Goal: Task Accomplishment & Management: Manage account settings

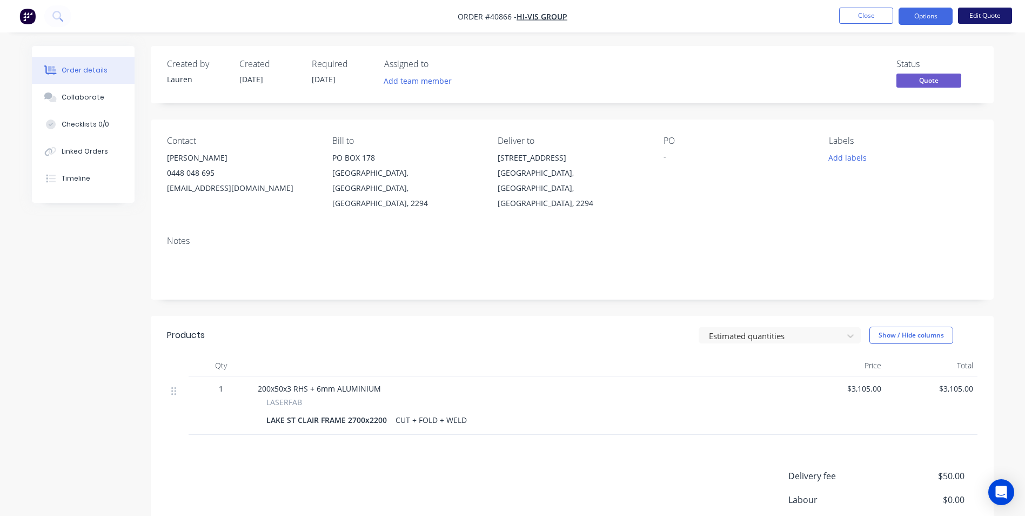
click at [992, 23] on button "Edit Quote" at bounding box center [985, 16] width 54 height 16
click at [922, 16] on button "Options" at bounding box center [926, 16] width 54 height 17
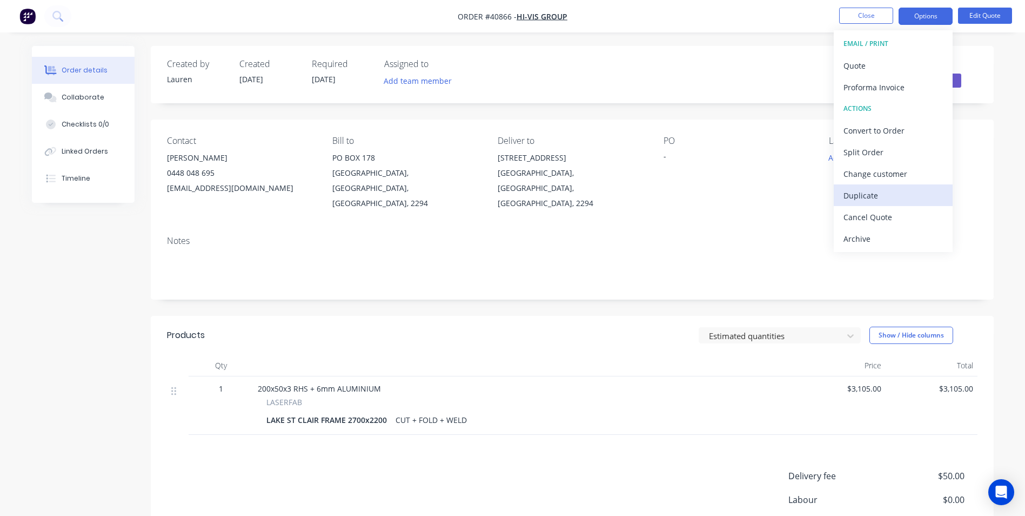
click at [869, 191] on div "Duplicate" at bounding box center [893, 196] width 99 height 16
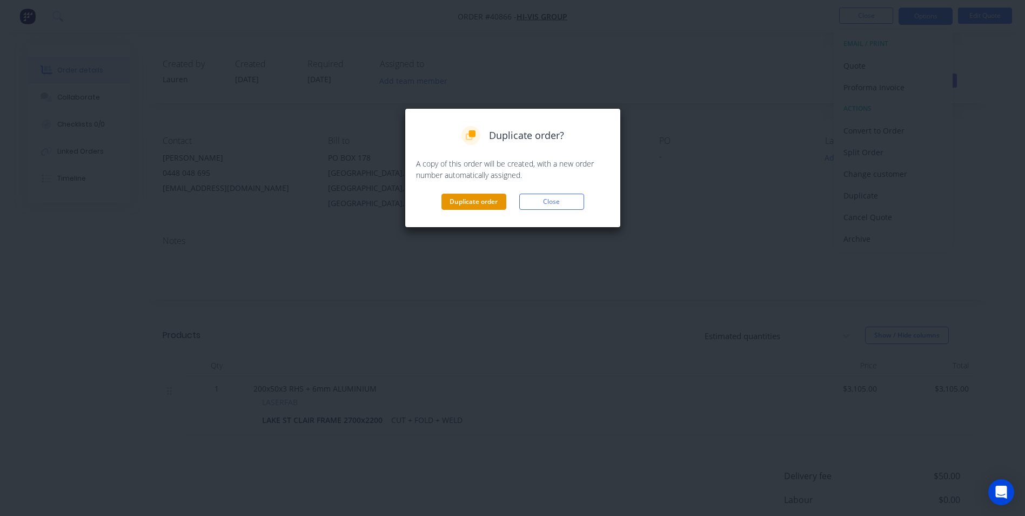
click at [494, 202] on button "Duplicate order" at bounding box center [474, 202] width 65 height 16
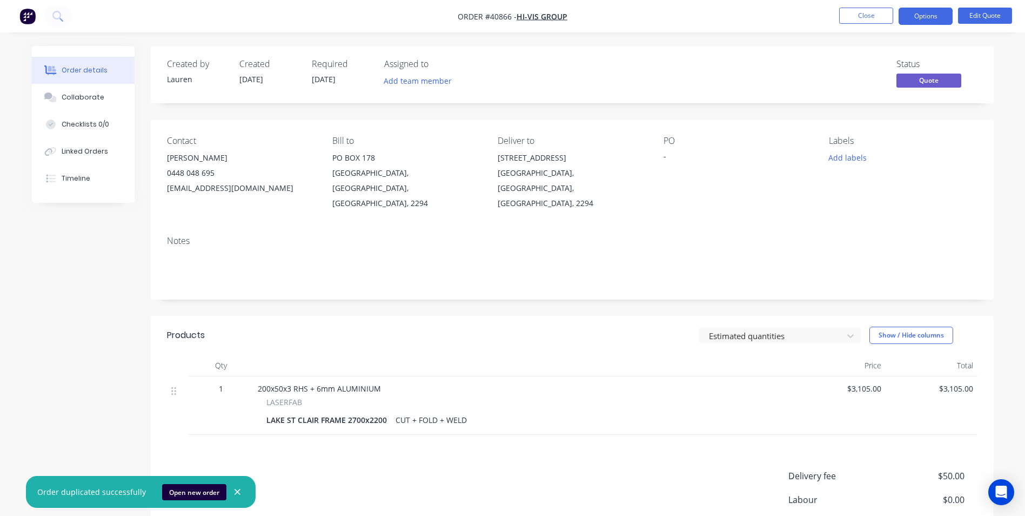
click at [665, 158] on div "-" at bounding box center [731, 157] width 135 height 15
click at [985, 16] on button "Edit Quote" at bounding box center [985, 16] width 54 height 16
click at [873, 15] on button "Close" at bounding box center [866, 16] width 54 height 16
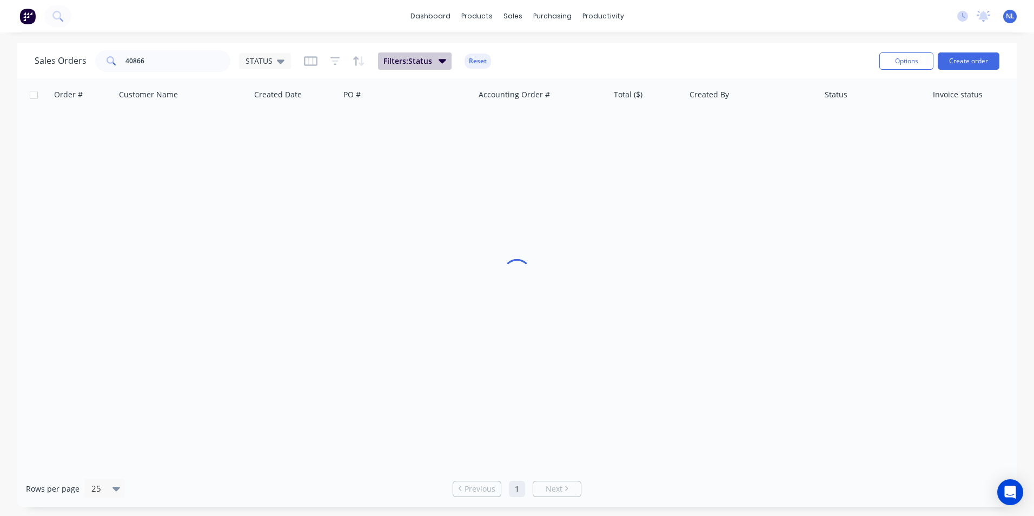
click at [437, 66] on button "Filters: Status" at bounding box center [415, 60] width 74 height 17
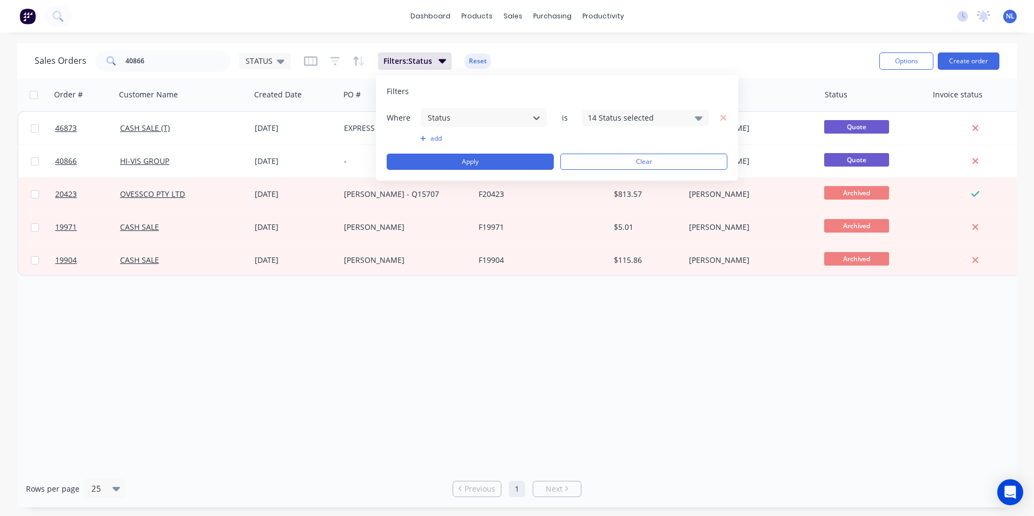
click at [626, 125] on div "14 Status selected" at bounding box center [645, 118] width 127 height 16
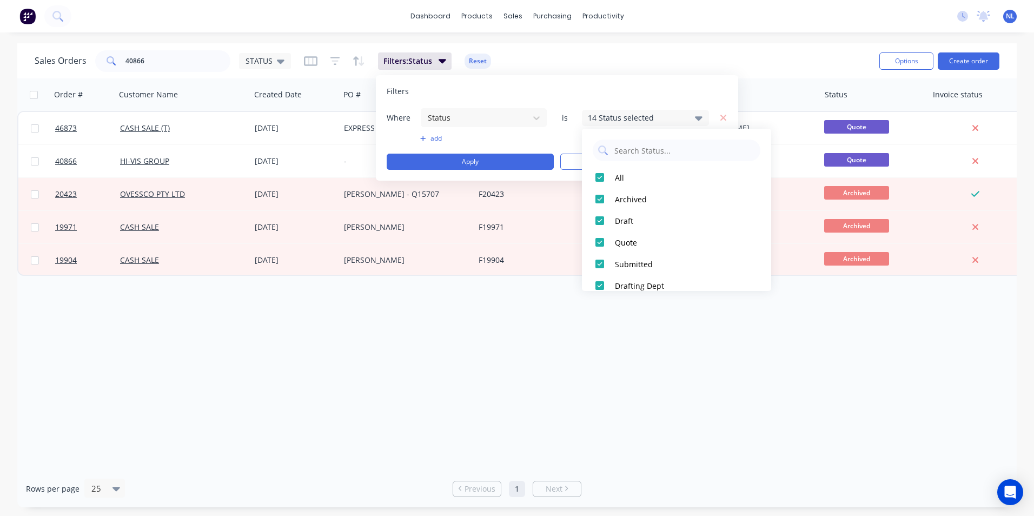
click at [693, 68] on div "Sales Orders 40866 STATUS Filters: Status Reset" at bounding box center [453, 61] width 836 height 26
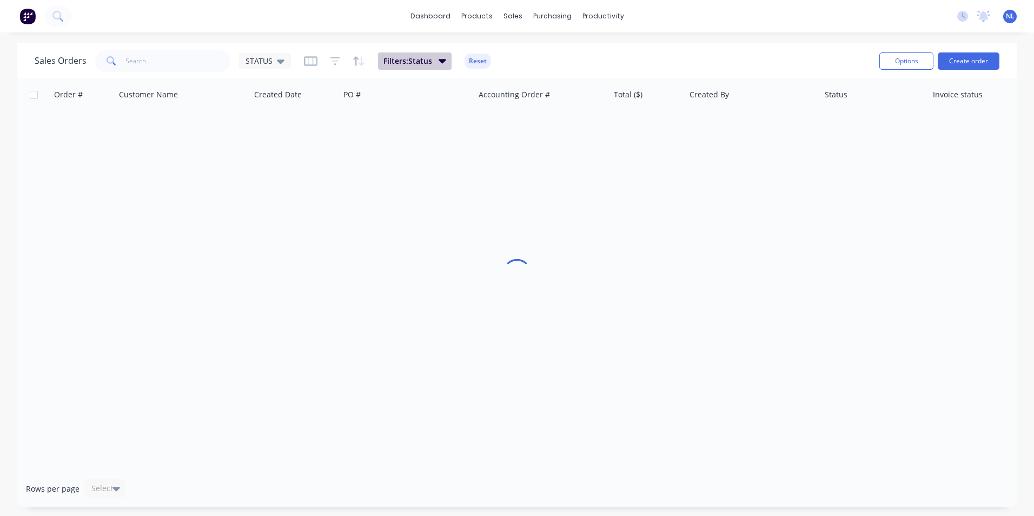
click at [405, 59] on span "Filters: Status" at bounding box center [407, 61] width 49 height 11
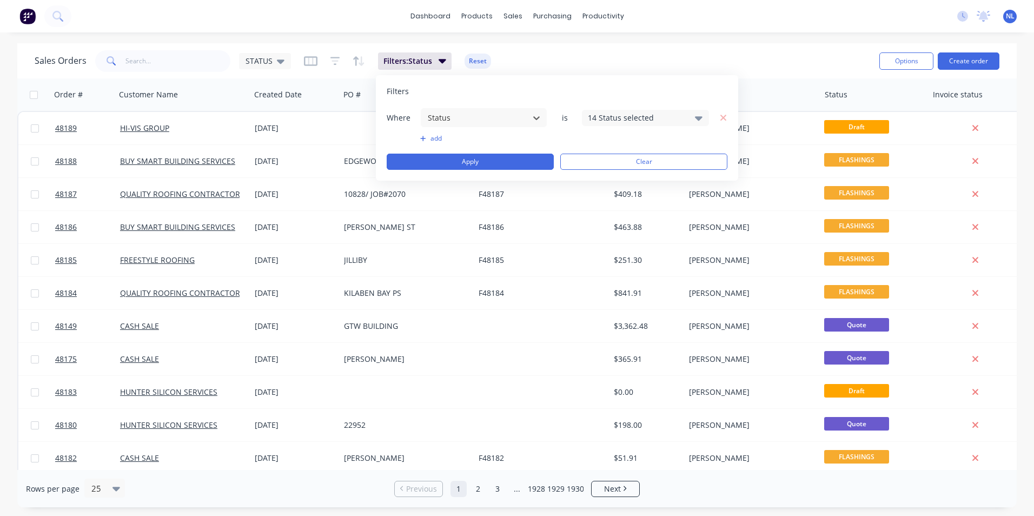
click at [765, 63] on div "Sales Orders STATUS Filters: Status Reset" at bounding box center [453, 61] width 836 height 26
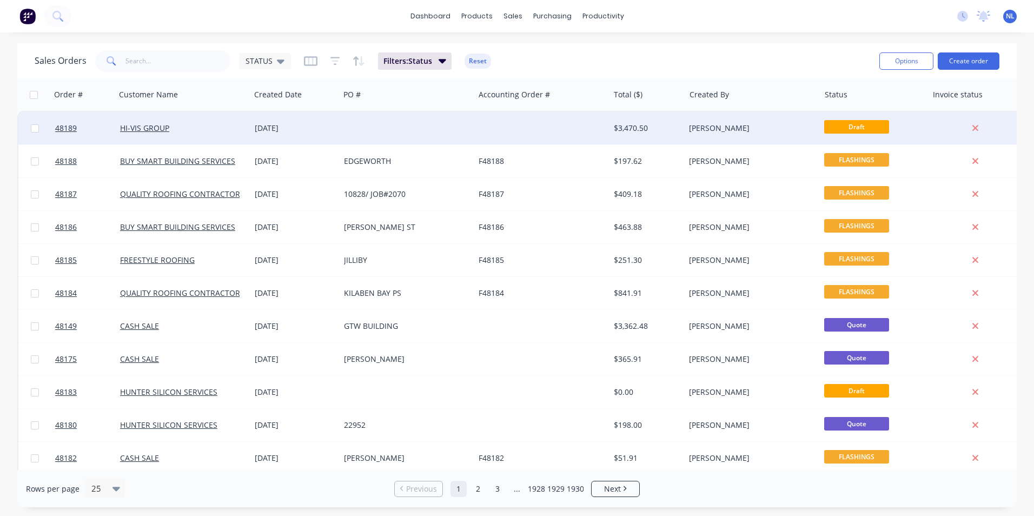
click at [736, 128] on div "[PERSON_NAME]" at bounding box center [749, 128] width 120 height 11
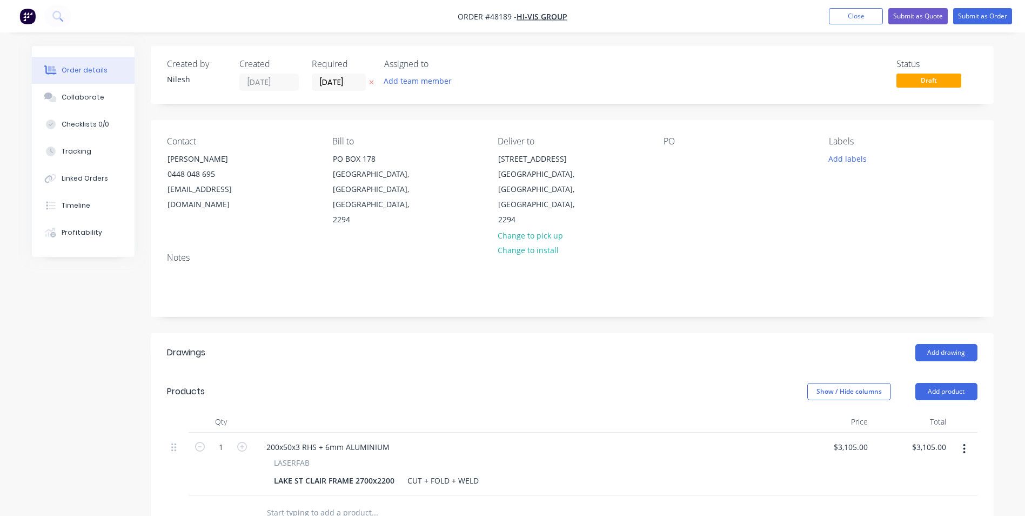
click at [659, 156] on div "Contact Benjamin King 0448 048 695 benjaminking@hivis.com Bill to PO BOX 178 CA…" at bounding box center [572, 182] width 843 height 124
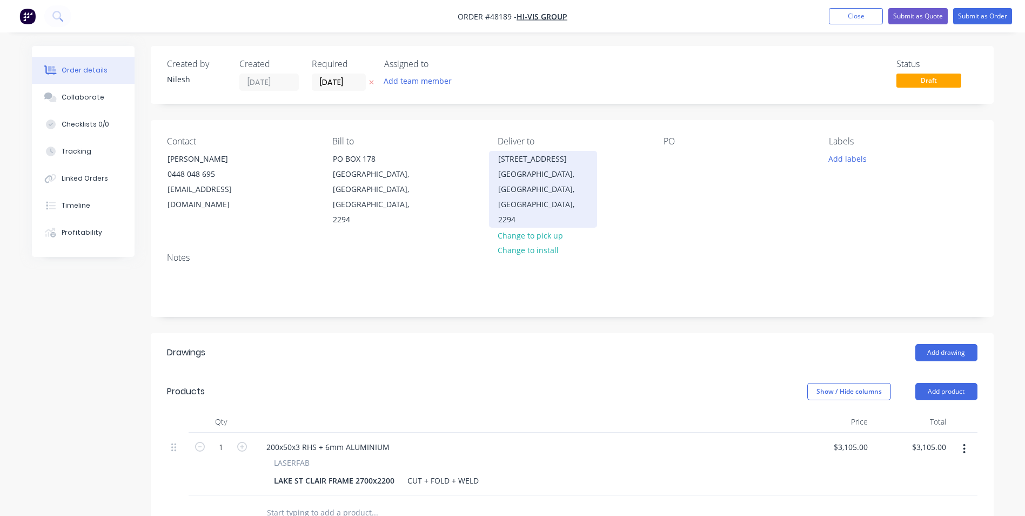
click at [590, 188] on div "40-42 FITZROY ST CARRINGTON, New South Wales, Australia, 2294" at bounding box center [543, 189] width 108 height 77
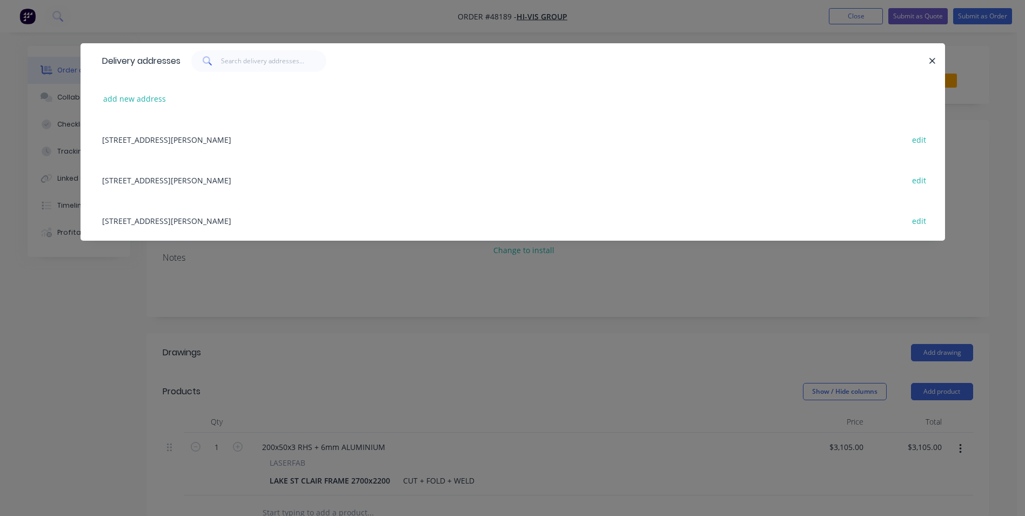
click at [654, 303] on div "Delivery addresses add new address PO BOX 178, CARRINGTON, New South Wales, Aus…" at bounding box center [512, 258] width 1025 height 516
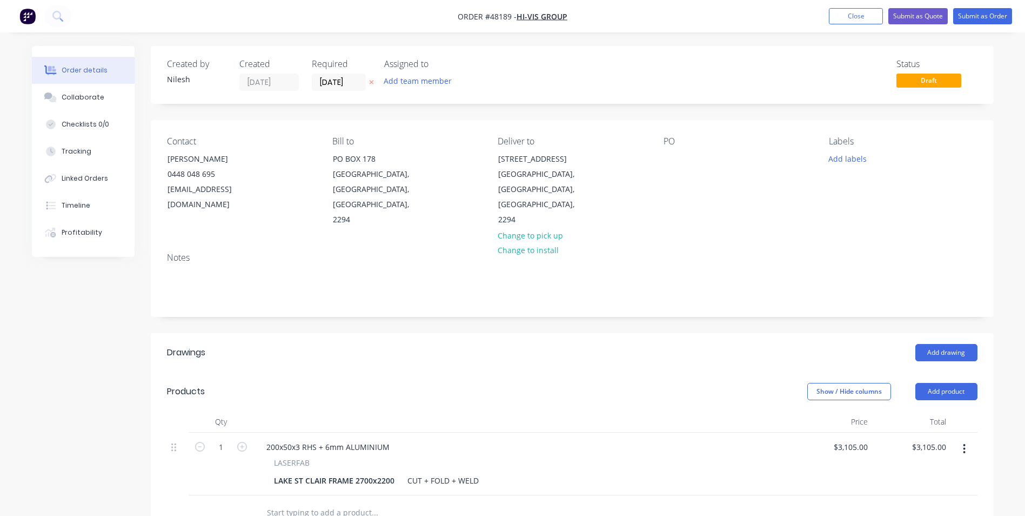
click at [965, 443] on icon "button" at bounding box center [964, 449] width 3 height 12
click at [604, 457] on div "LASERFAB" at bounding box center [523, 462] width 499 height 11
click at [969, 439] on button "button" at bounding box center [964, 448] width 25 height 19
click at [910, 469] on div "Edit" at bounding box center [926, 477] width 83 height 16
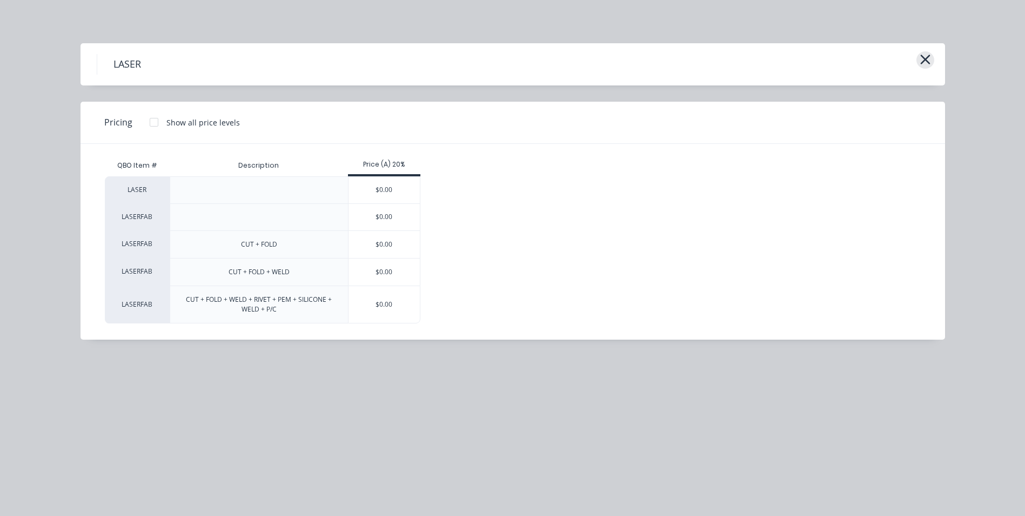
click at [918, 55] on button "button" at bounding box center [926, 59] width 18 height 17
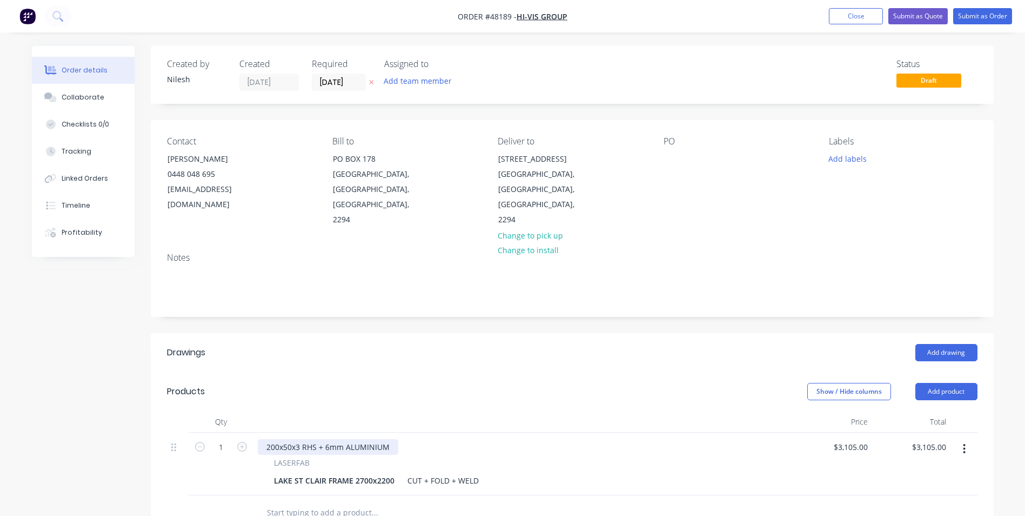
click at [320, 439] on div "200x50x3 RHS + 6mm ALUMINIUM" at bounding box center [328, 447] width 141 height 16
click at [480, 472] on div "CUT + FOLD + WELD" at bounding box center [443, 480] width 80 height 16
click at [447, 472] on div "CUT + FOLD + WELD" at bounding box center [443, 480] width 80 height 16
click at [426, 472] on div "CUT + FOLD + WELD" at bounding box center [443, 480] width 80 height 16
drag, startPoint x: 453, startPoint y: 469, endPoint x: 435, endPoint y: 467, distance: 18.5
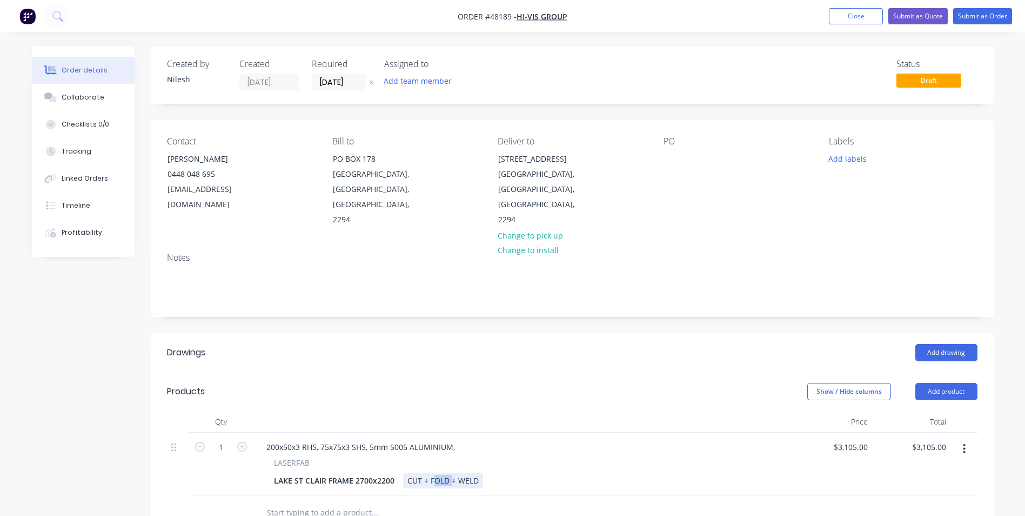
click at [435, 472] on div "CUT + FOLD + WELD" at bounding box center [443, 480] width 80 height 16
drag, startPoint x: 429, startPoint y: 467, endPoint x: 480, endPoint y: 463, distance: 51.5
click at [480, 472] on div "CUT + DRILL + TAP + WELD" at bounding box center [454, 480] width 103 height 16
click at [458, 472] on div "LAKE ST CLAIR FRAME 2700x2200 CUT + WELD" at bounding box center [522, 480] width 504 height 16
click at [523, 457] on div "LASERFAB LAKE ST CLAIR FRAME 2700x2200 CUT + WELD + DRILL + TAP" at bounding box center [524, 472] width 532 height 31
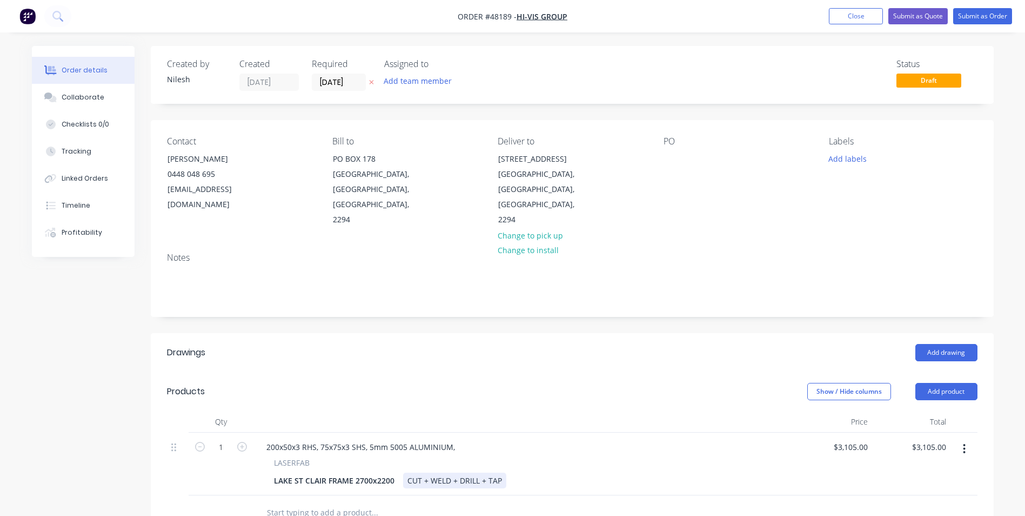
click at [497, 472] on div "CUT + WELD + DRILL + TAP" at bounding box center [454, 480] width 103 height 16
click at [506, 472] on div "LAKE ST CLAIR FRAME 2700x2200 CUT + WELD + DRILL + TAP" at bounding box center [522, 480] width 504 height 16
click at [453, 439] on div "200x50x3 RHS, 75x75x3 SHS, 5mm 5005 ALUMINIUM," at bounding box center [361, 447] width 206 height 16
click at [459, 439] on div "200x50x3 RHS, 75x75x3 SHS, 5mm 5005 ALUMINIUM," at bounding box center [361, 447] width 206 height 16
click at [378, 472] on div "LAKE ST CLAIR FRAME 2700x2200" at bounding box center [334, 480] width 129 height 16
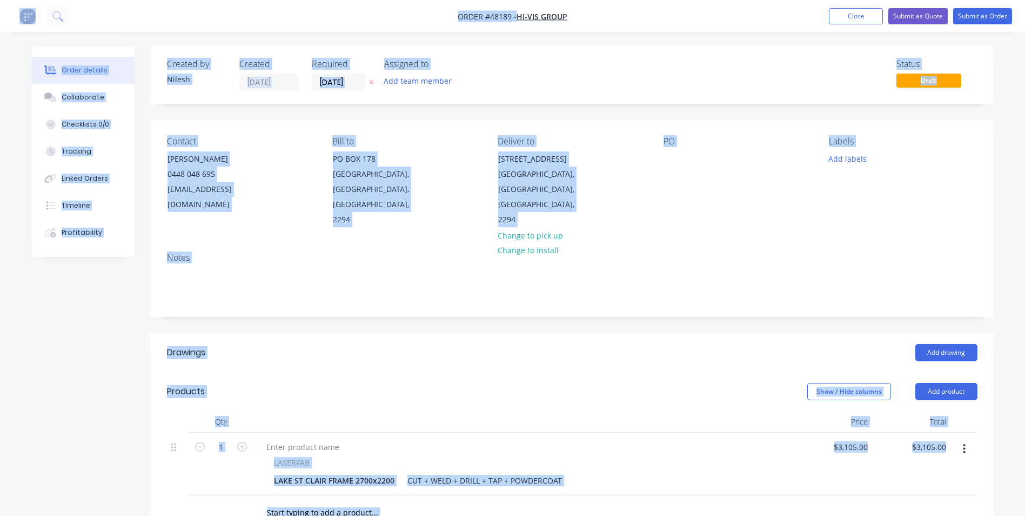
click at [384, 474] on div "LASERFAB LAKE ST CLAIR FRAME 2700x2200 CUT + WELD + DRILL + TAP + POWDERCOAT" at bounding box center [524, 463] width 541 height 63
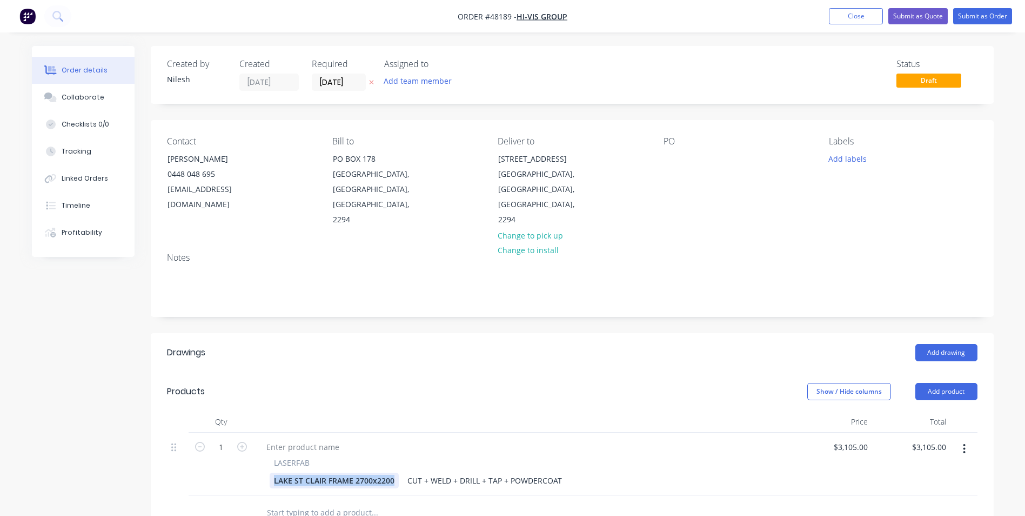
drag, startPoint x: 394, startPoint y: 468, endPoint x: 251, endPoint y: 472, distance: 142.8
click at [251, 472] on div "1 LASERFAB LAKE ST CLAIR FRAME 2700x2200 CUT + WELD + DRILL + TAP + POWDERCOAT …" at bounding box center [572, 463] width 811 height 63
paste div
click at [411, 457] on div "LASERFAB" at bounding box center [523, 462] width 499 height 11
click at [332, 439] on div at bounding box center [303, 447] width 90 height 16
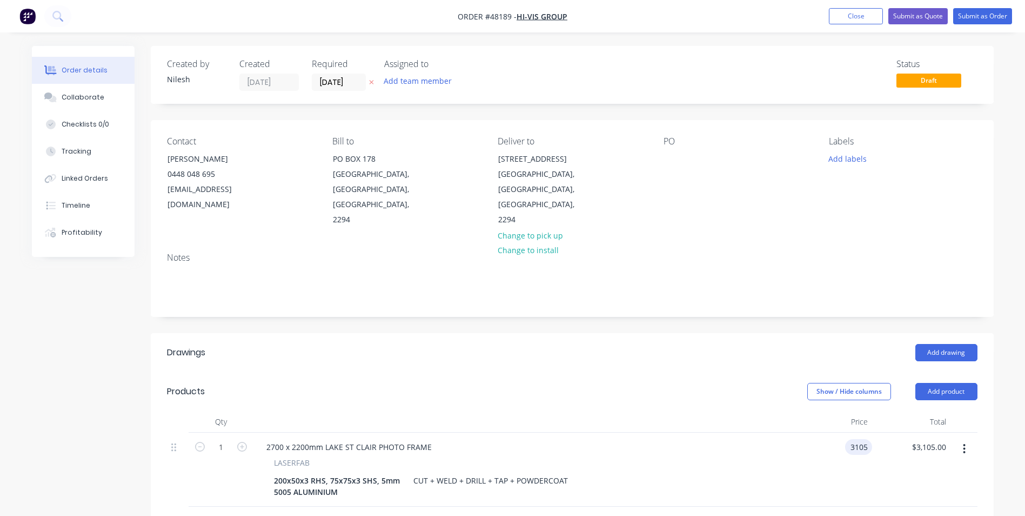
click at [834, 432] on div "3105 3105" at bounding box center [833, 469] width 78 height 74
type input "$3,568.00"
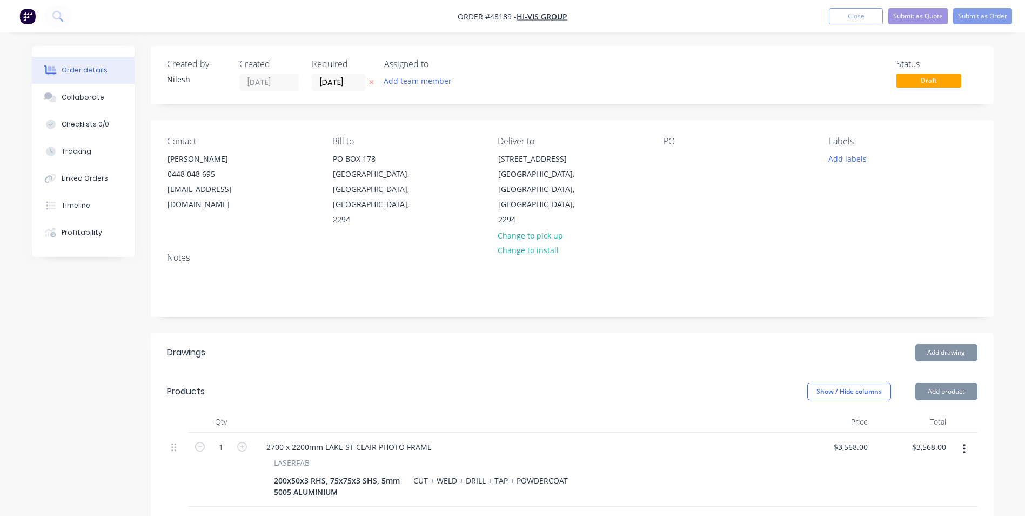
click at [672, 489] on div "2700 x 2200mm LAKE ST CLAIR PHOTO FRAME LASERFAB 200x50x3 RHS, 75x75x3 SHS, 5mm…" at bounding box center [524, 469] width 541 height 74
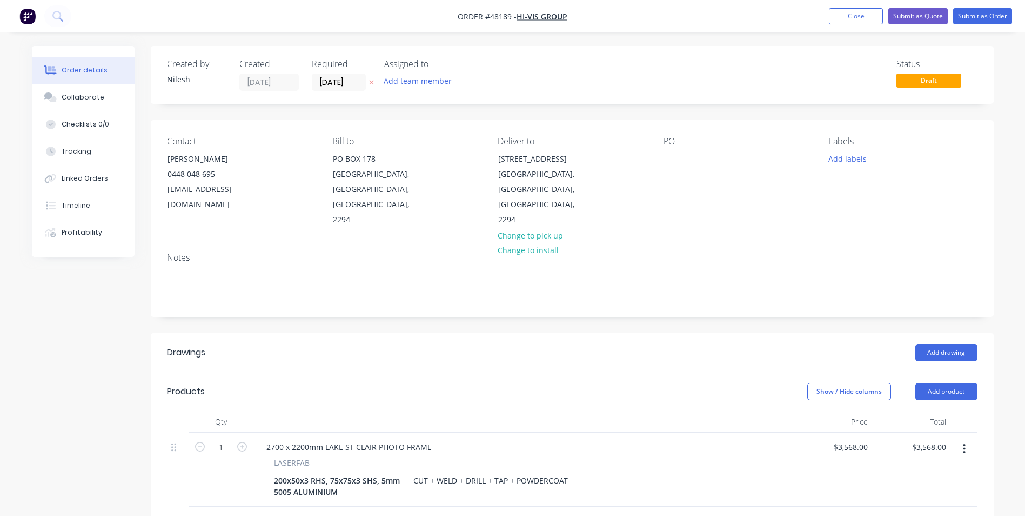
click at [749, 457] on div "LASERFAB 200x50x3 RHS, 75x75x3 SHS, 5mm 5005 ALUMINIUM CUT + WELD + DRILL + TAP…" at bounding box center [524, 478] width 532 height 43
click at [681, 157] on div "PO" at bounding box center [738, 181] width 148 height 91
click at [670, 158] on div at bounding box center [672, 159] width 17 height 16
drag, startPoint x: 692, startPoint y: 157, endPoint x: 656, endPoint y: 155, distance: 36.3
click at [656, 155] on div "Contact Benjamin King 0448 048 695 benjaminking@hivis.com Bill to PO BOX 178 CA…" at bounding box center [572, 182] width 843 height 124
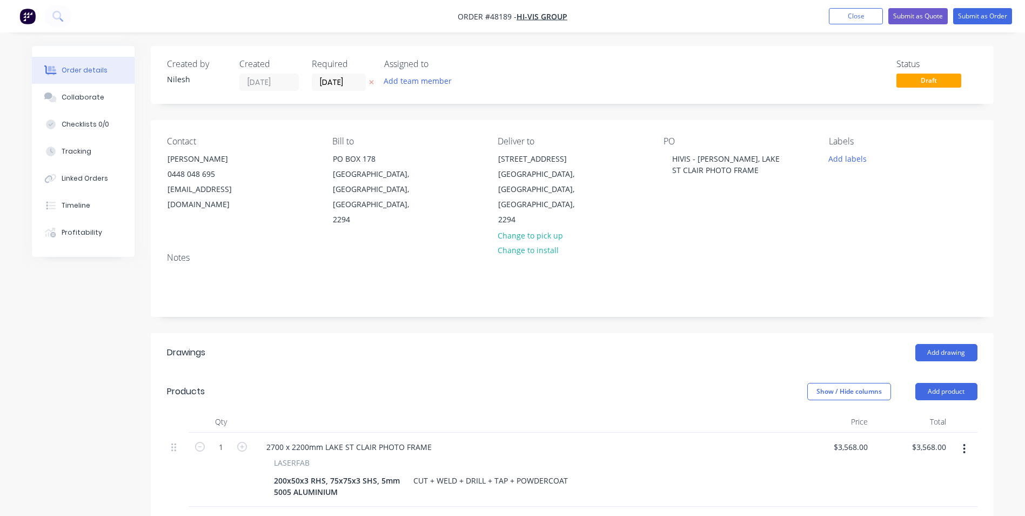
click at [687, 252] on div "Notes" at bounding box center [572, 257] width 811 height 10
click at [920, 16] on button "Submit as Quote" at bounding box center [918, 16] width 59 height 16
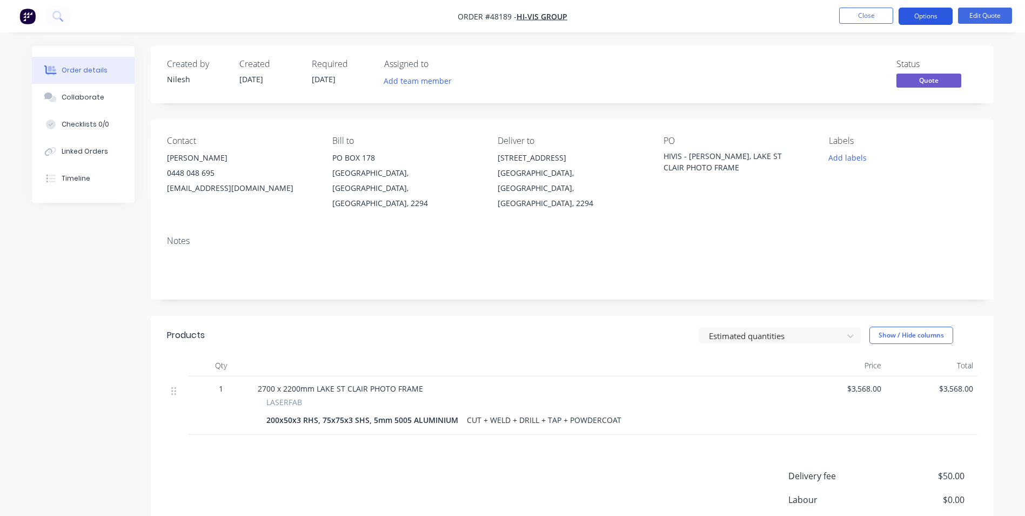
click at [926, 22] on button "Options" at bounding box center [926, 16] width 54 height 17
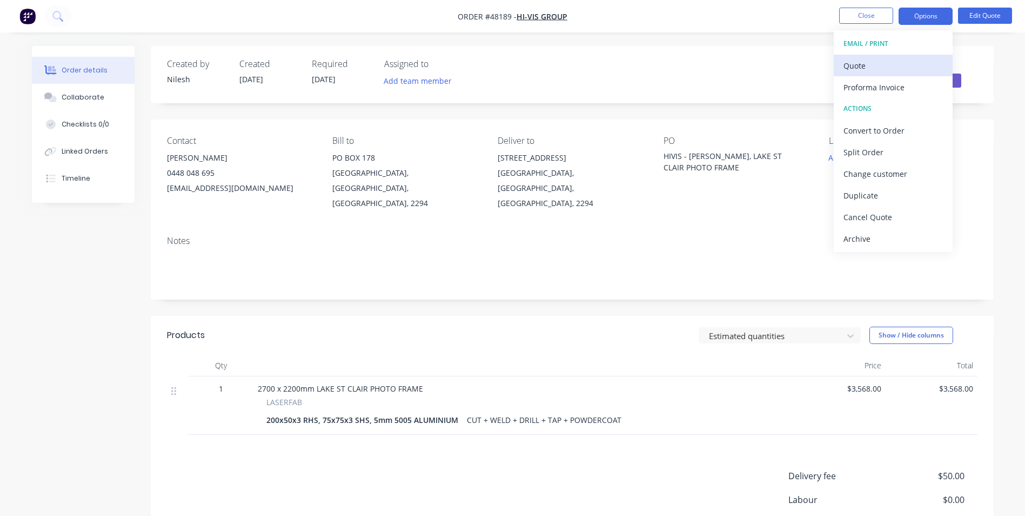
click at [877, 62] on div "Quote" at bounding box center [893, 66] width 99 height 16
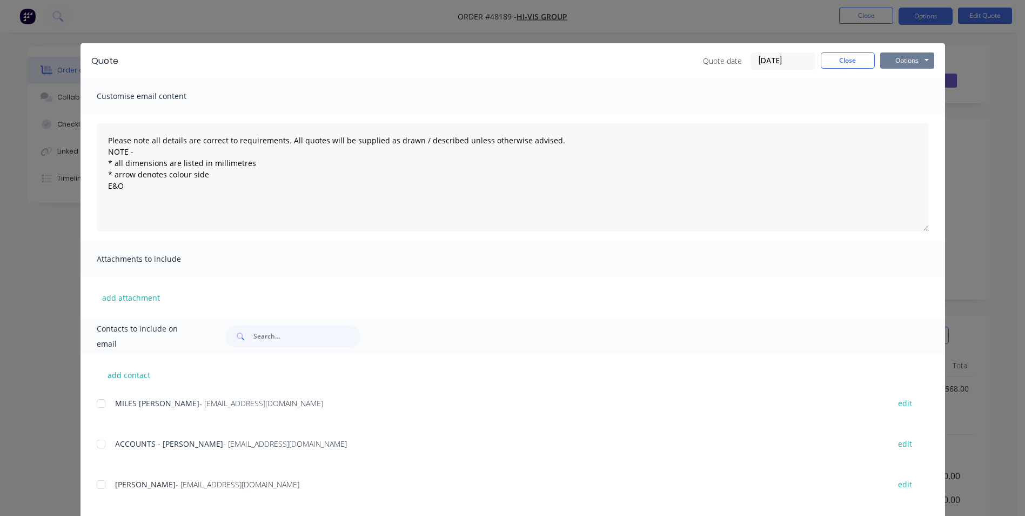
click at [901, 65] on button "Options" at bounding box center [908, 60] width 54 height 16
click at [910, 93] on button "Print" at bounding box center [915, 98] width 69 height 18
click at [846, 59] on button "Close" at bounding box center [848, 60] width 54 height 16
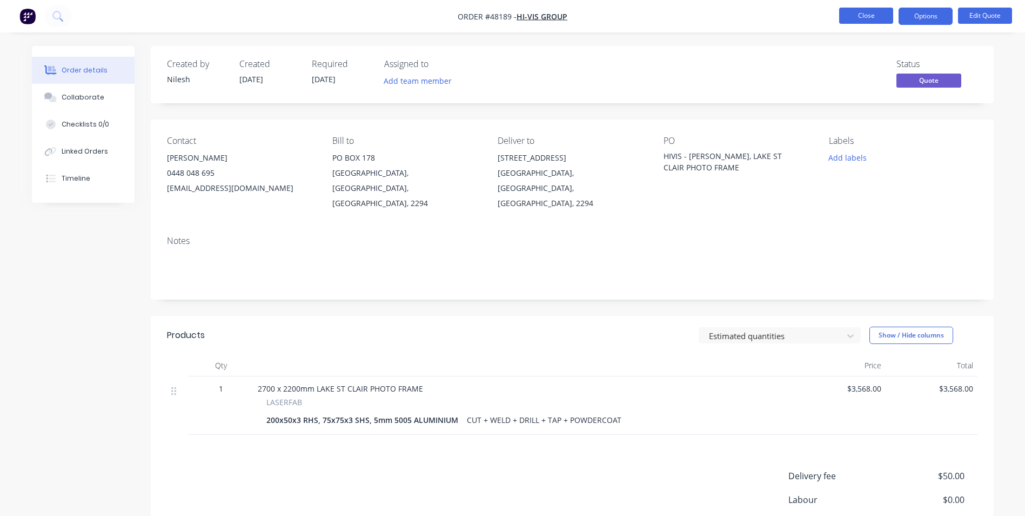
click at [865, 14] on button "Close" at bounding box center [866, 16] width 54 height 16
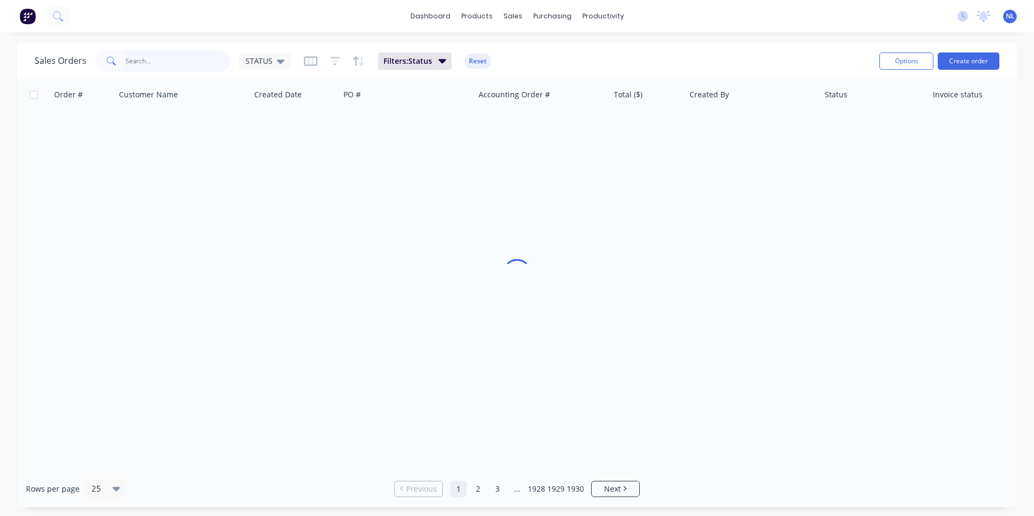
click at [176, 63] on input "text" at bounding box center [177, 61] width 105 height 22
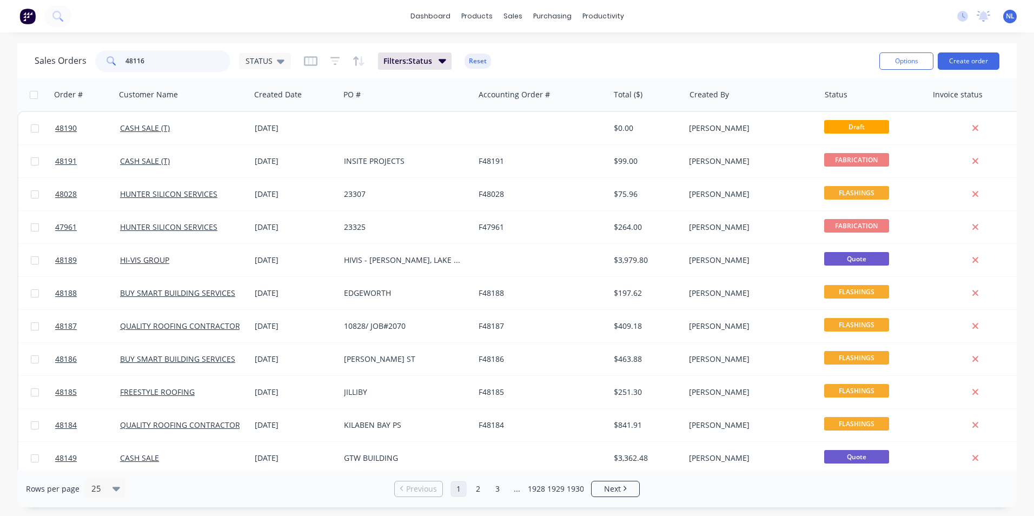
type input "48116"
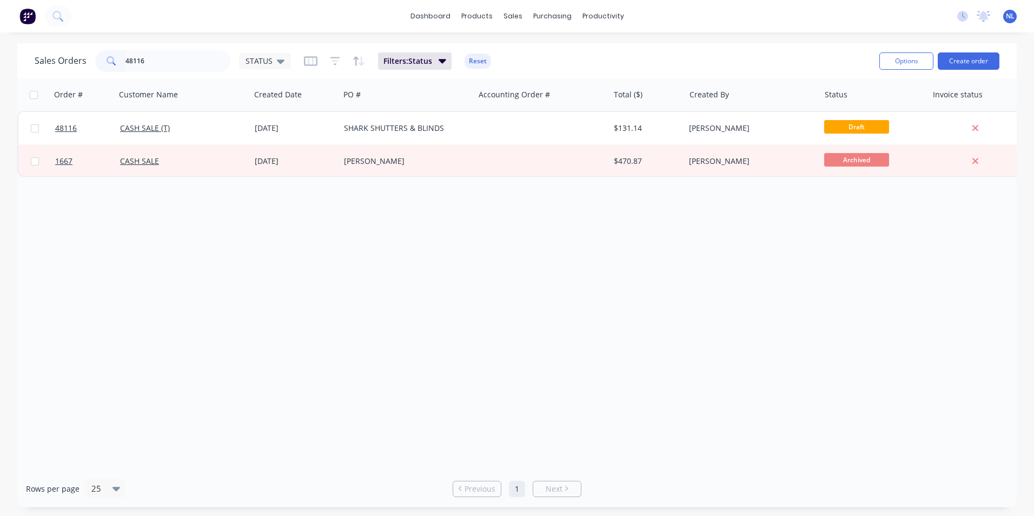
click at [487, 129] on div at bounding box center [541, 128] width 135 height 32
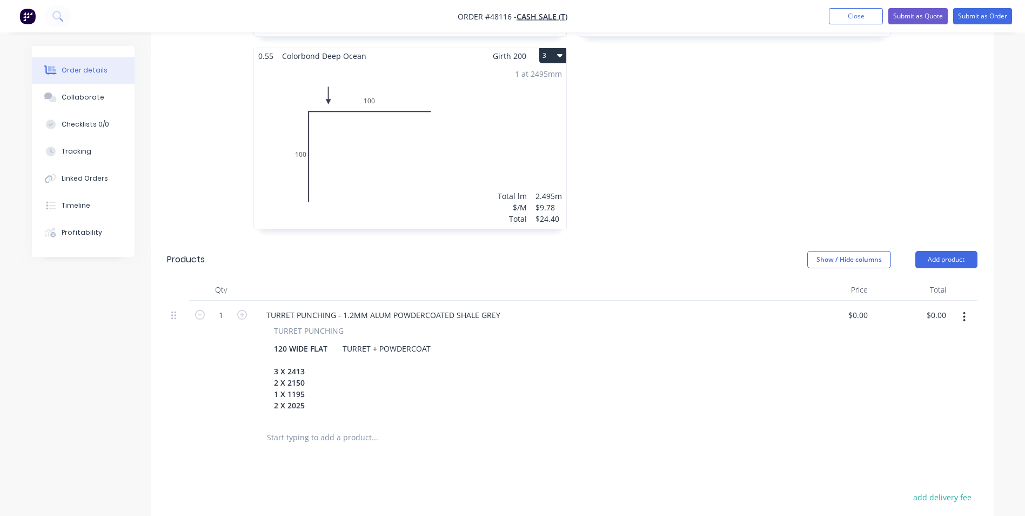
scroll to position [541, 0]
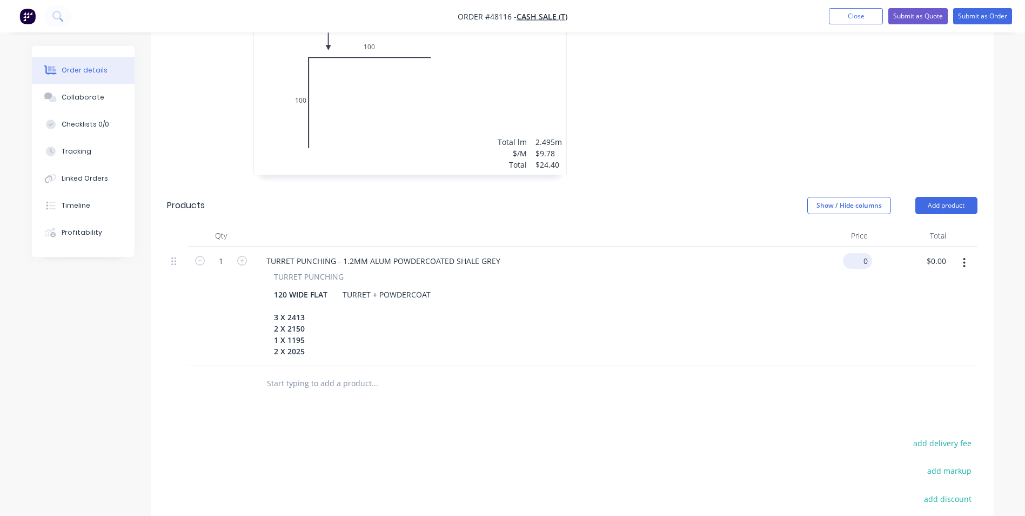
click at [865, 253] on input "0" at bounding box center [860, 261] width 25 height 16
paste input "1657.98"
type input "$1,657.98"
click at [687, 313] on div "120 WIDE FLAT 3 X 2413 2 X 2150 1 X 1195 2 X 2025 TURRET + POWDERCOAT" at bounding box center [522, 322] width 504 height 72
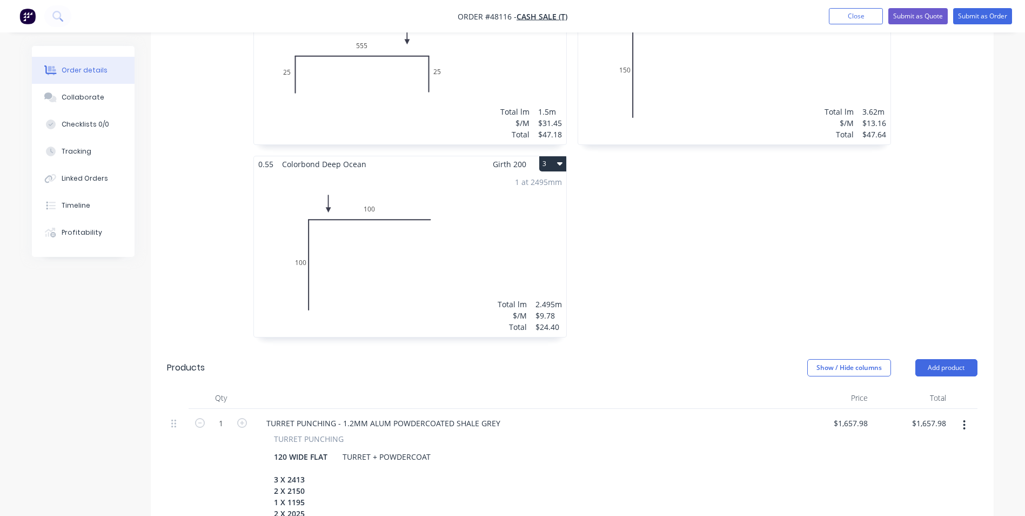
scroll to position [432, 0]
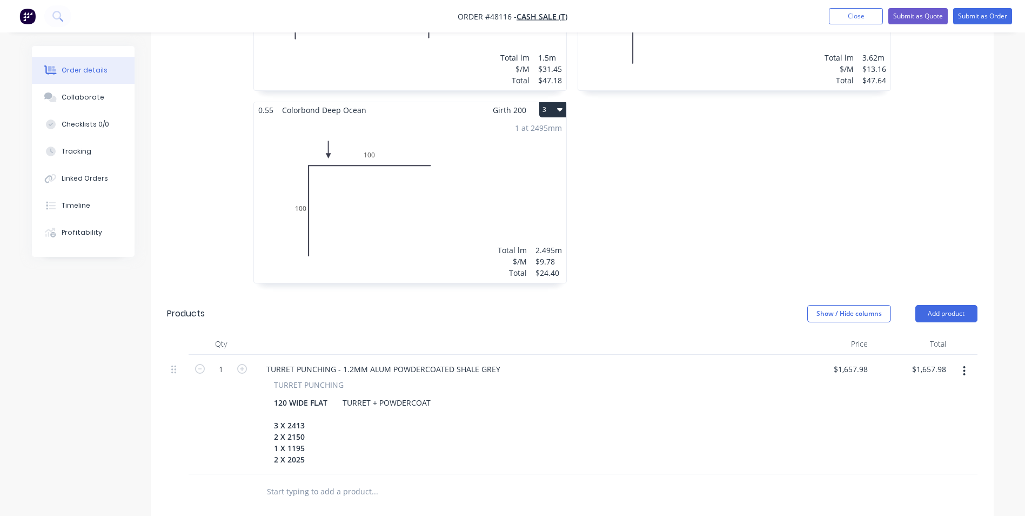
click at [880, 171] on div "0.55 Colorbond Deep Ocean Girth 300 2 0 150 150 0 150 150 1 at 3620mm Total lm …" at bounding box center [734, 101] width 324 height 385
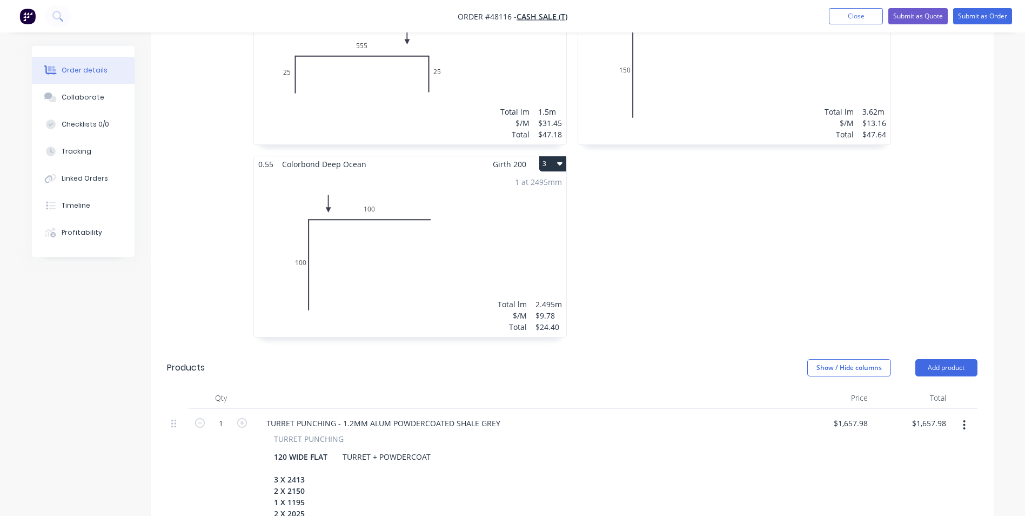
scroll to position [487, 0]
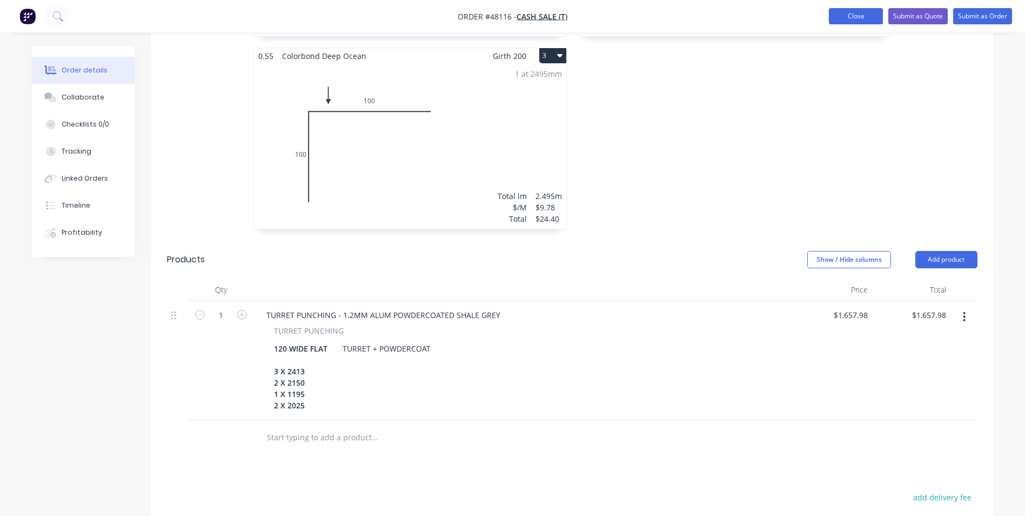
click at [865, 12] on button "Close" at bounding box center [856, 16] width 54 height 16
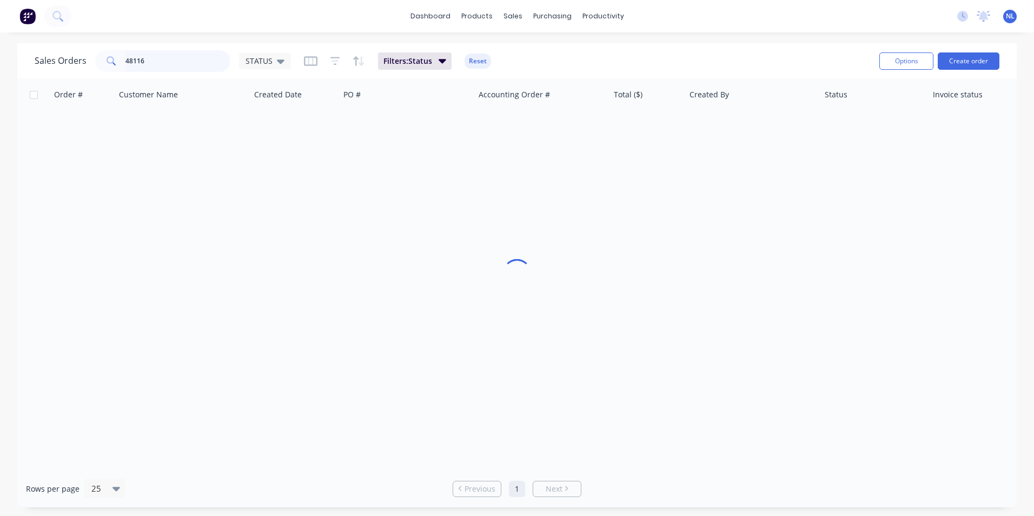
click at [184, 68] on input "48116" at bounding box center [177, 61] width 105 height 22
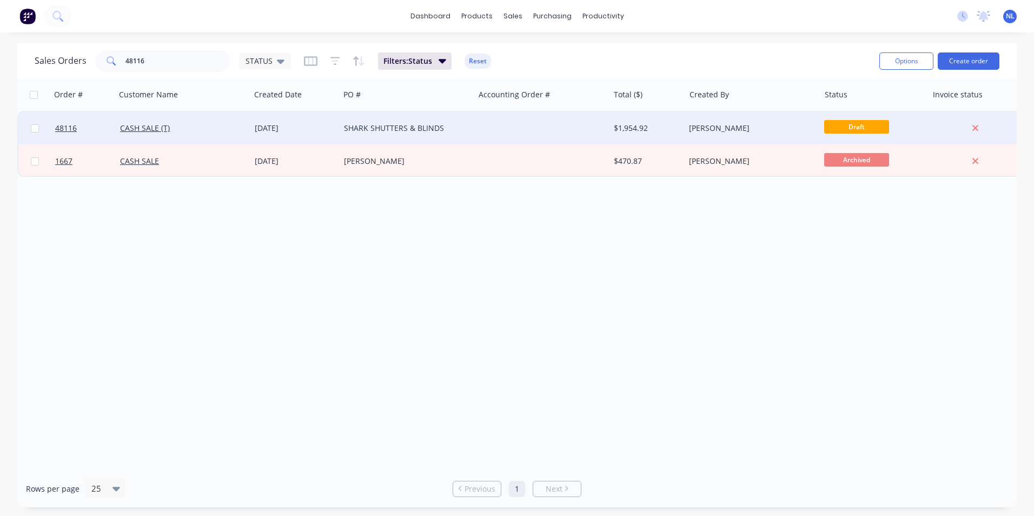
click at [537, 142] on div at bounding box center [541, 128] width 135 height 32
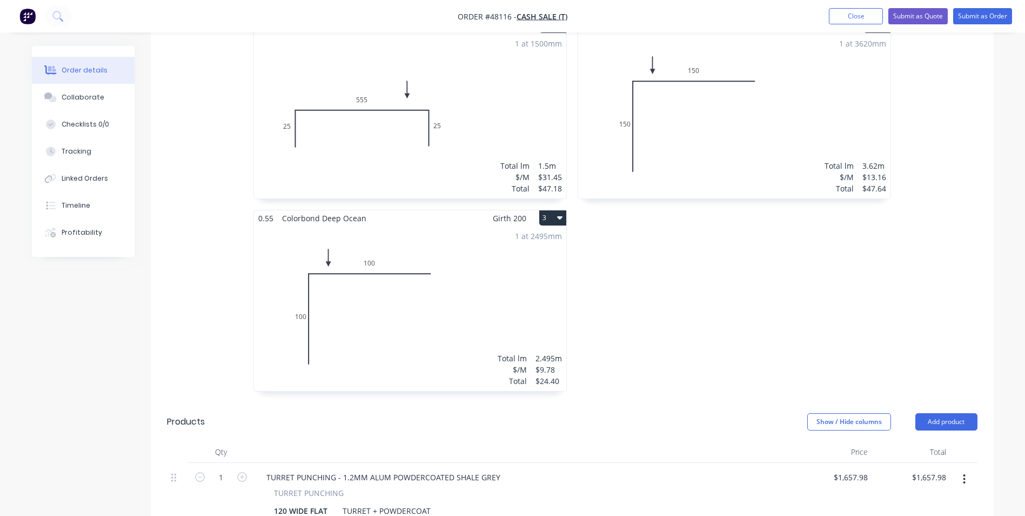
scroll to position [595, 0]
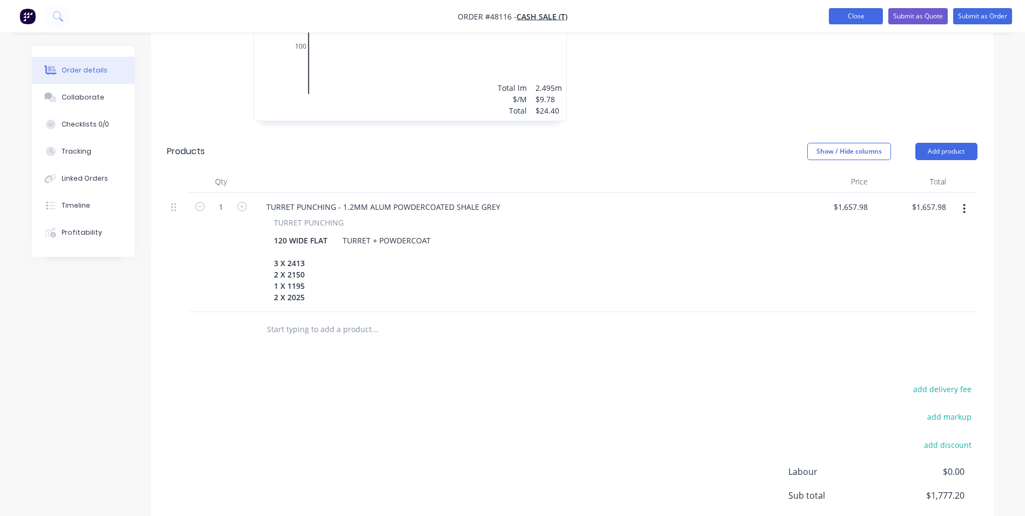
click at [841, 15] on button "Close" at bounding box center [856, 16] width 54 height 16
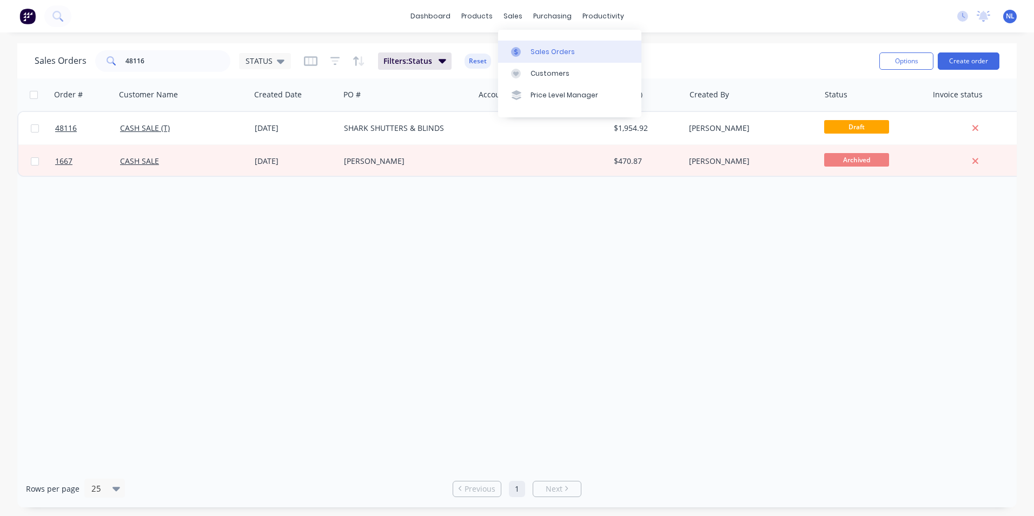
click at [515, 45] on link "Sales Orders" at bounding box center [569, 52] width 143 height 22
drag, startPoint x: 185, startPoint y: 67, endPoint x: -18, endPoint y: 83, distance: 204.4
click at [0, 83] on html "dashboard products sales purchasing productivity dashboard products Product Cat…" at bounding box center [517, 258] width 1034 height 516
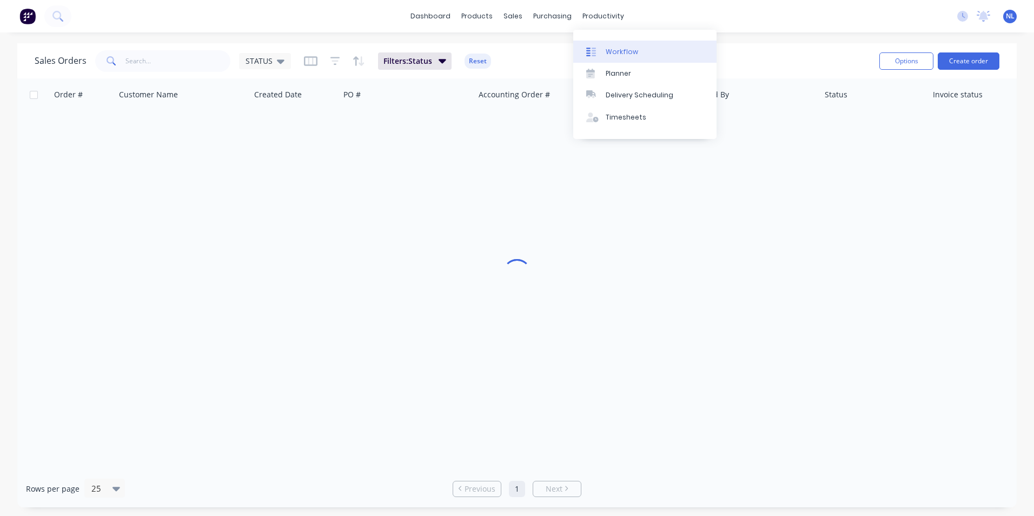
click at [611, 51] on div "Workflow" at bounding box center [621, 52] width 32 height 10
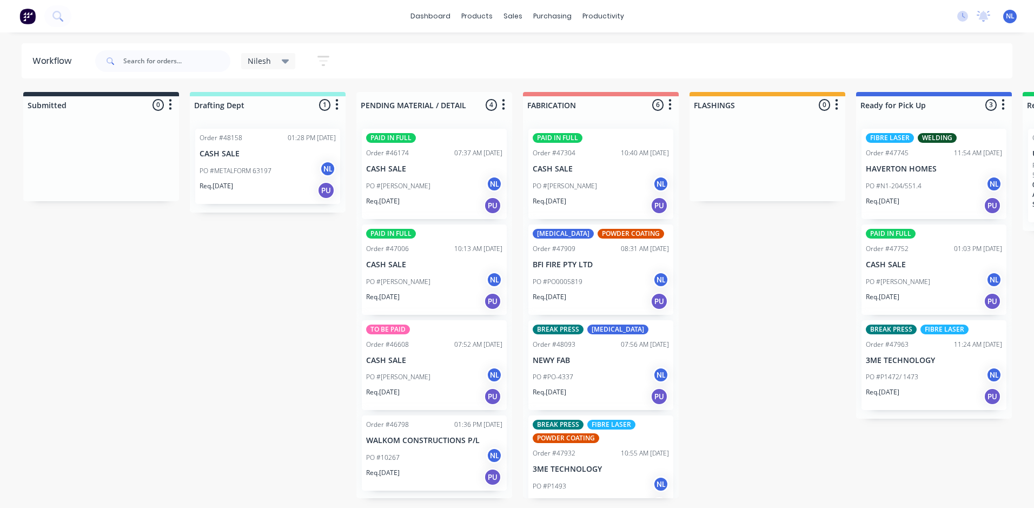
click at [612, 295] on div "Req. 26/09/25 PU" at bounding box center [600, 301] width 136 height 18
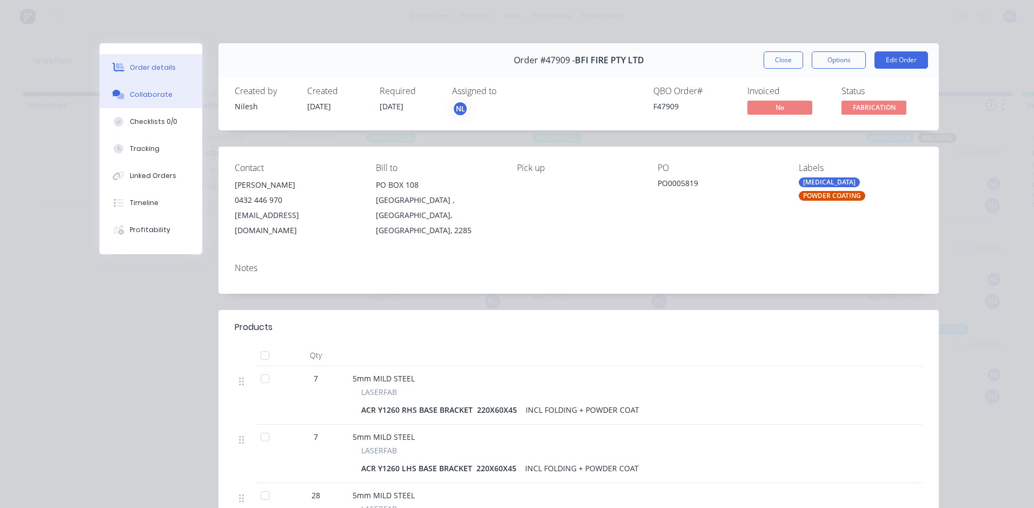
click at [141, 98] on div "Collaborate" at bounding box center [151, 95] width 43 height 10
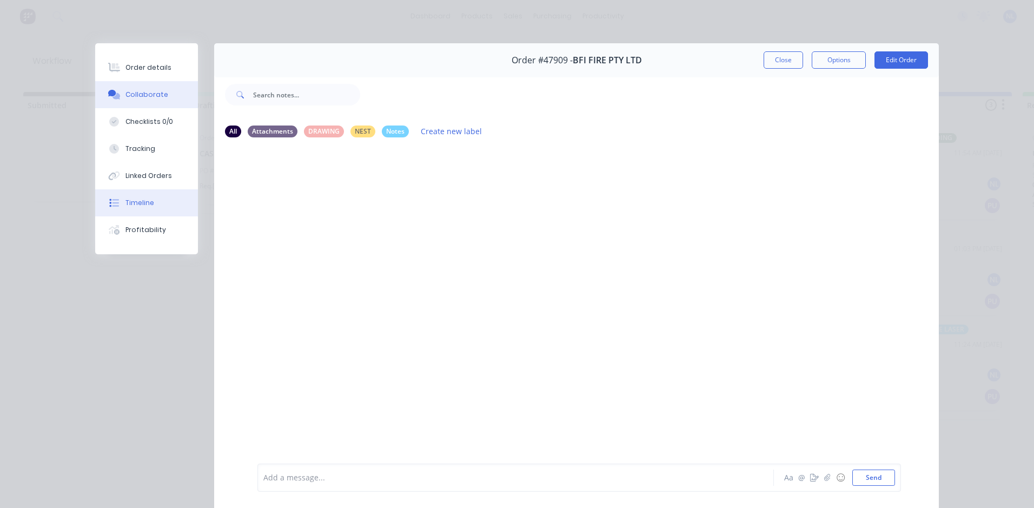
click at [150, 202] on button "Timeline" at bounding box center [146, 202] width 103 height 27
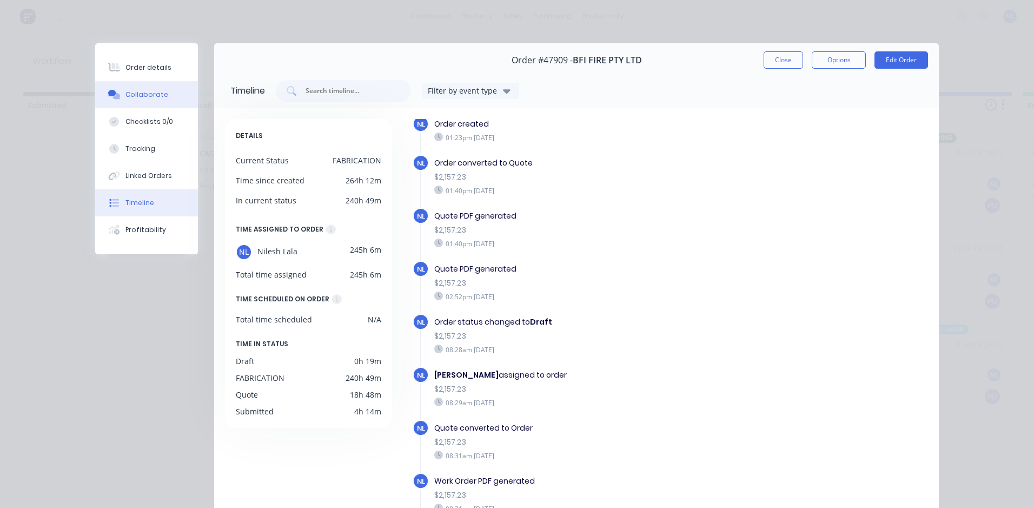
click at [133, 92] on div "Collaborate" at bounding box center [146, 95] width 43 height 10
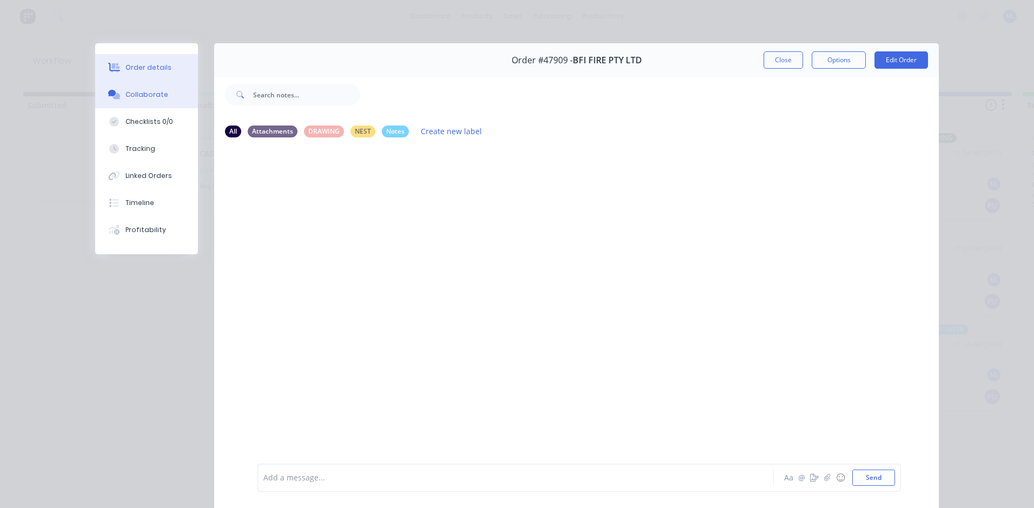
click at [166, 66] on button "Order details" at bounding box center [146, 67] width 103 height 27
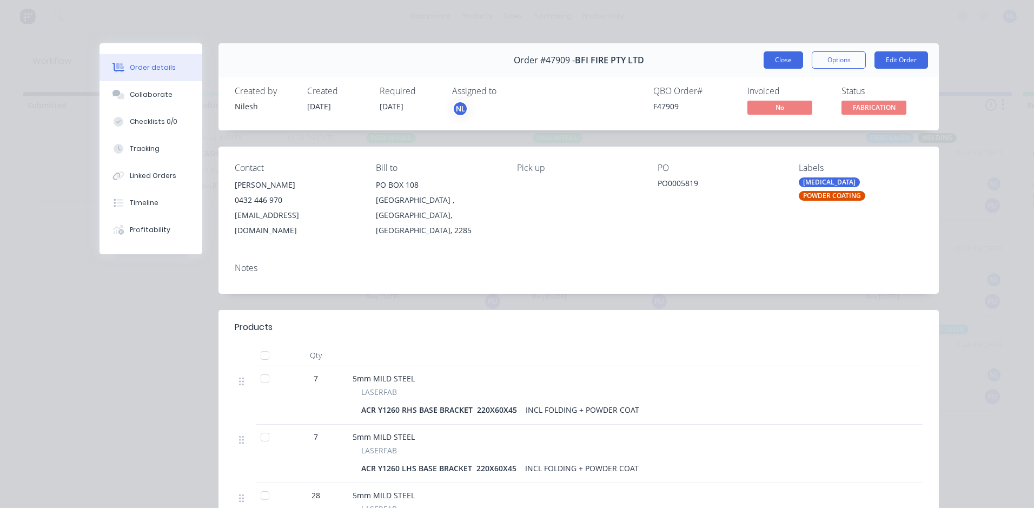
click at [767, 64] on button "Close" at bounding box center [782, 59] width 39 height 17
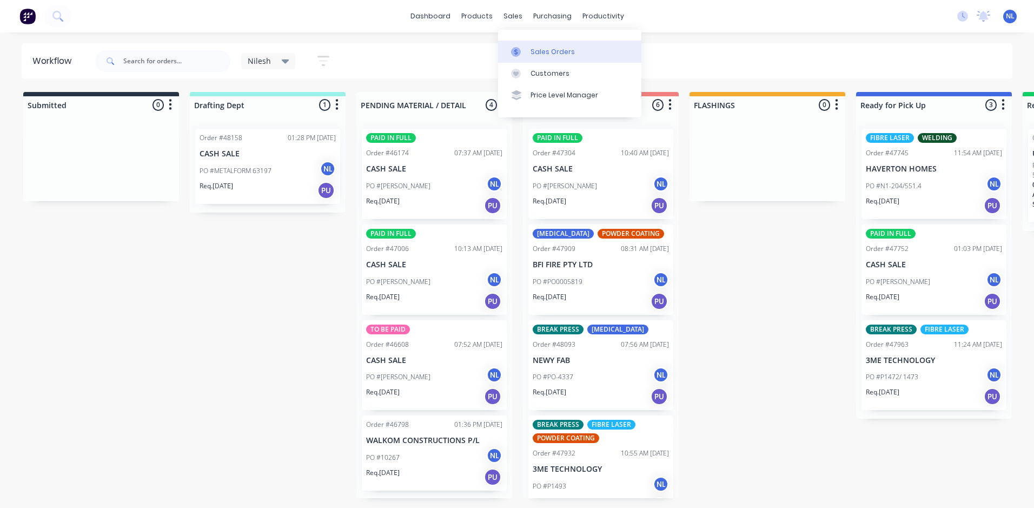
click at [534, 59] on link "Sales Orders" at bounding box center [569, 52] width 143 height 22
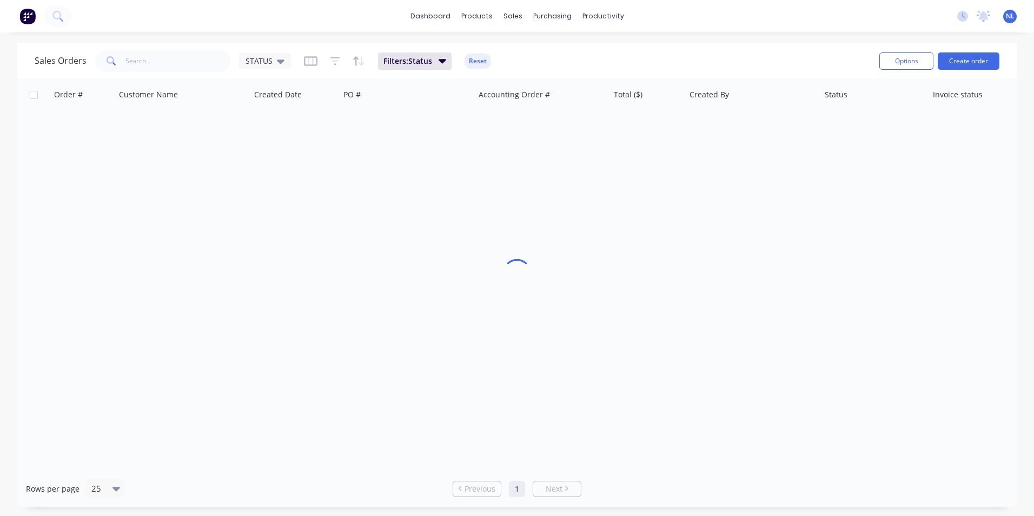
click at [230, 54] on div "Sales Orders STATUS" at bounding box center [163, 61] width 256 height 22
click at [195, 64] on input "text" at bounding box center [177, 61] width 105 height 22
type input "47870"
click at [434, 65] on button "Filters: Status" at bounding box center [415, 60] width 74 height 17
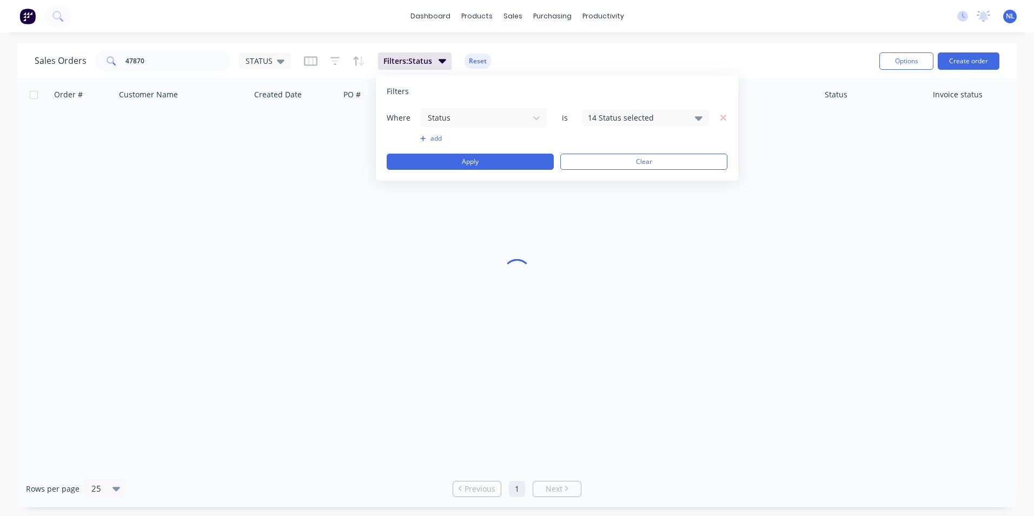
click at [617, 114] on div "14 Status selected" at bounding box center [637, 117] width 98 height 11
click at [636, 76] on div "Filters Where Status is 14 Status selected add Apply Clear" at bounding box center [557, 127] width 362 height 105
click at [614, 129] on div "Where Status is 14 Status selected add Apply Clear" at bounding box center [556, 139] width 341 height 62
click at [621, 119] on div "14 Status selected" at bounding box center [637, 117] width 98 height 11
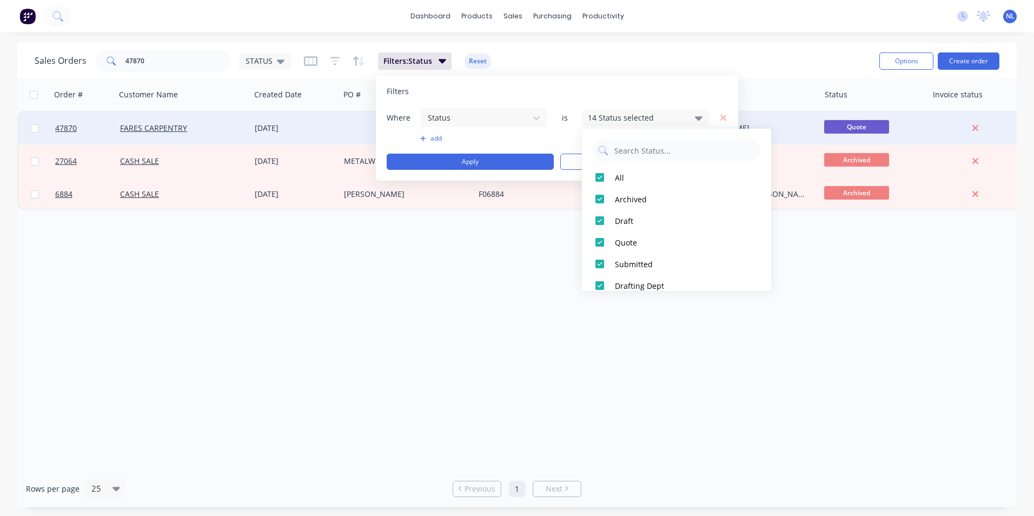
click at [314, 132] on div "[DATE]" at bounding box center [295, 128] width 81 height 11
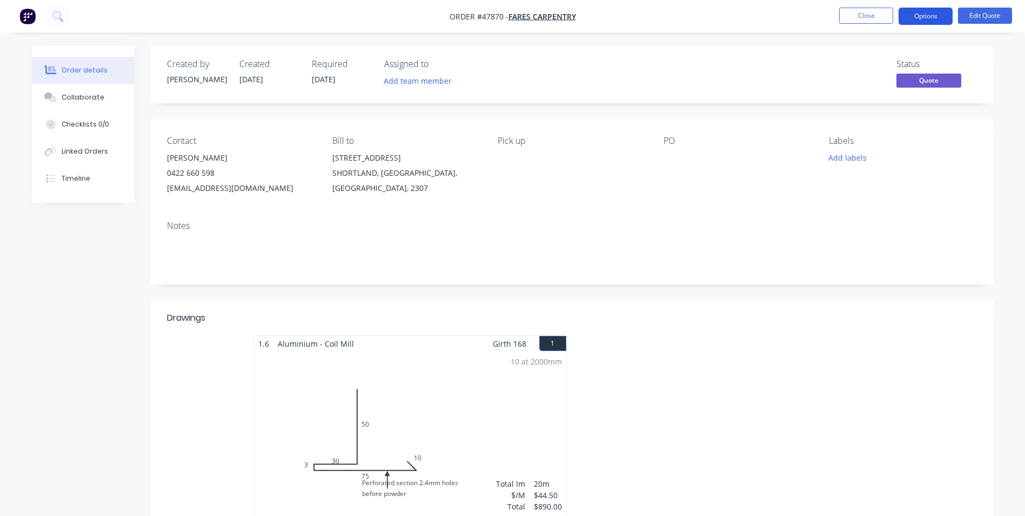
click at [935, 19] on button "Options" at bounding box center [926, 16] width 54 height 17
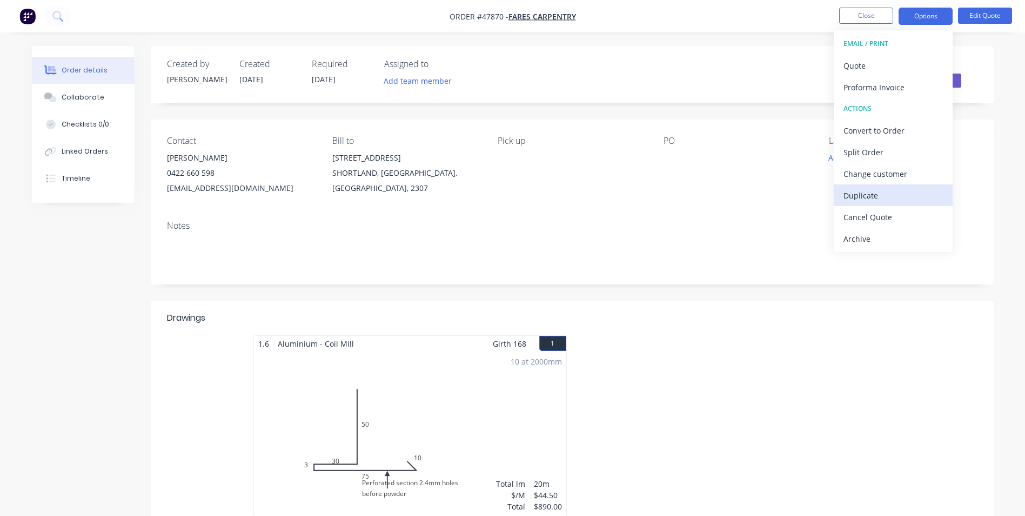
click at [877, 195] on div "Duplicate" at bounding box center [893, 196] width 99 height 16
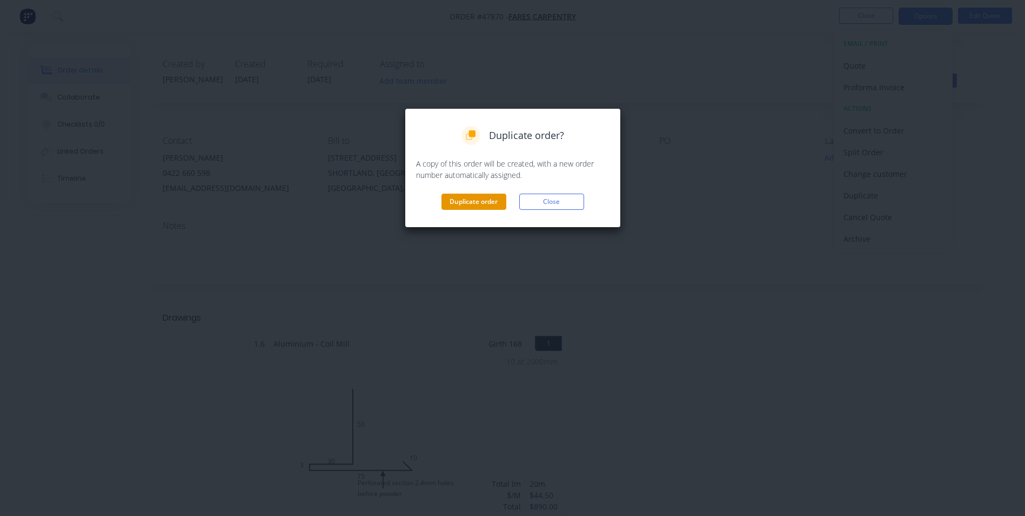
click at [484, 196] on button "Duplicate order" at bounding box center [474, 202] width 65 height 16
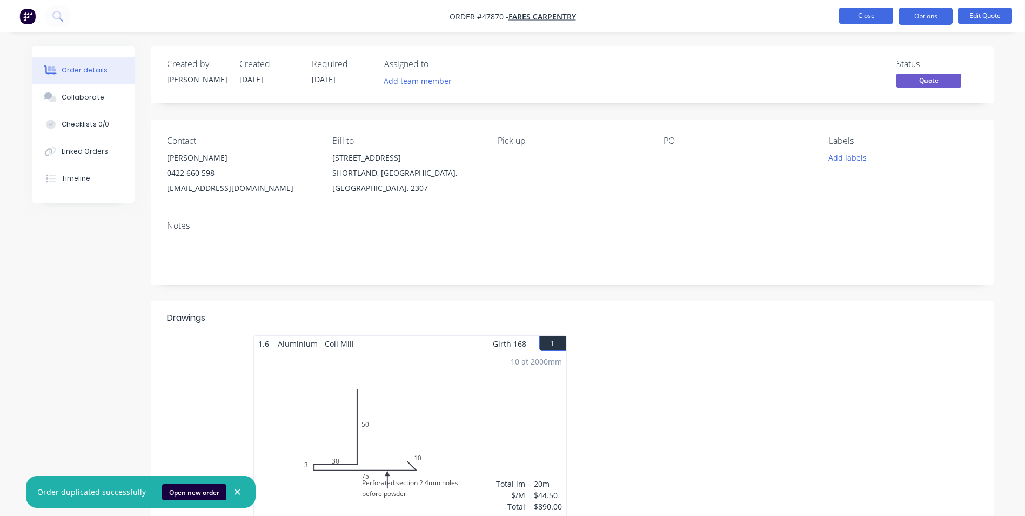
click at [870, 11] on button "Close" at bounding box center [866, 16] width 54 height 16
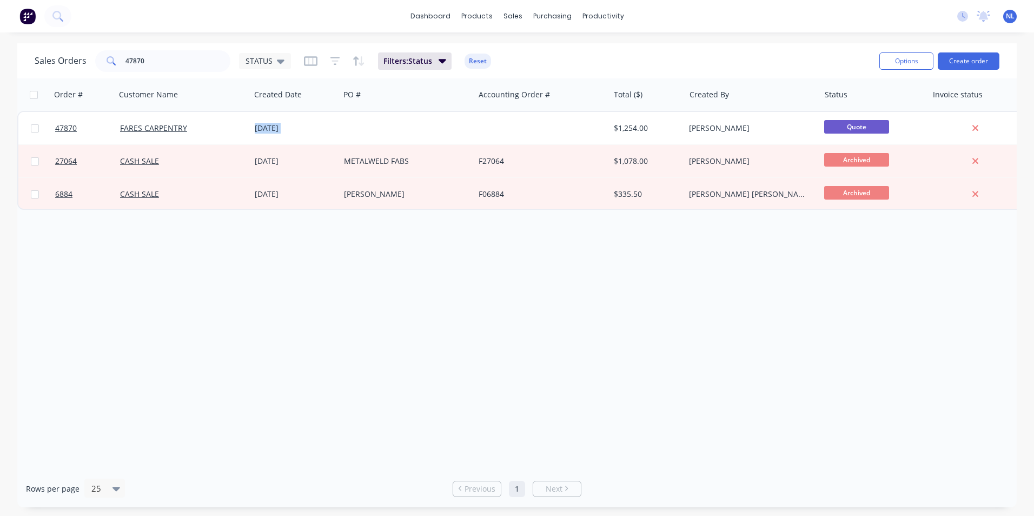
drag, startPoint x: 585, startPoint y: 136, endPoint x: 625, endPoint y: 307, distance: 175.8
click at [625, 307] on div "Order # Customer Name Created Date PO # Accounting Order # Total ($) Created By…" at bounding box center [516, 273] width 999 height 391
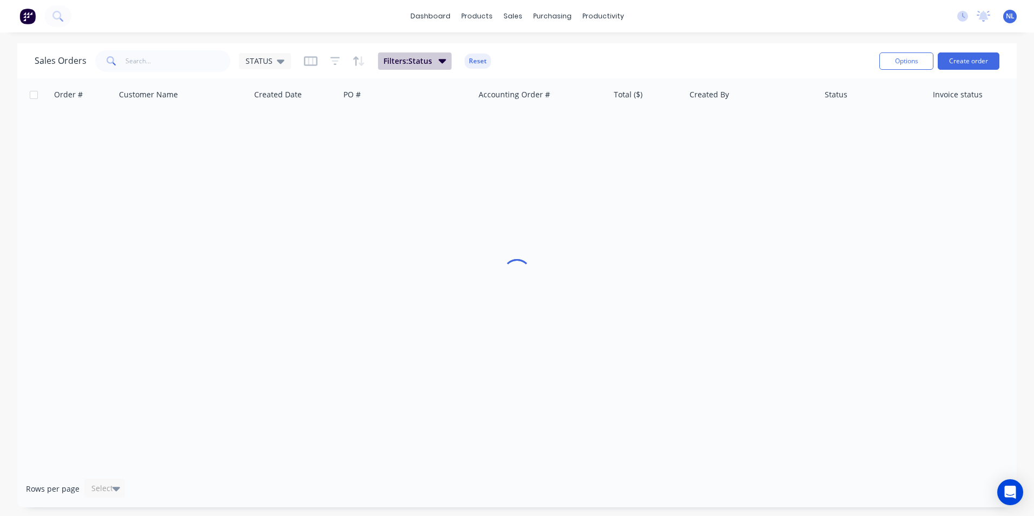
click at [401, 63] on span "Filters: Status" at bounding box center [407, 61] width 49 height 11
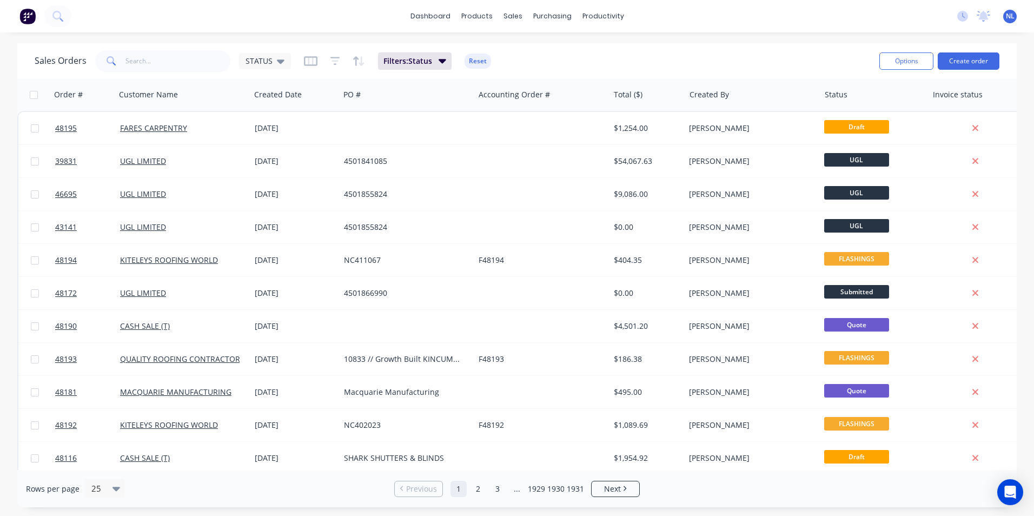
click at [645, 59] on div "Sales Orders STATUS Filters: Status Reset" at bounding box center [453, 61] width 836 height 26
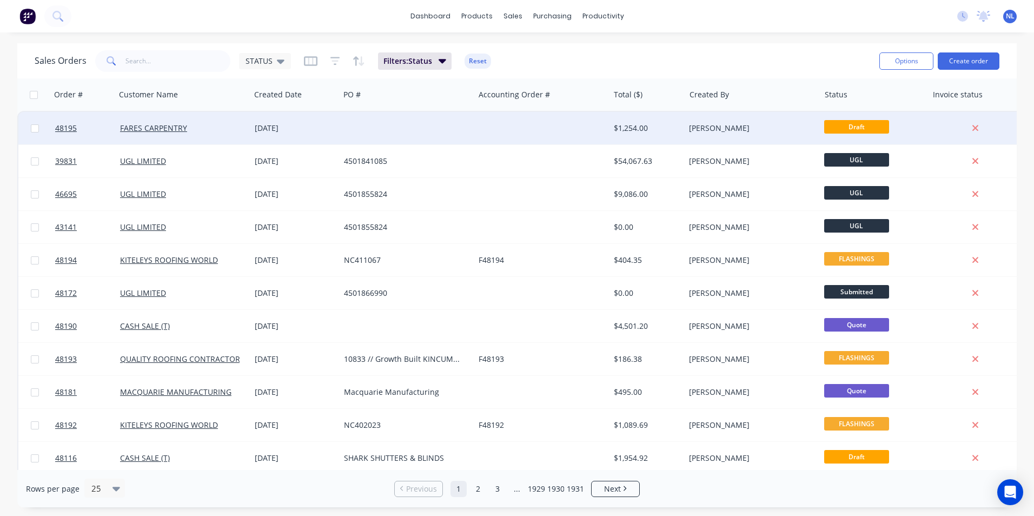
click at [719, 123] on div "[PERSON_NAME]" at bounding box center [749, 128] width 120 height 11
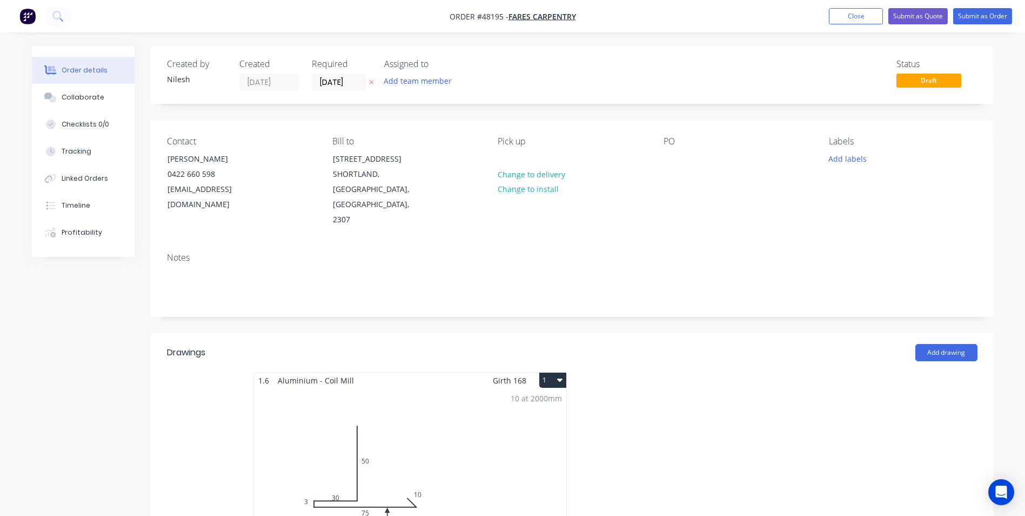
click at [547, 372] on button "1" at bounding box center [552, 379] width 27 height 15
click at [497, 442] on div "Delete" at bounding box center [515, 450] width 83 height 16
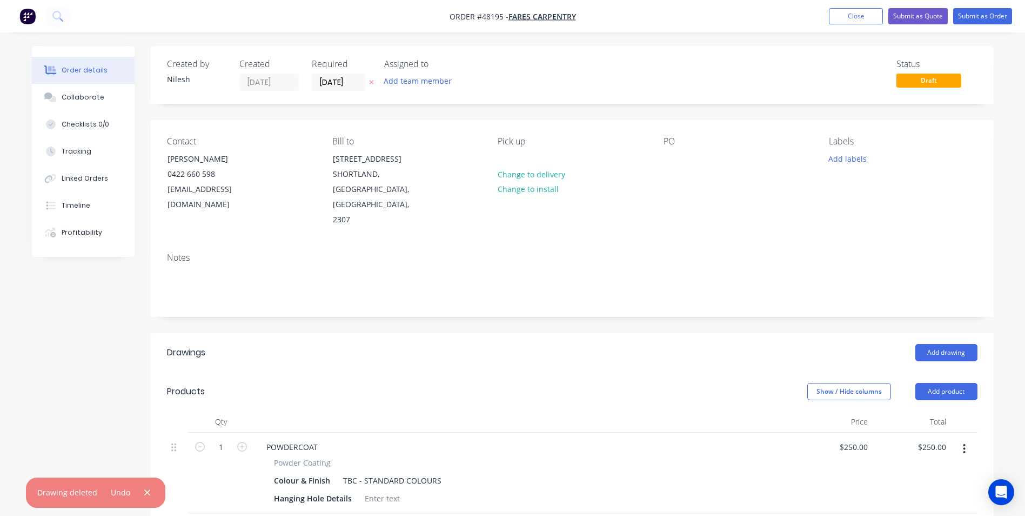
scroll to position [162, 0]
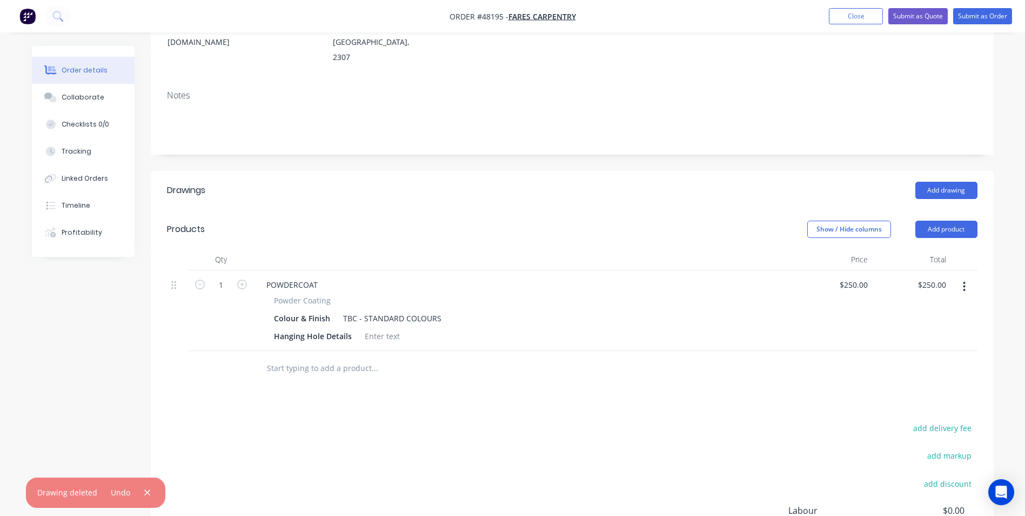
drag, startPoint x: 960, startPoint y: 258, endPoint x: 958, endPoint y: 265, distance: 7.9
click at [961, 277] on button "button" at bounding box center [964, 286] width 25 height 19
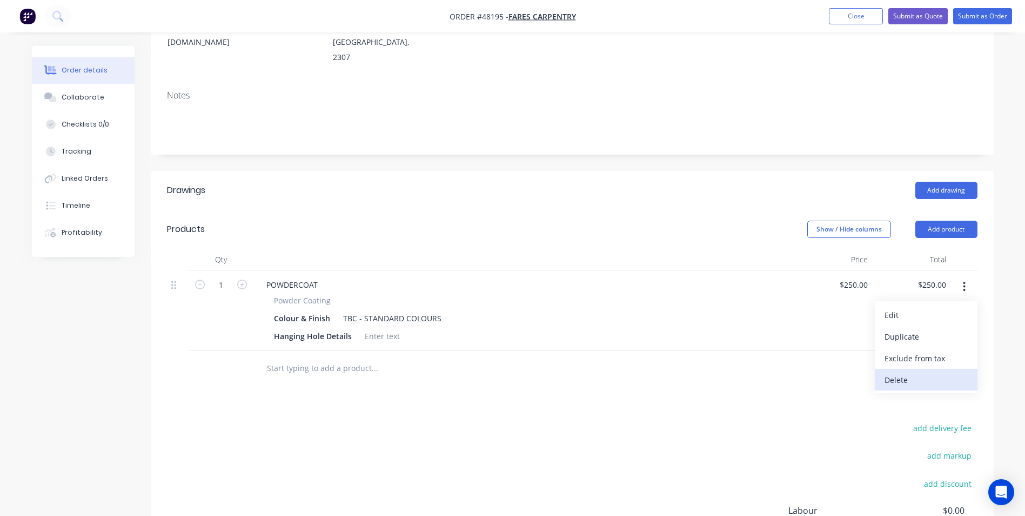
click at [903, 372] on div "Delete" at bounding box center [926, 380] width 83 height 16
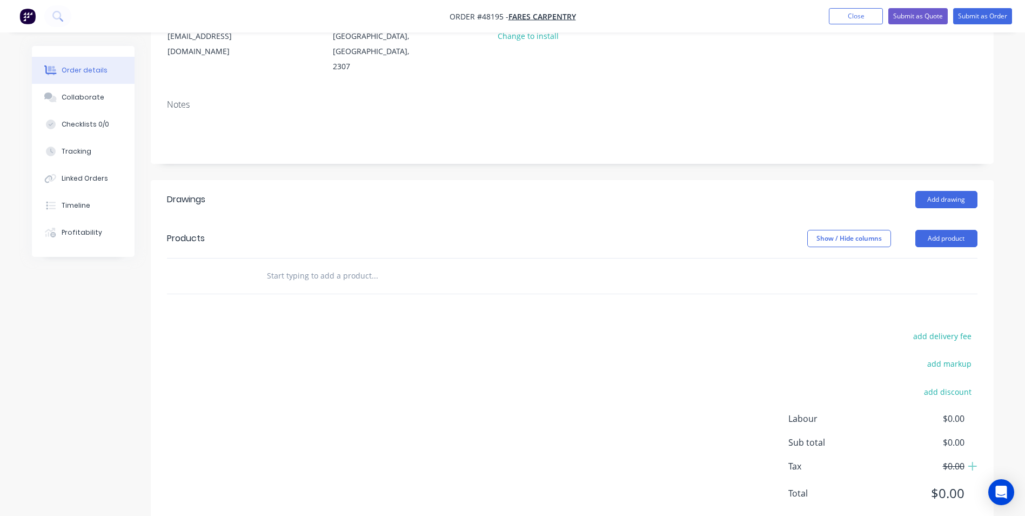
scroll to position [0, 0]
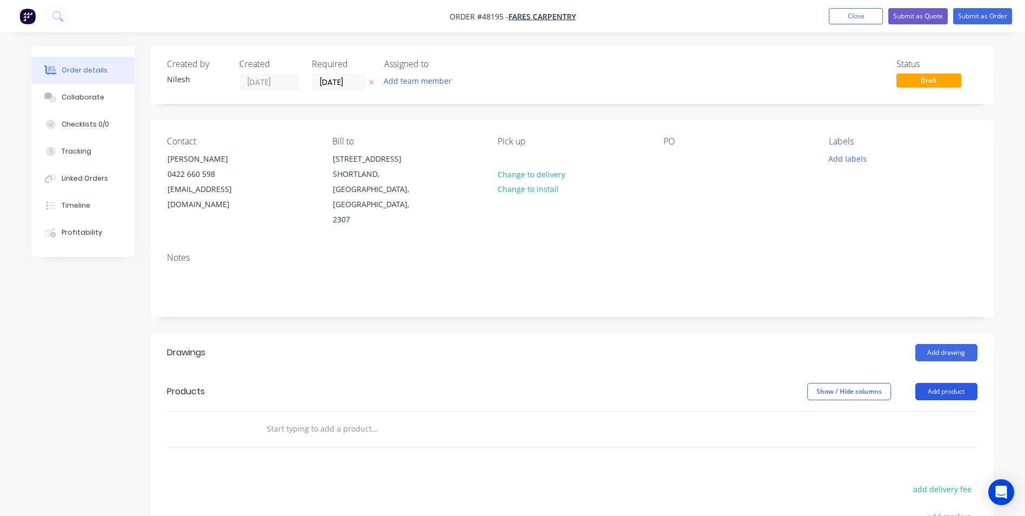
click at [934, 383] on button "Add product" at bounding box center [947, 391] width 62 height 17
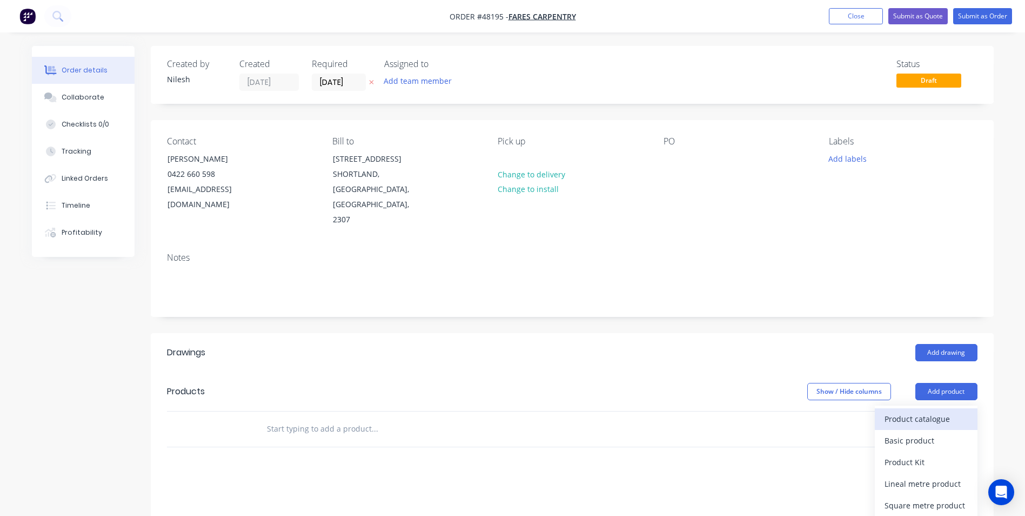
click at [905, 411] on div "Product catalogue" at bounding box center [926, 419] width 83 height 16
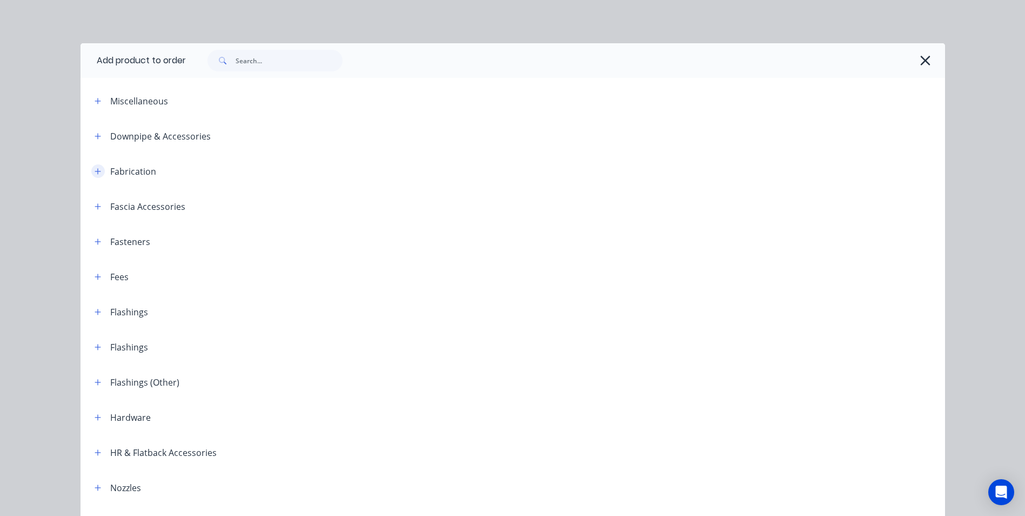
drag, startPoint x: 89, startPoint y: 168, endPoint x: 97, endPoint y: 175, distance: 10.3
click at [91, 168] on button "button" at bounding box center [98, 171] width 14 height 14
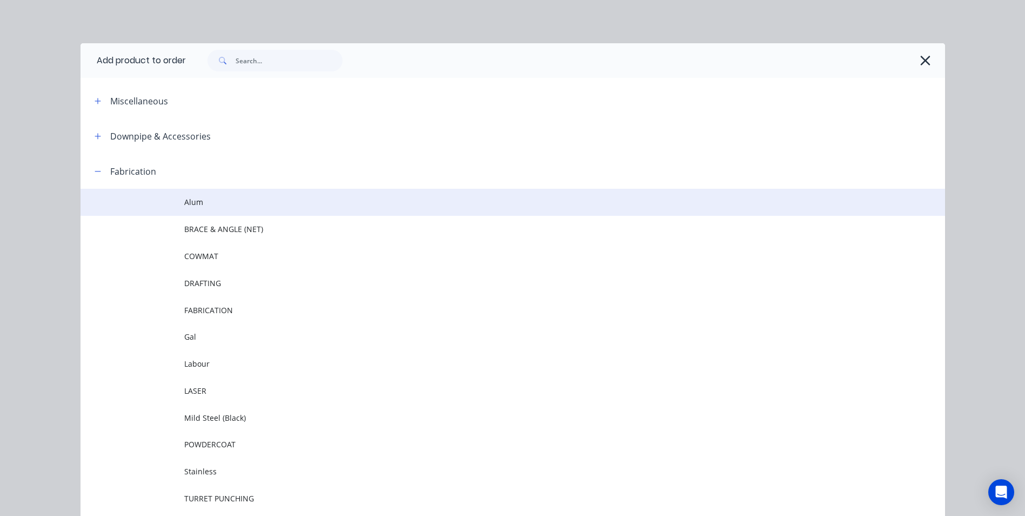
click at [222, 208] on span "Alum" at bounding box center [488, 201] width 609 height 11
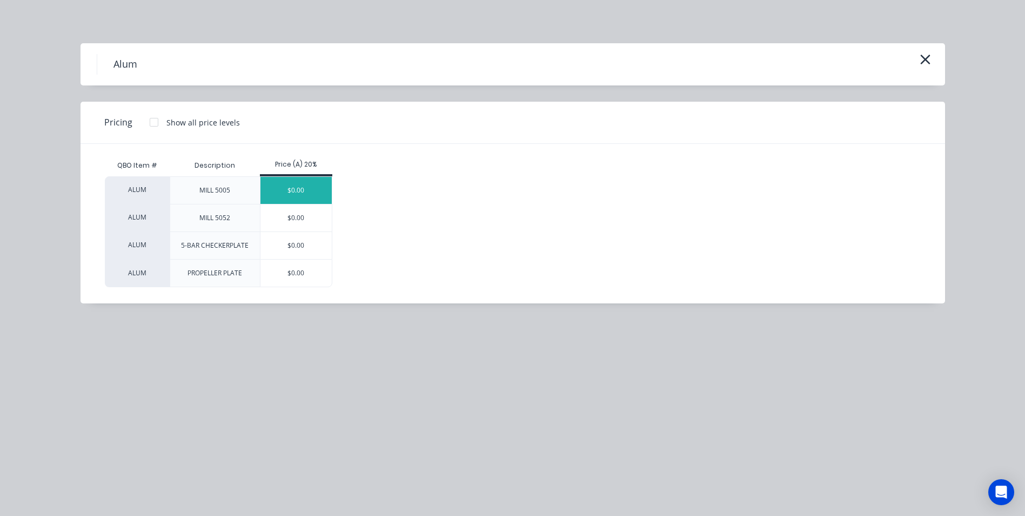
click at [303, 196] on div "$0.00" at bounding box center [297, 190] width 72 height 27
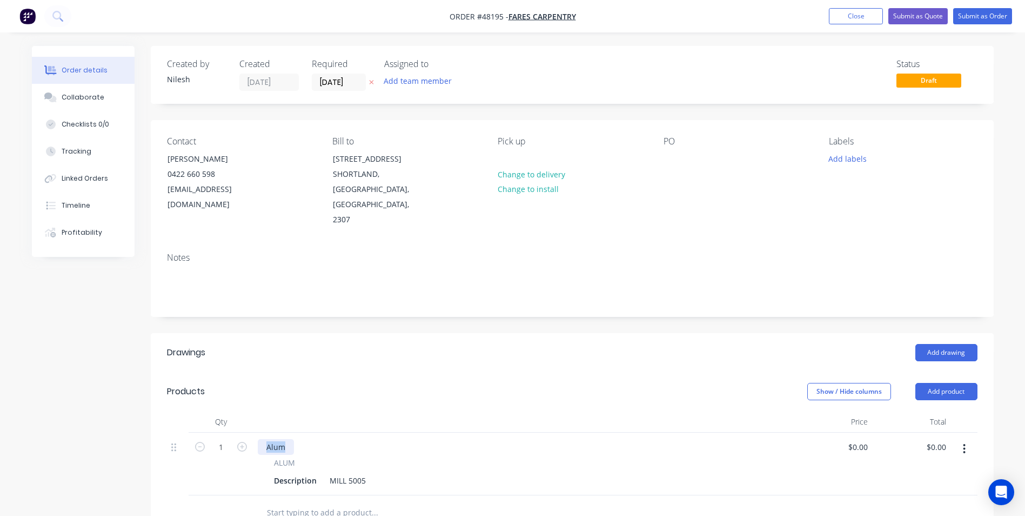
drag, startPoint x: 288, startPoint y: 419, endPoint x: 204, endPoint y: 439, distance: 86.3
click at [204, 439] on div "1 Alum ALUM Description MILL 5005 $0.00 $0.00 $0.00 $0.00" at bounding box center [572, 463] width 811 height 63
click at [288, 457] on span "ALUM" at bounding box center [284, 462] width 21 height 11
click at [301, 472] on div "Description" at bounding box center [295, 480] width 51 height 16
click at [346, 472] on div "MILL 5005" at bounding box center [347, 480] width 45 height 16
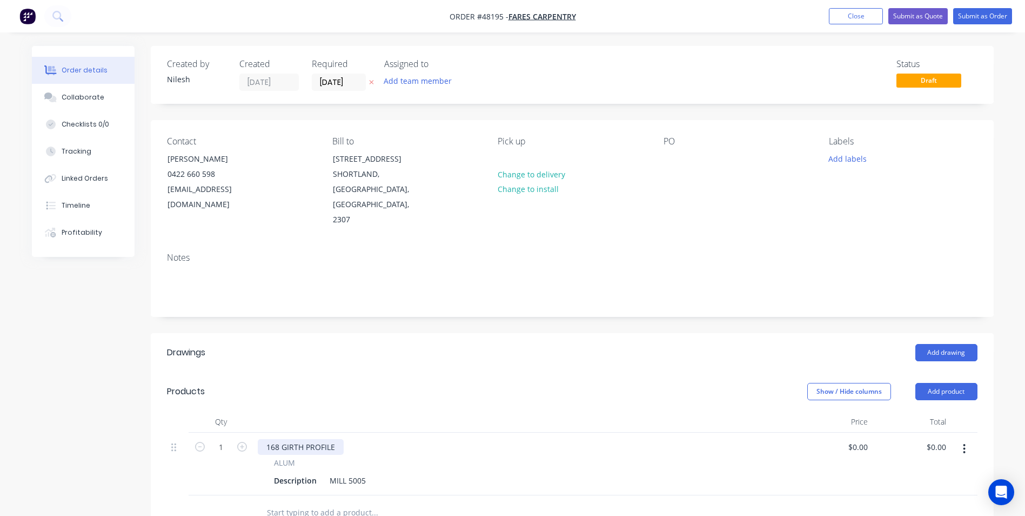
click at [332, 439] on div "168 GIRTH PROFILE" at bounding box center [301, 447] width 86 height 16
click at [311, 472] on div "Description" at bounding box center [295, 480] width 51 height 16
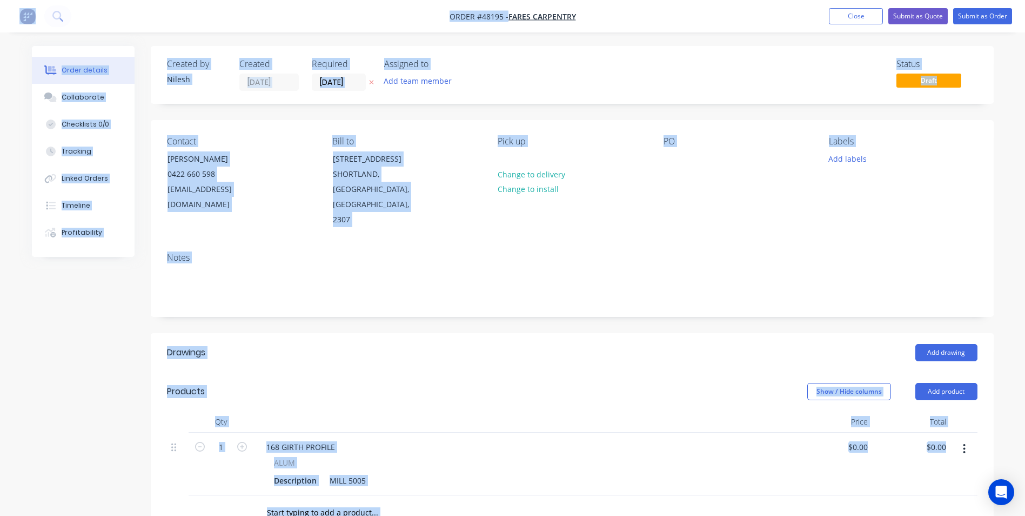
click at [322, 472] on div "Description MILL 5005" at bounding box center [522, 480] width 504 height 16
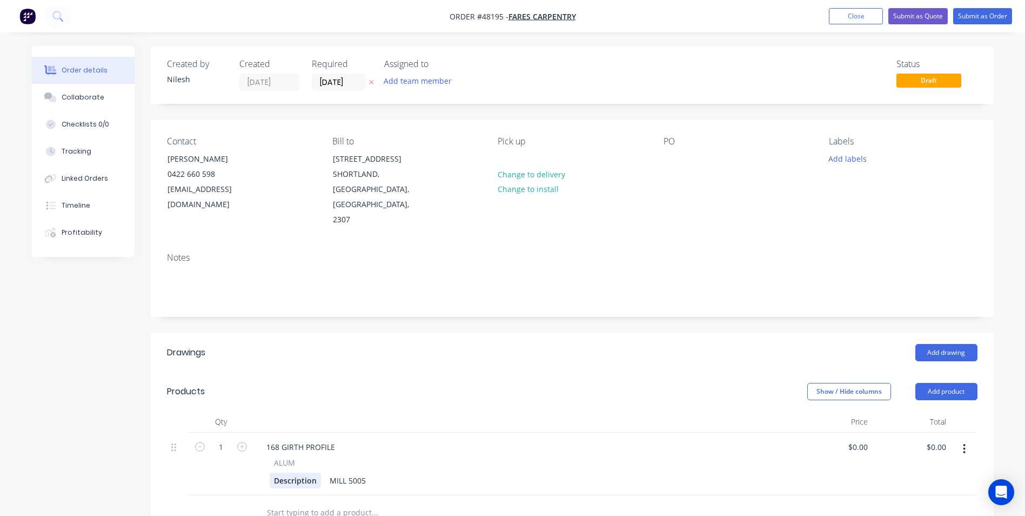
click at [315, 472] on div "Description" at bounding box center [295, 480] width 51 height 16
click at [339, 439] on div "168 GIRTH PROFILE" at bounding box center [301, 447] width 86 height 16
click at [291, 439] on div "168mm GIRTH PROFILE x 1000mm" at bounding box center [327, 447] width 139 height 16
click at [336, 472] on div "MILL 5005" at bounding box center [347, 480] width 45 height 16
click at [319, 472] on div "Description" at bounding box center [295, 480] width 51 height 16
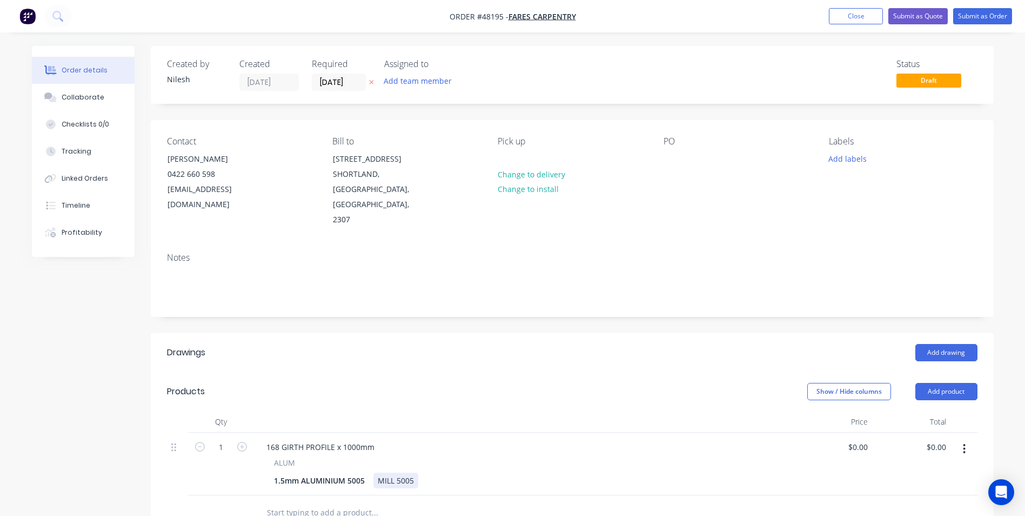
click at [430, 472] on div "1.5mm ALUMINIUM 5005 MILL 5005" at bounding box center [522, 480] width 504 height 16
drag, startPoint x: 418, startPoint y: 449, endPoint x: 367, endPoint y: 449, distance: 50.8
click at [367, 472] on div "1.5mm ALUMINIUM 5005 MILL 5005" at bounding box center [522, 480] width 504 height 16
click at [268, 439] on div "168 GIRTH PROFILE x 1000mm" at bounding box center [320, 447] width 125 height 16
click at [419, 472] on div "1.5mm ALUMINIUM 5005 MILL 5005" at bounding box center [522, 480] width 504 height 16
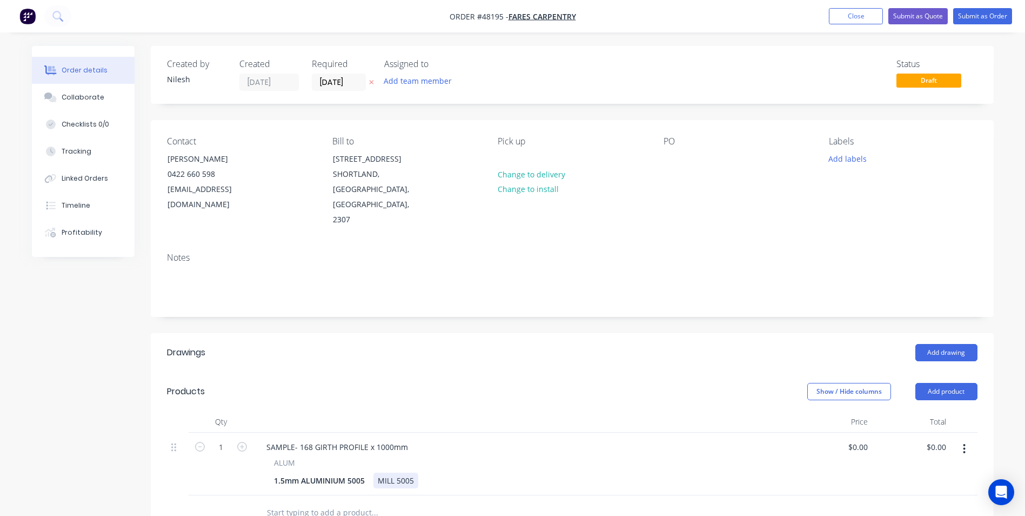
click at [414, 472] on div "MILL 5005" at bounding box center [396, 480] width 45 height 16
click at [935, 439] on input "0.00" at bounding box center [938, 447] width 25 height 16
type input "100"
type input "$100.00"
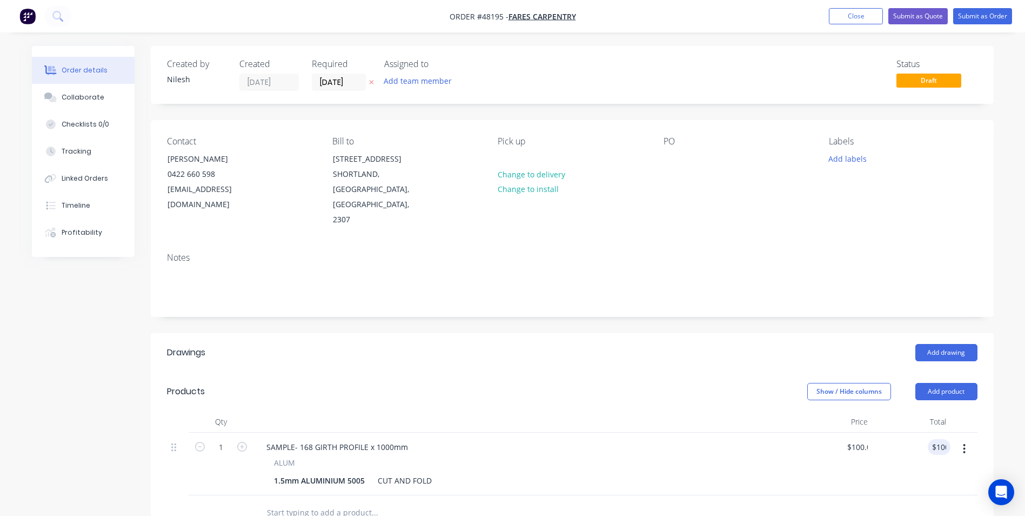
click at [551, 439] on div "SAMPLE- 168 GIRTH PROFILE x 1000mm" at bounding box center [524, 447] width 532 height 16
click at [961, 439] on button "button" at bounding box center [964, 448] width 25 height 19
click at [931, 491] on div "Duplicate" at bounding box center [926, 499] width 83 height 16
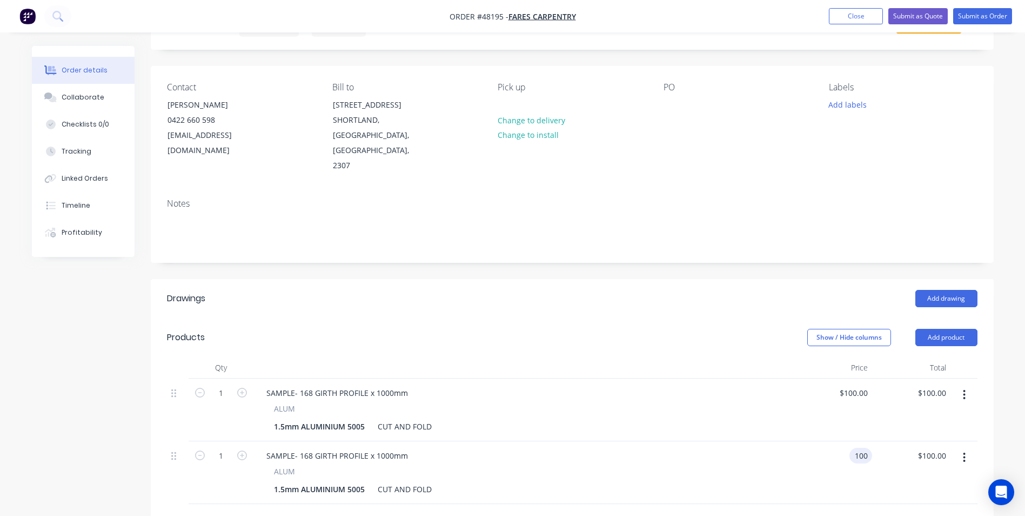
click at [863, 448] on input "100" at bounding box center [863, 456] width 18 height 16
type input "200"
type input "100"
type input "$200.00"
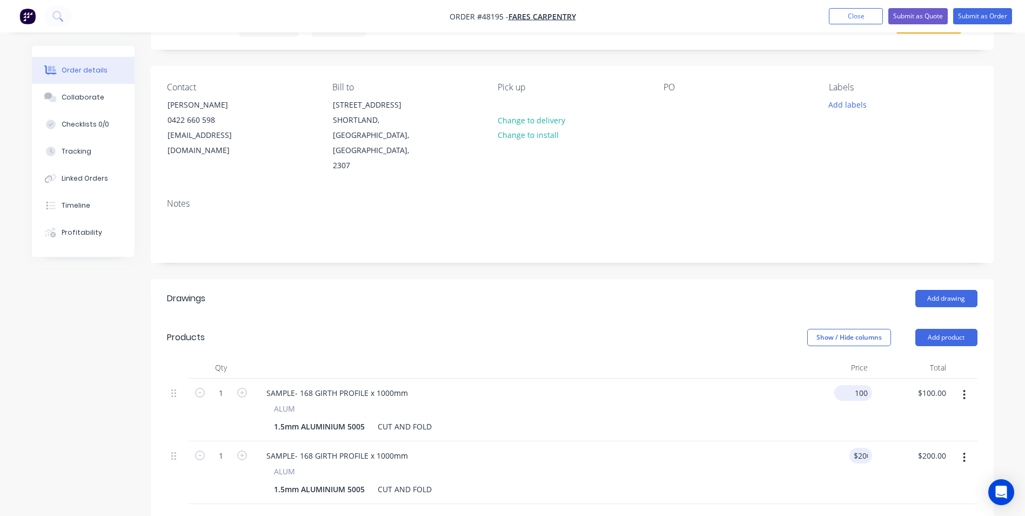
click at [863, 385] on input "100" at bounding box center [856, 393] width 34 height 16
type input "$200.00"
click at [788, 385] on div "SAMPLE- 168 GIRTH PROFILE x 1000mm" at bounding box center [524, 393] width 532 height 16
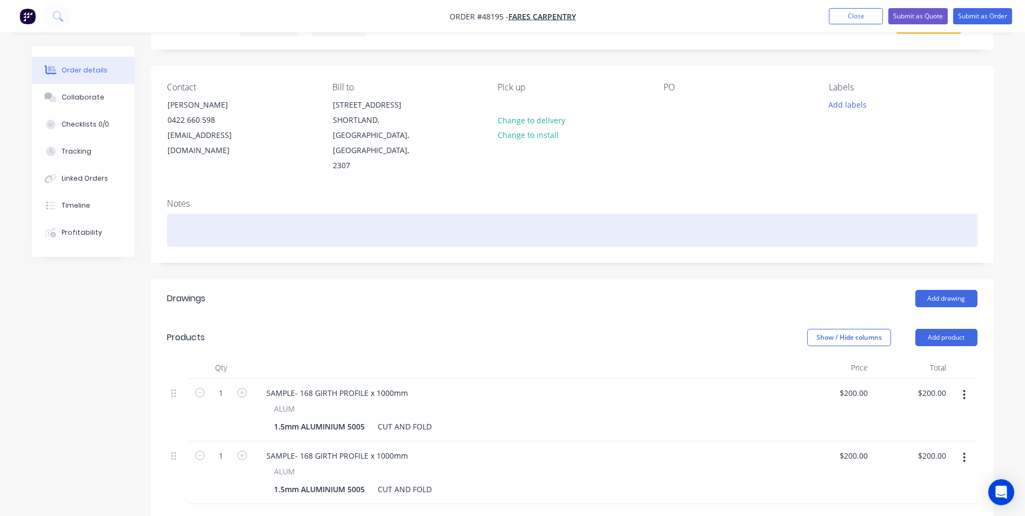
scroll to position [0, 0]
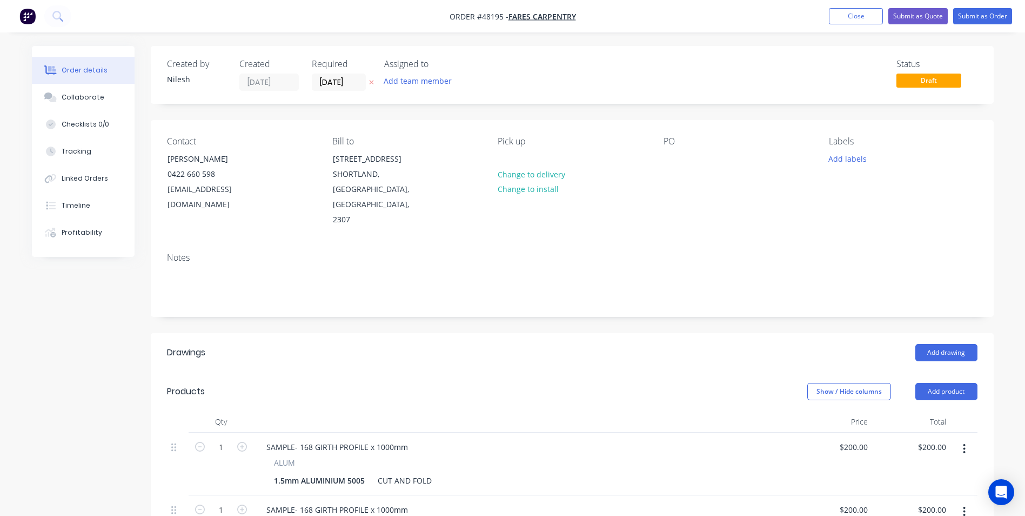
click at [681, 156] on div "PO" at bounding box center [738, 181] width 148 height 91
click at [675, 158] on div at bounding box center [672, 159] width 17 height 16
click at [767, 252] on div "Notes" at bounding box center [572, 257] width 811 height 10
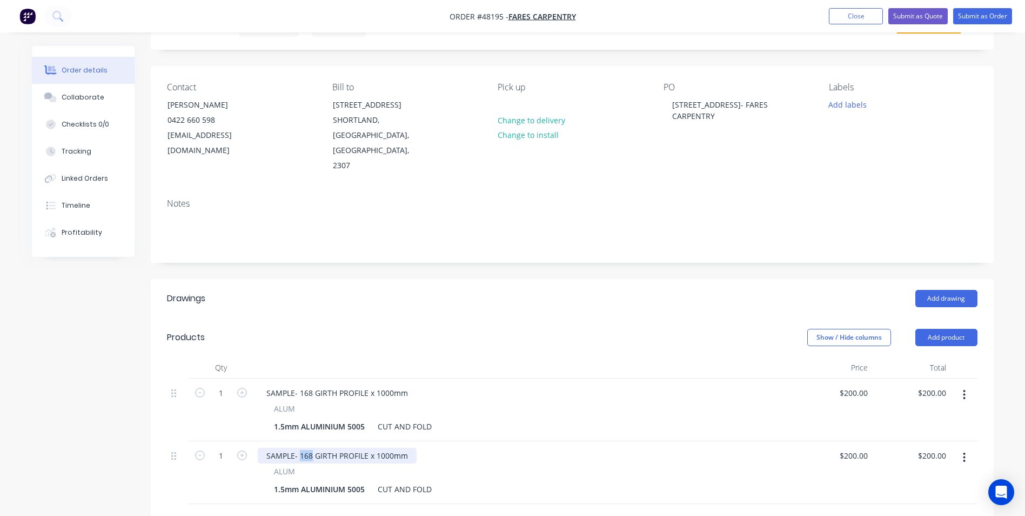
drag, startPoint x: 311, startPoint y: 425, endPoint x: 300, endPoint y: 432, distance: 13.1
click at [300, 448] on div "SAMPLE- 168 GIRTH PROFILE x 1000mm" at bounding box center [337, 456] width 159 height 16
click at [581, 357] on div at bounding box center [524, 368] width 541 height 22
click at [918, 17] on button "Submit as Quote" at bounding box center [918, 16] width 59 height 16
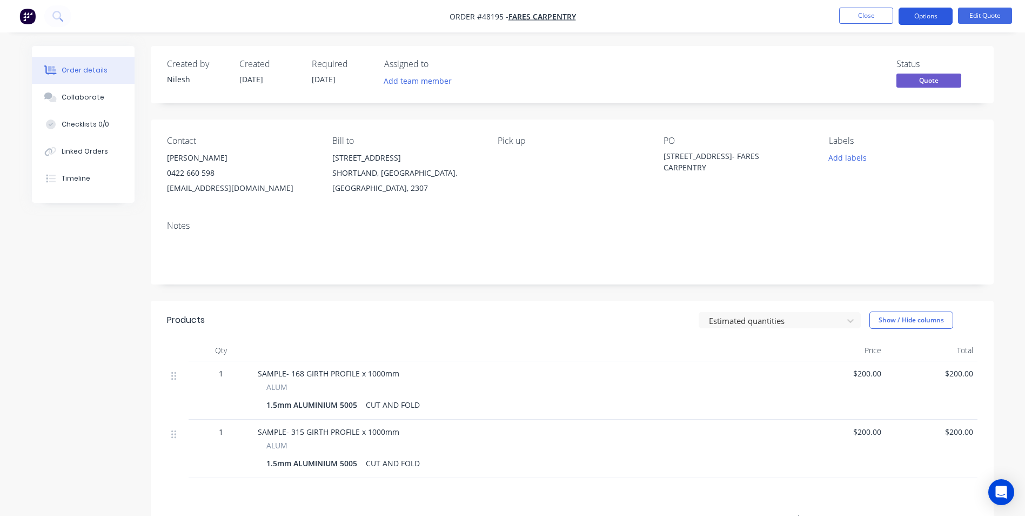
click at [942, 17] on button "Options" at bounding box center [926, 16] width 54 height 17
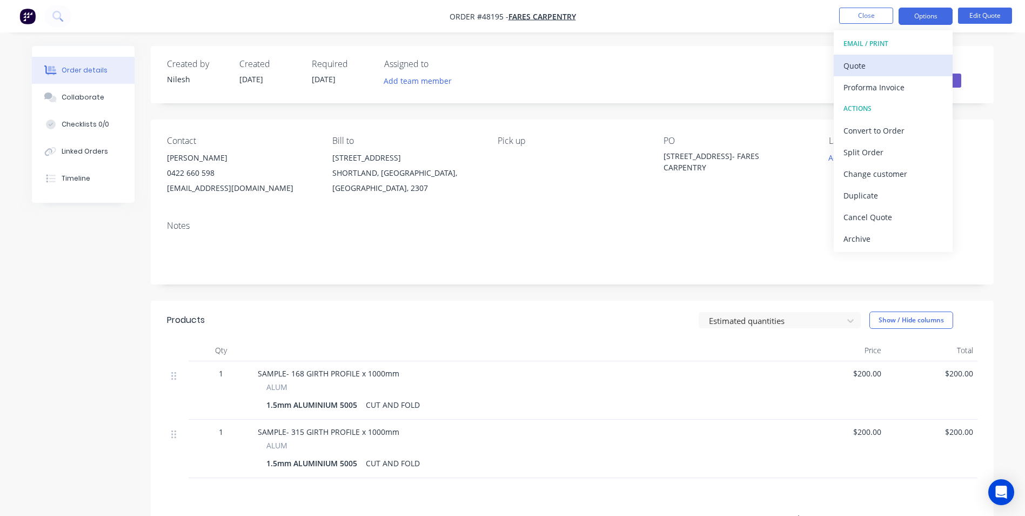
click at [885, 62] on div "Quote" at bounding box center [893, 66] width 99 height 16
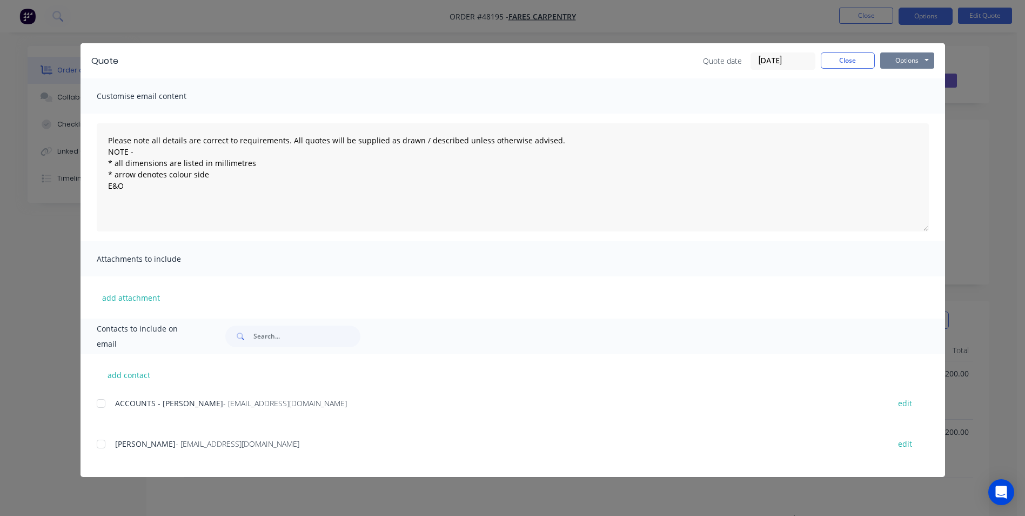
click at [919, 64] on button "Options" at bounding box center [908, 60] width 54 height 16
click at [894, 104] on button "Print" at bounding box center [915, 98] width 69 height 18
click at [837, 64] on button "Close" at bounding box center [848, 60] width 54 height 16
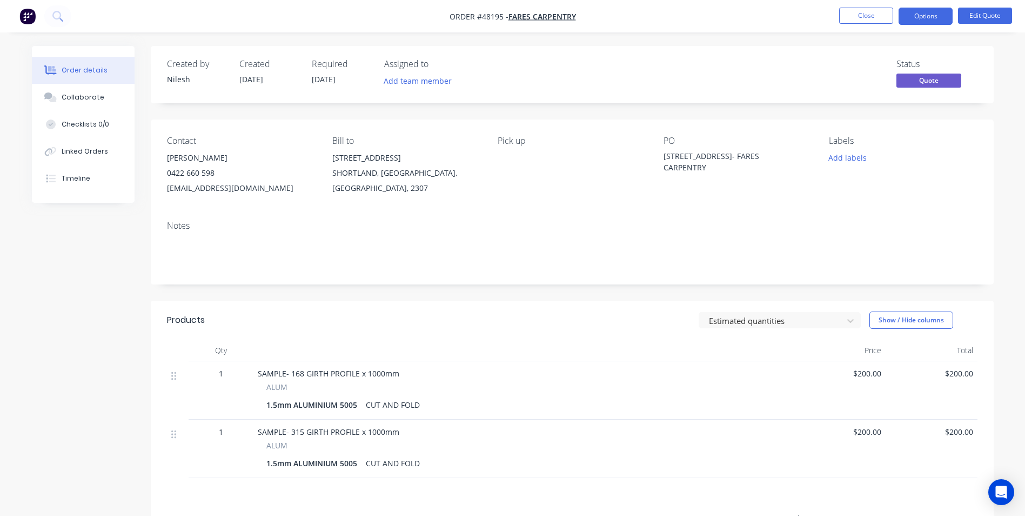
click at [302, 378] on span "SAMPLE- 168 GIRTH PROFILE x 1000mm" at bounding box center [329, 373] width 142 height 10
click at [988, 8] on button "Edit Quote" at bounding box center [985, 16] width 54 height 16
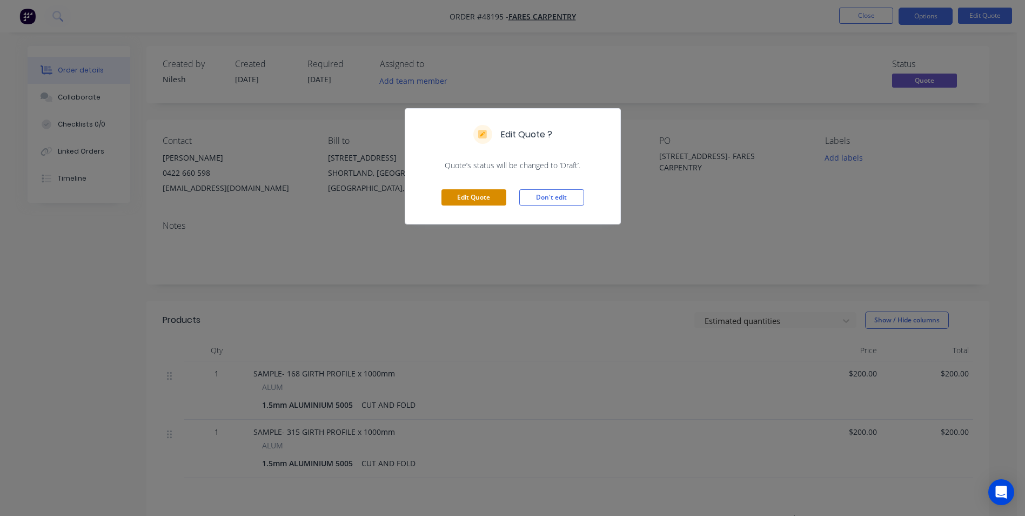
click at [467, 197] on button "Edit Quote" at bounding box center [474, 197] width 65 height 16
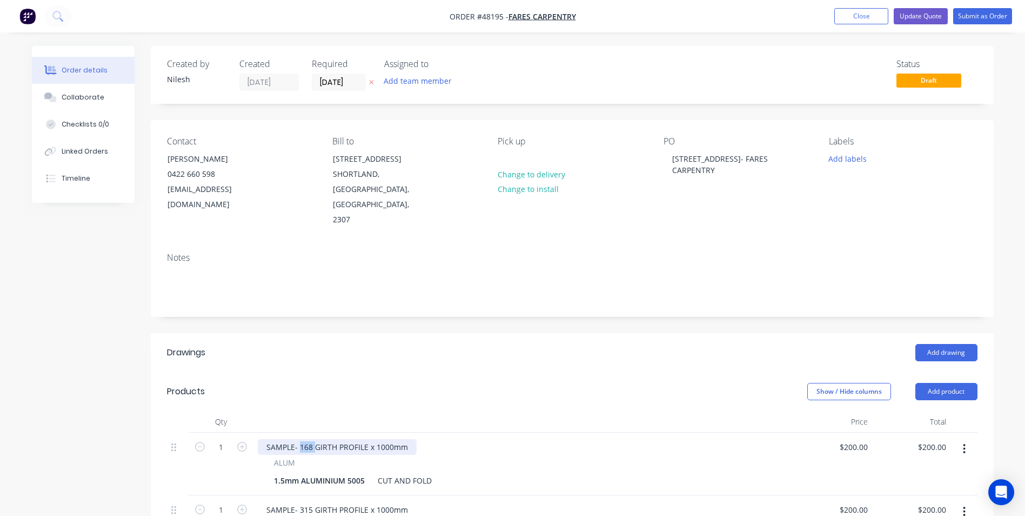
drag, startPoint x: 311, startPoint y: 413, endPoint x: 300, endPoint y: 416, distance: 11.1
click at [300, 439] on div "SAMPLE- 168 GIRTH PROFILE x 1000mm" at bounding box center [337, 447] width 159 height 16
click at [555, 333] on header "Drawings Add drawing" at bounding box center [572, 352] width 843 height 39
click at [356, 439] on div "SAMPLE- GIRTH PROFILE x 1000mm" at bounding box center [331, 447] width 146 height 16
click at [509, 411] on div at bounding box center [524, 422] width 541 height 22
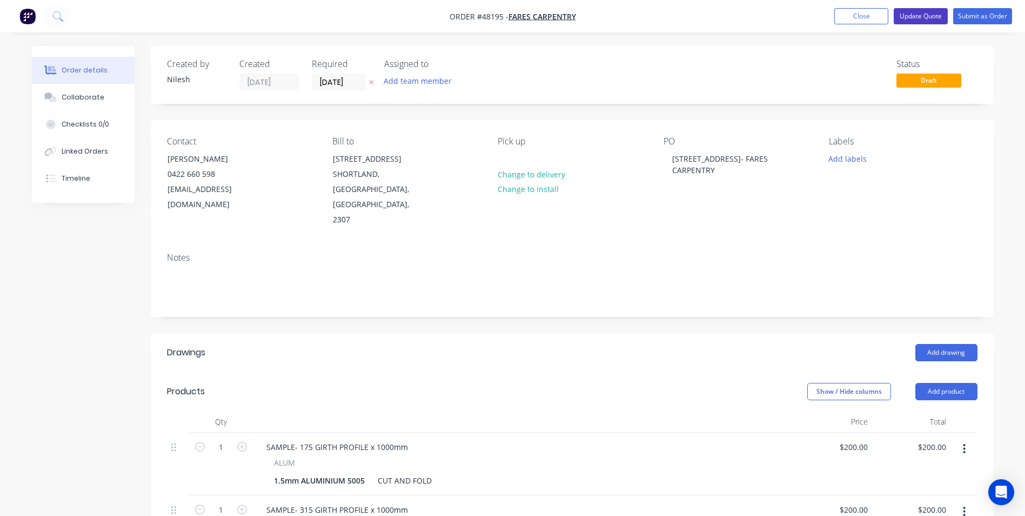
click at [907, 10] on button "Update Quote" at bounding box center [921, 16] width 54 height 16
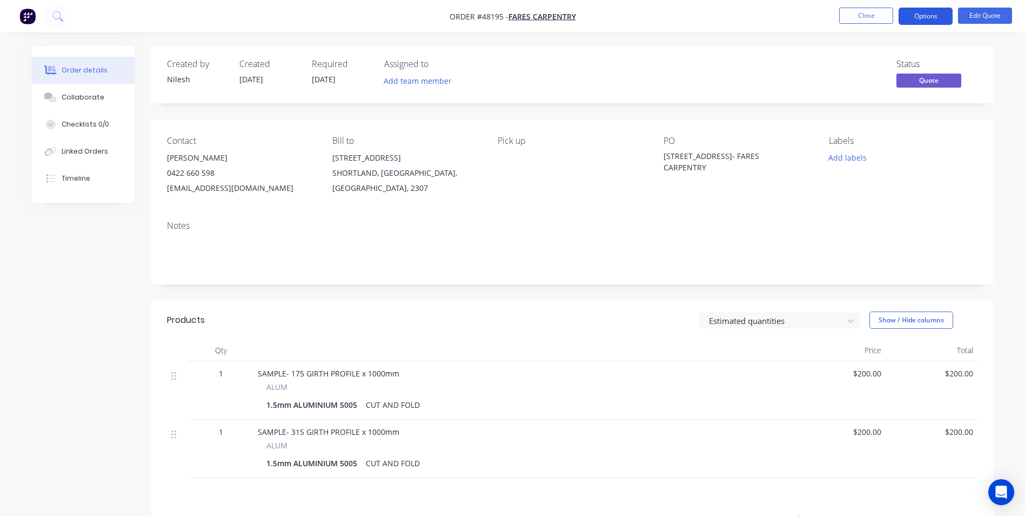
click at [931, 11] on button "Options" at bounding box center [926, 16] width 54 height 17
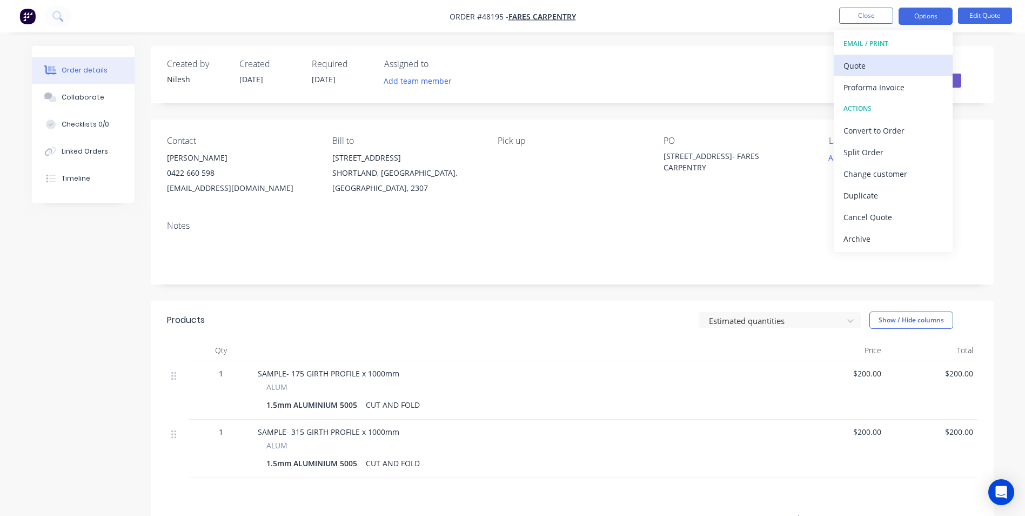
click at [891, 74] on button "Quote" at bounding box center [893, 66] width 119 height 22
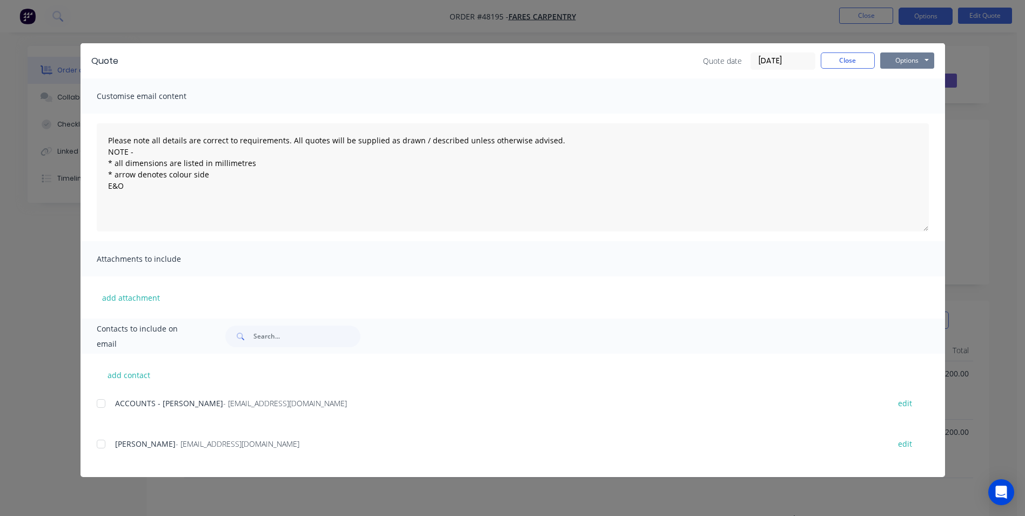
click at [904, 56] on button "Options" at bounding box center [908, 60] width 54 height 16
click at [904, 98] on button "Print" at bounding box center [915, 98] width 69 height 18
click at [845, 68] on button "Close" at bounding box center [848, 60] width 54 height 16
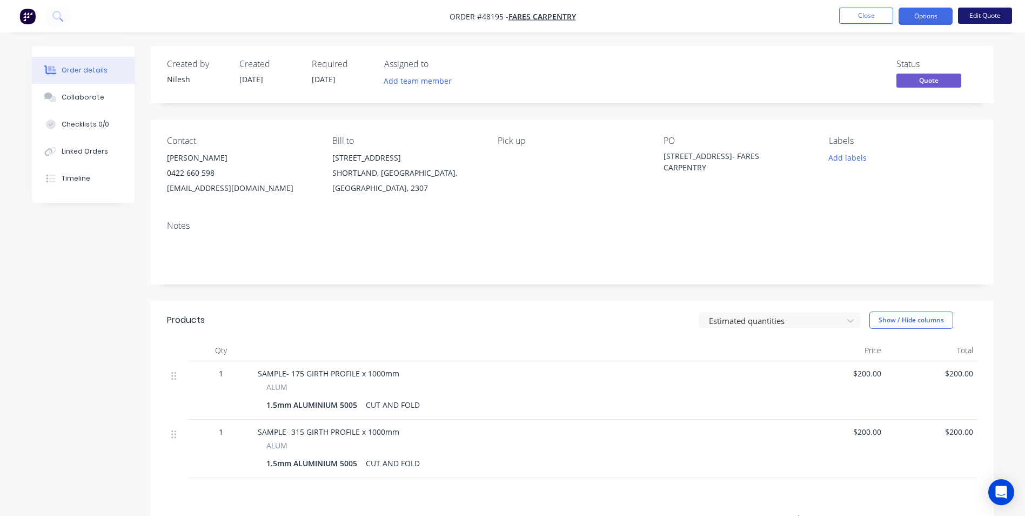
click at [967, 8] on button "Edit Quote" at bounding box center [985, 16] width 54 height 16
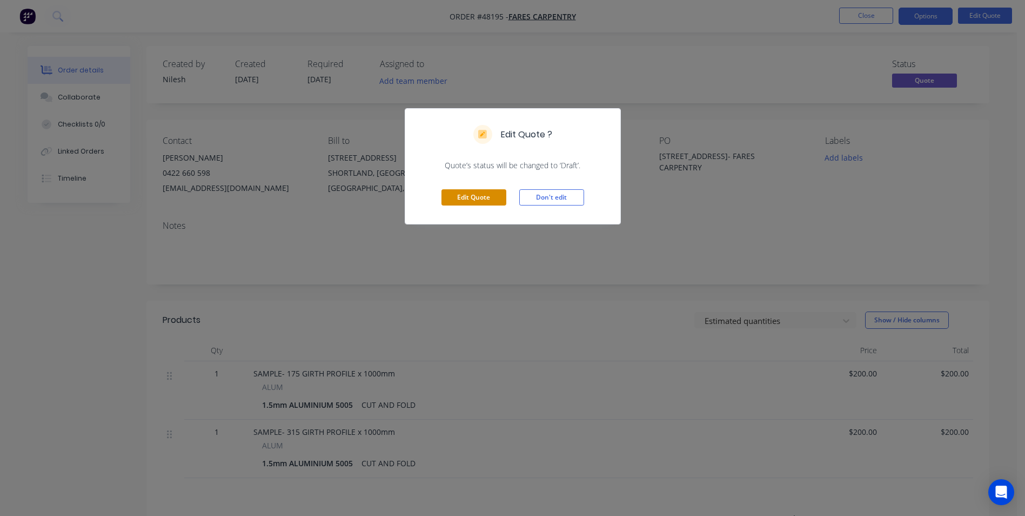
click at [477, 201] on button "Edit Quote" at bounding box center [474, 197] width 65 height 16
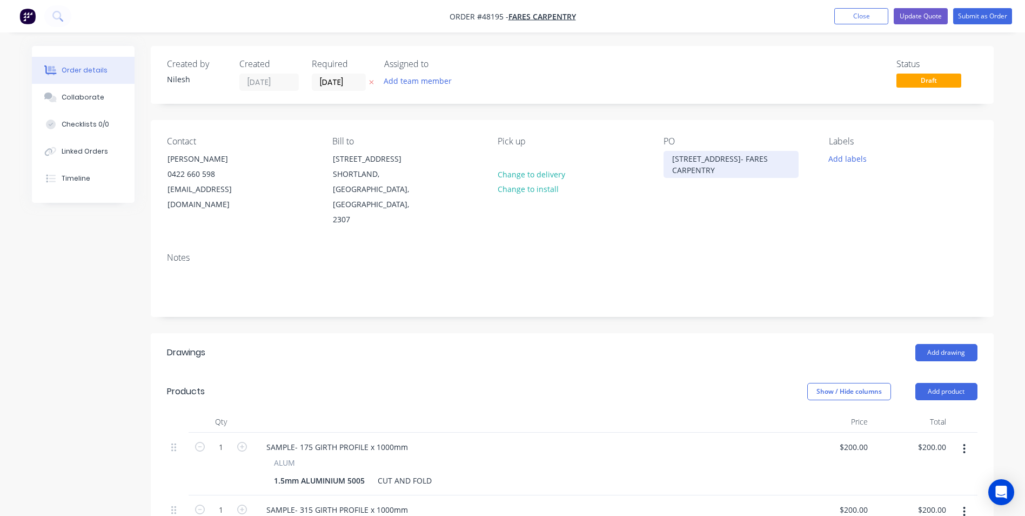
click at [674, 152] on div "198 MARSDEN ST- FARES CARPENTRY" at bounding box center [731, 164] width 135 height 27
click at [932, 15] on button "Update Quote" at bounding box center [921, 16] width 54 height 16
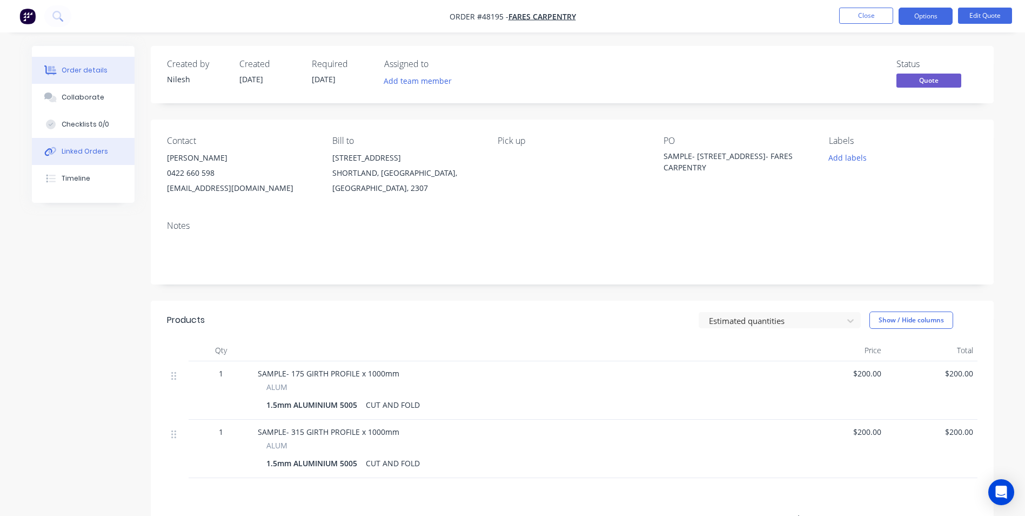
click at [86, 156] on div "Linked Orders" at bounding box center [85, 151] width 46 height 10
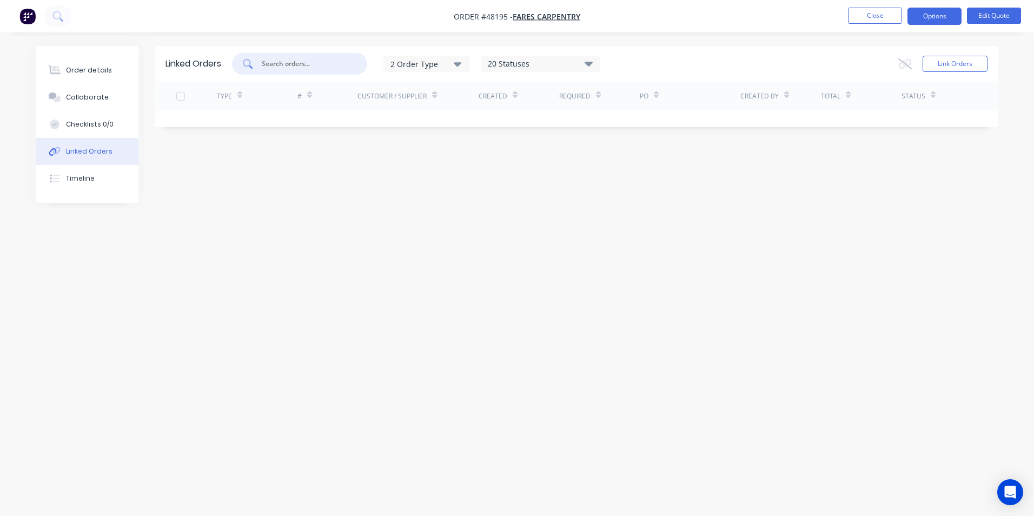
click at [348, 69] on input "text" at bounding box center [306, 63] width 90 height 11
type input "47870"
click at [956, 64] on button "Link Orders" at bounding box center [954, 64] width 65 height 16
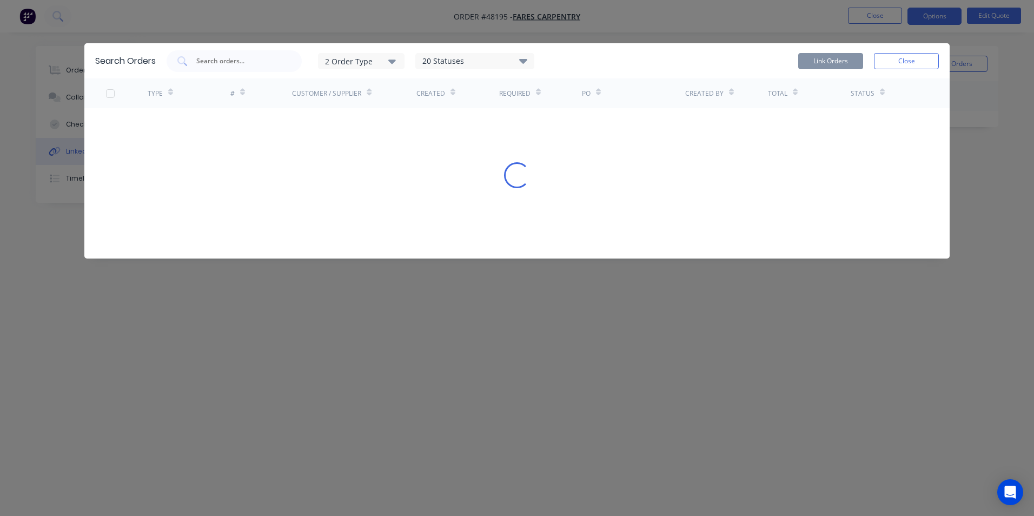
click at [305, 64] on div "2 Order Type 20 Statuses Sales Order Status All Archived Draft Quote Submitted …" at bounding box center [350, 61] width 368 height 22
click at [289, 59] on div at bounding box center [233, 61] width 135 height 22
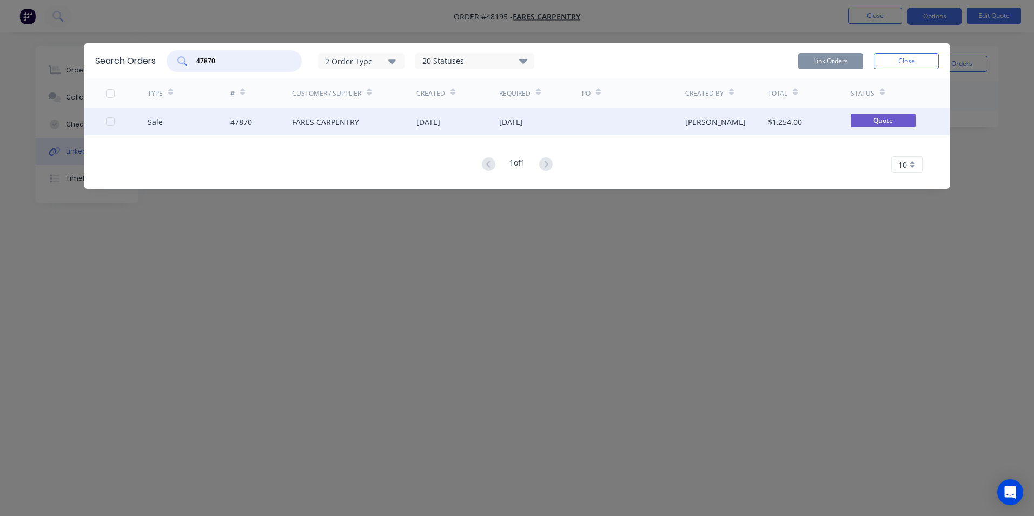
type input "47870"
click at [412, 128] on div "FARES CARPENTRY" at bounding box center [354, 121] width 124 height 27
click at [112, 117] on div at bounding box center [110, 122] width 22 height 22
click at [830, 63] on button "Link Orders" at bounding box center [830, 61] width 65 height 16
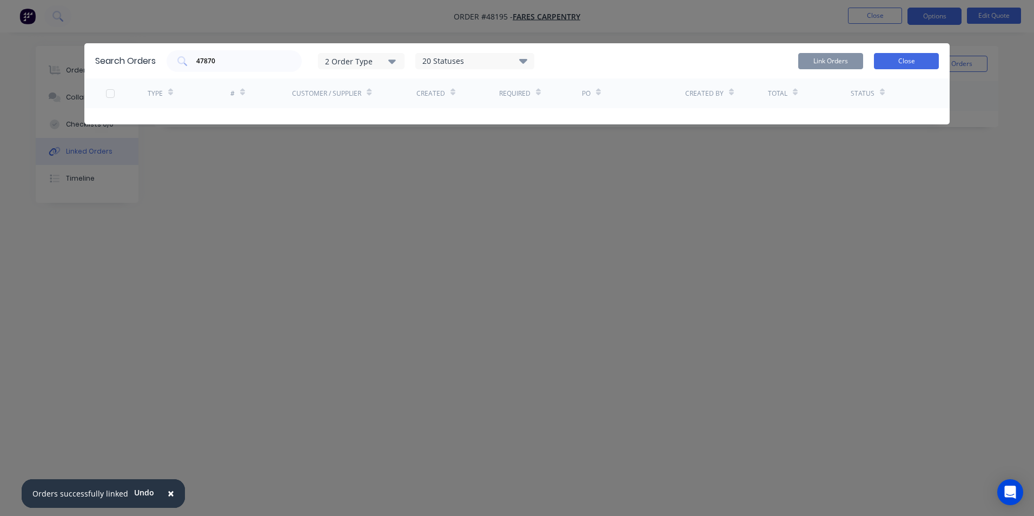
click at [895, 65] on button "Close" at bounding box center [906, 61] width 65 height 16
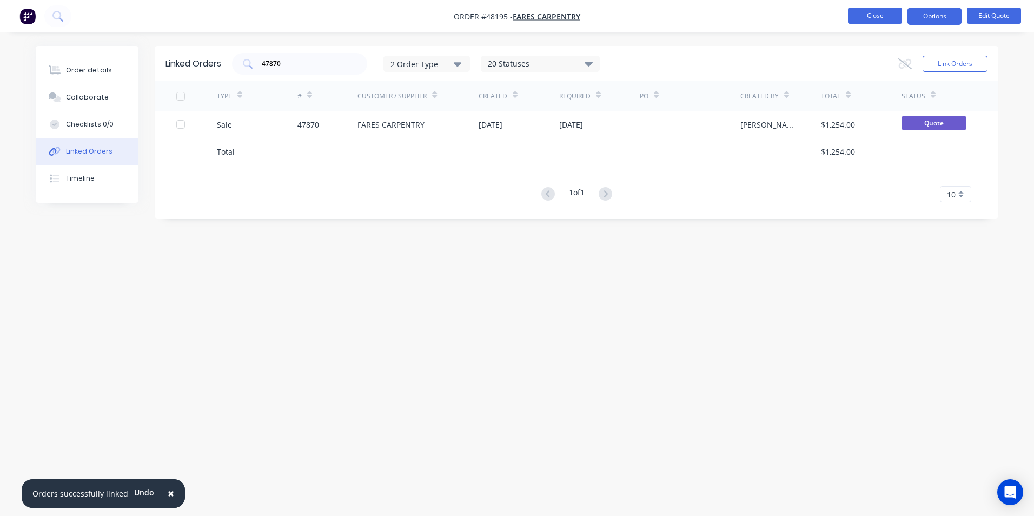
click at [872, 16] on button "Close" at bounding box center [875, 16] width 54 height 16
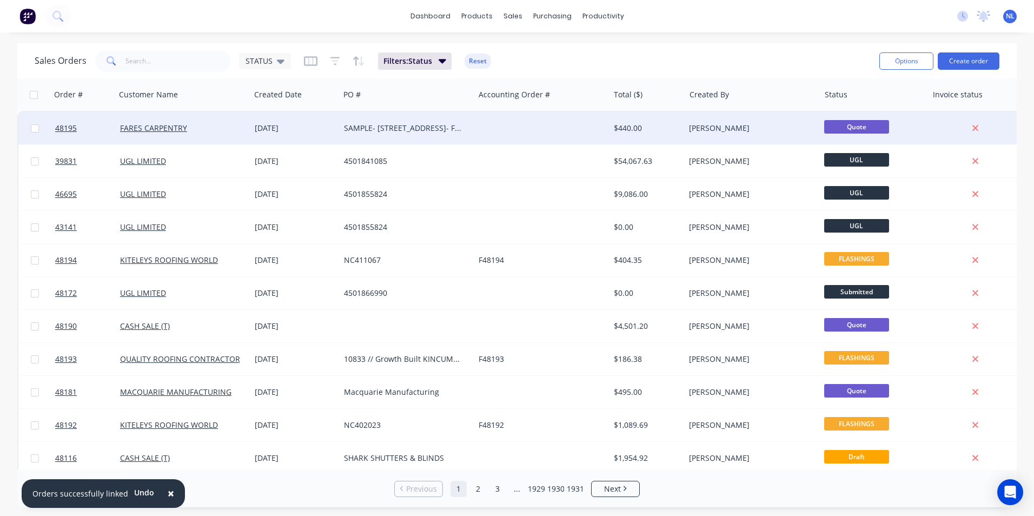
click at [536, 139] on div at bounding box center [541, 128] width 135 height 32
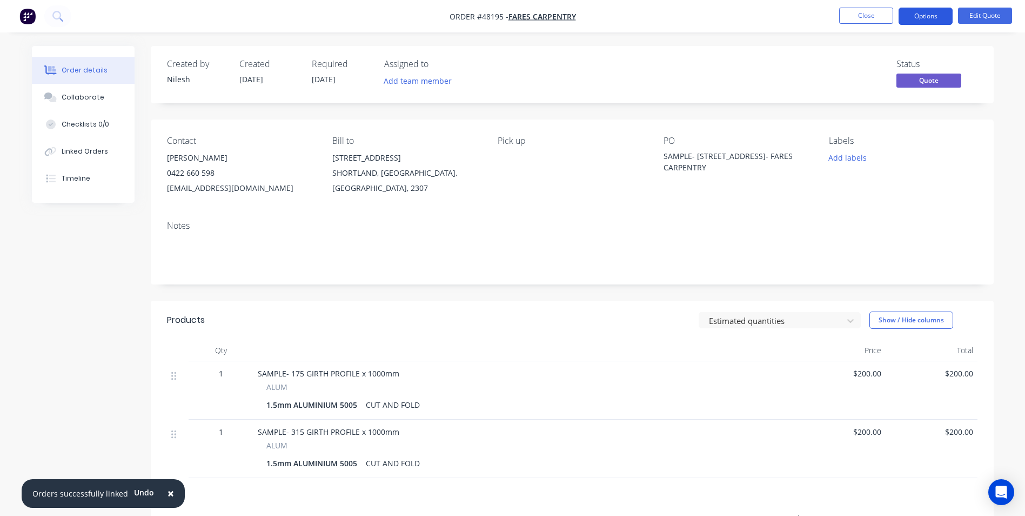
click at [924, 9] on button "Options" at bounding box center [926, 16] width 54 height 17
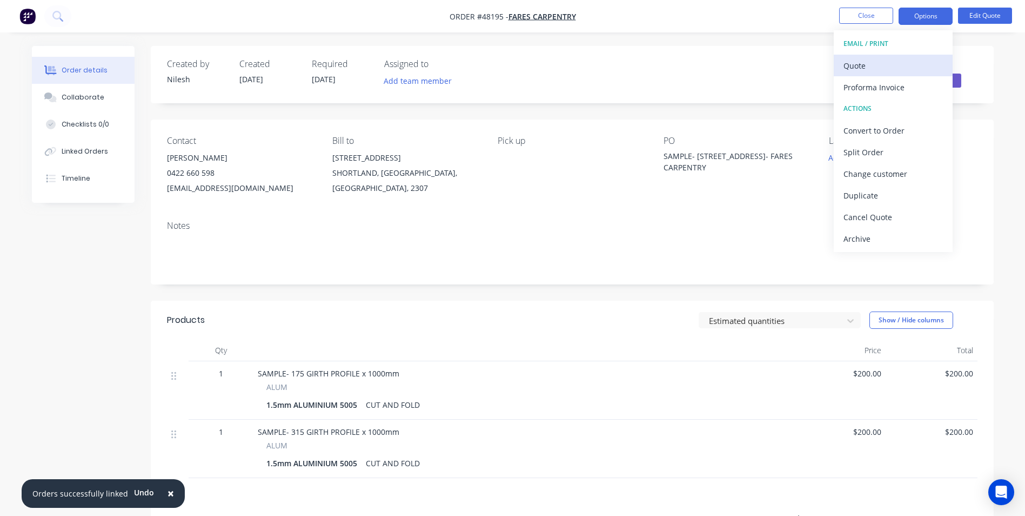
click at [908, 71] on div "Quote" at bounding box center [893, 66] width 99 height 16
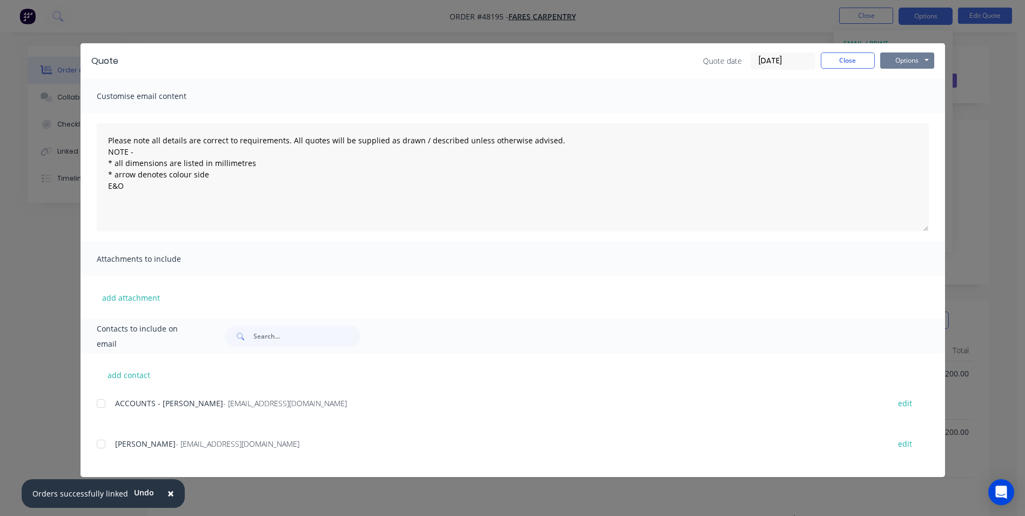
click at [909, 63] on button "Options" at bounding box center [908, 60] width 54 height 16
click at [904, 98] on button "Print" at bounding box center [915, 98] width 69 height 18
click at [849, 50] on div "Quote Quote date 29/09/25 Close Options Preview Print Email" at bounding box center [513, 60] width 865 height 35
click at [849, 63] on button "Close" at bounding box center [848, 60] width 54 height 16
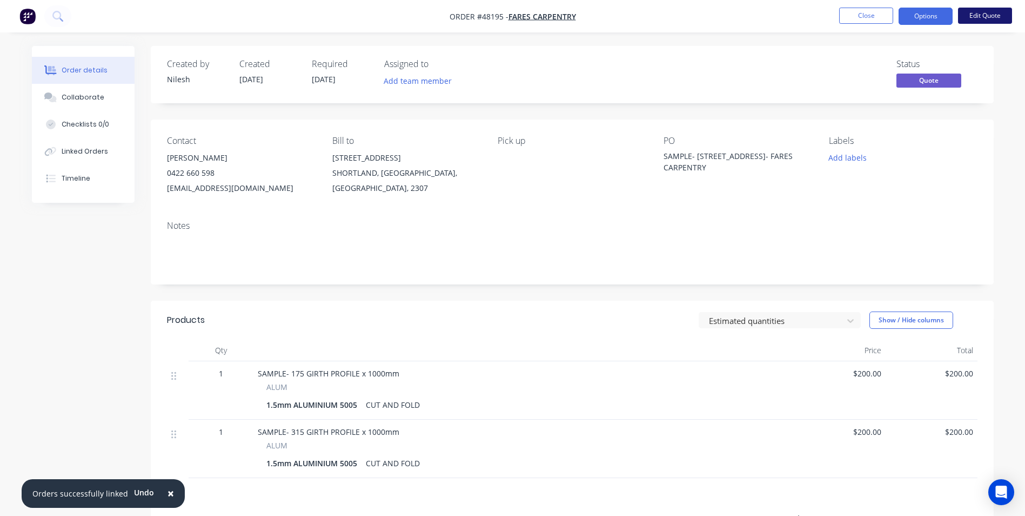
click at [985, 15] on button "Edit Quote" at bounding box center [985, 16] width 54 height 16
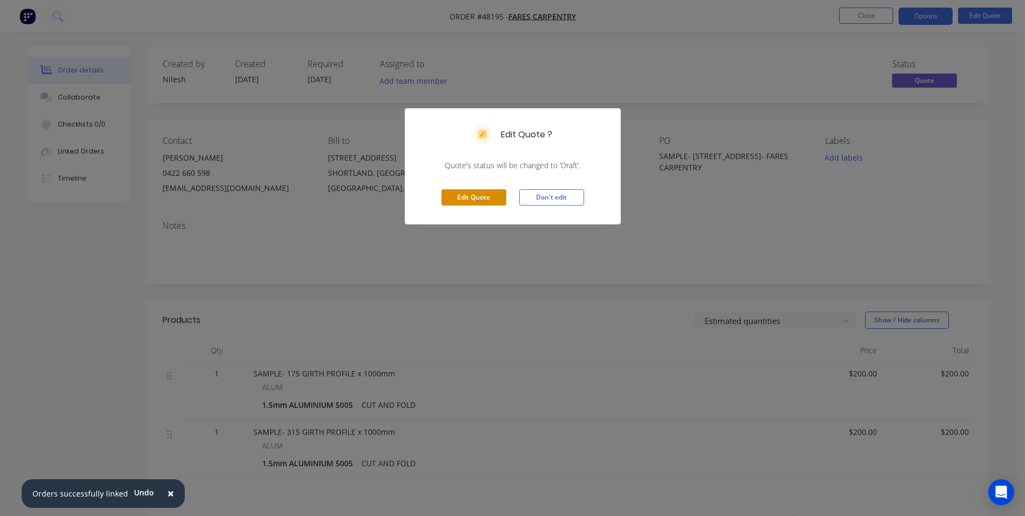
click at [452, 195] on button "Edit Quote" at bounding box center [474, 197] width 65 height 16
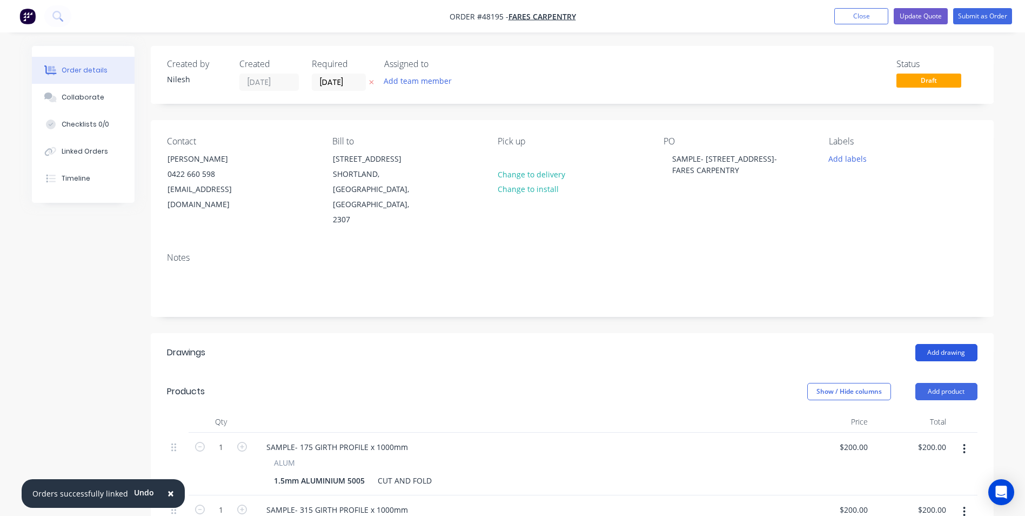
drag, startPoint x: 932, startPoint y: 308, endPoint x: 935, endPoint y: 314, distance: 7.0
click at [932, 333] on header "Drawings Add drawing" at bounding box center [572, 352] width 843 height 39
click at [935, 344] on button "Add drawing" at bounding box center [947, 352] width 62 height 17
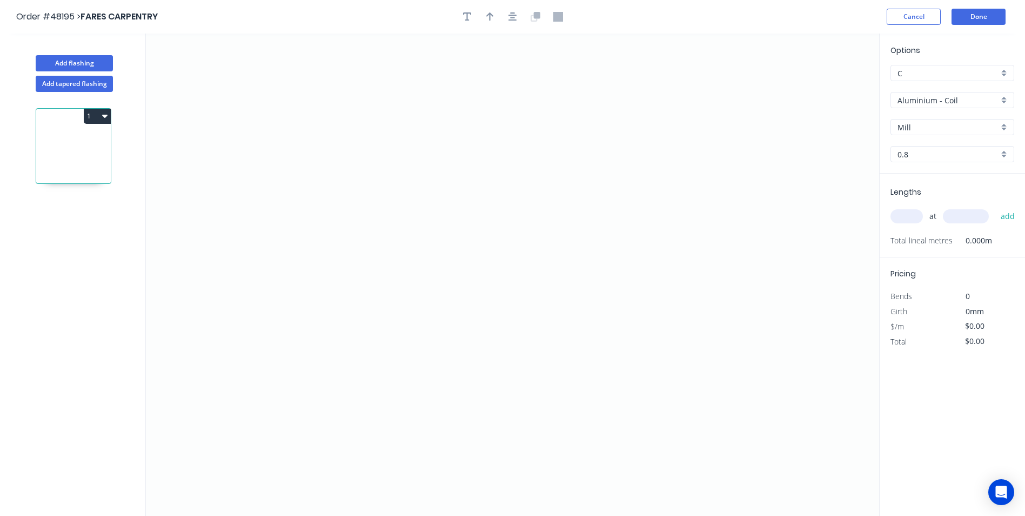
click at [943, 101] on input "Aluminium - Coil" at bounding box center [948, 100] width 101 height 11
click at [957, 135] on div "Aluminium - Sheet" at bounding box center [952, 139] width 123 height 19
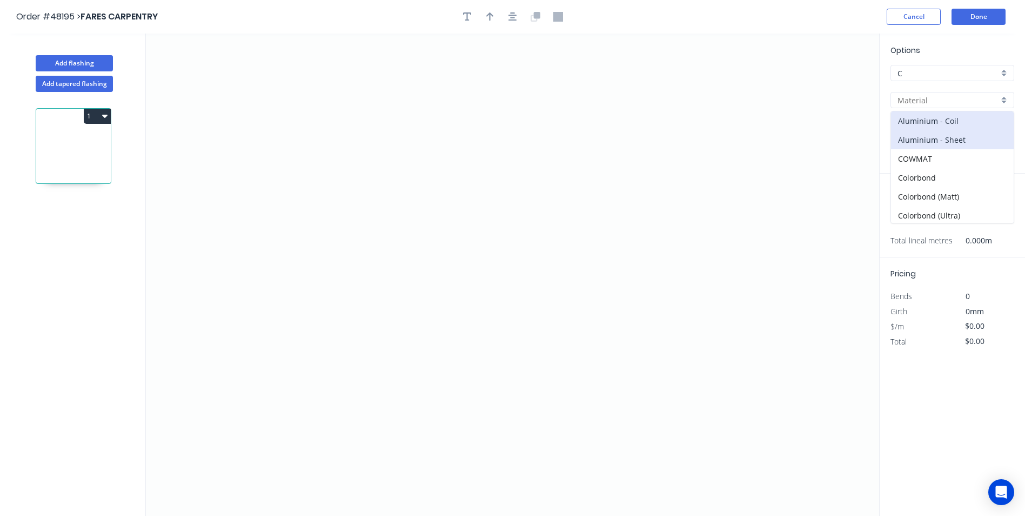
type input "Aluminium - Sheet"
type input "1.2"
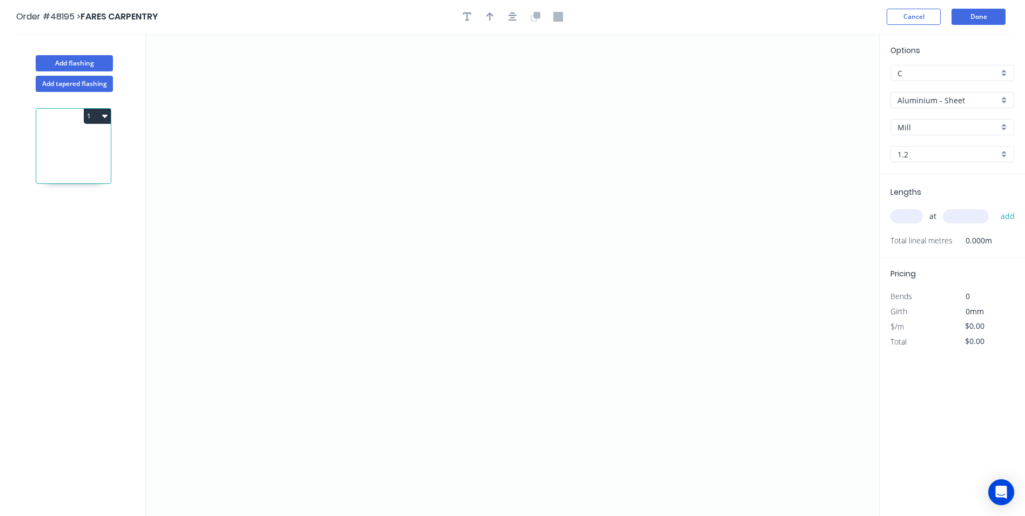
click at [968, 155] on input "1.2" at bounding box center [948, 154] width 101 height 11
click at [923, 197] on div "1.6" at bounding box center [952, 193] width 123 height 19
type input "1.6"
click at [229, 221] on icon "0" at bounding box center [513, 275] width 734 height 482
click at [192, 260] on icon "0" at bounding box center [513, 275] width 734 height 482
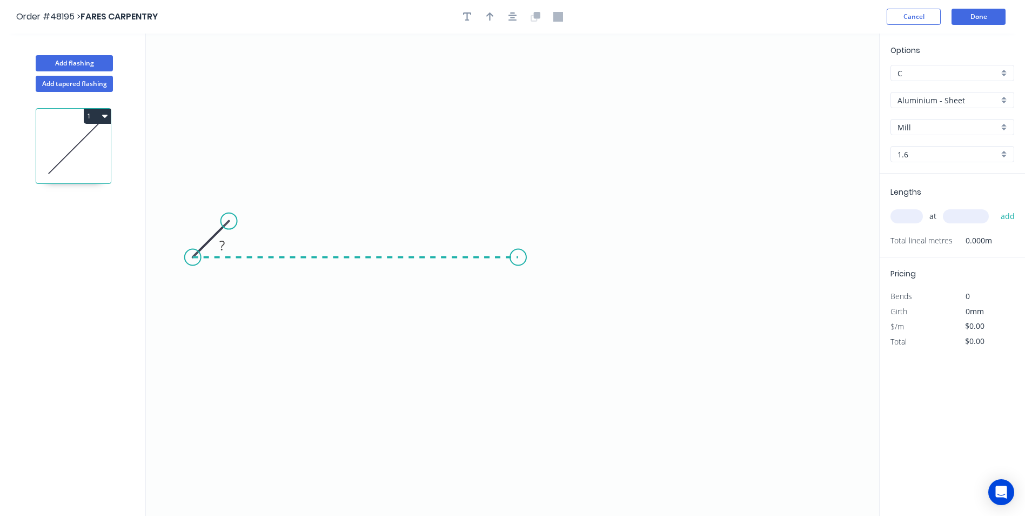
click at [518, 260] on icon "0 ?" at bounding box center [513, 275] width 734 height 482
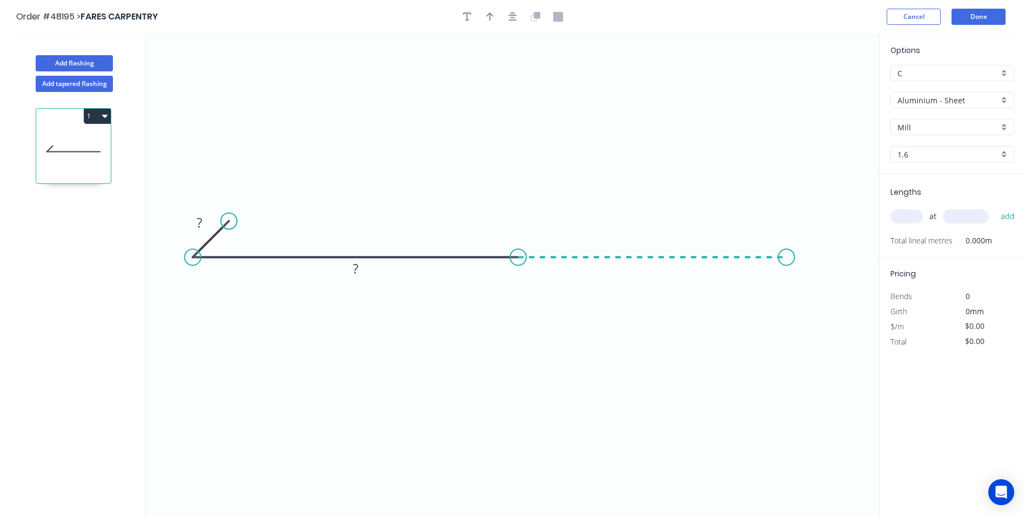
click at [787, 259] on icon "0 ? ?" at bounding box center [513, 275] width 734 height 482
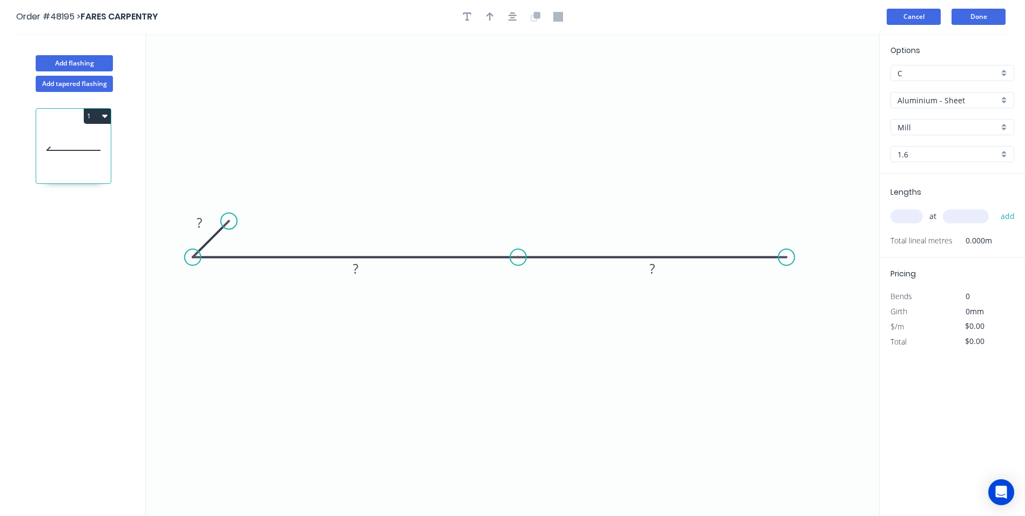
click at [927, 22] on button "Cancel" at bounding box center [914, 17] width 54 height 16
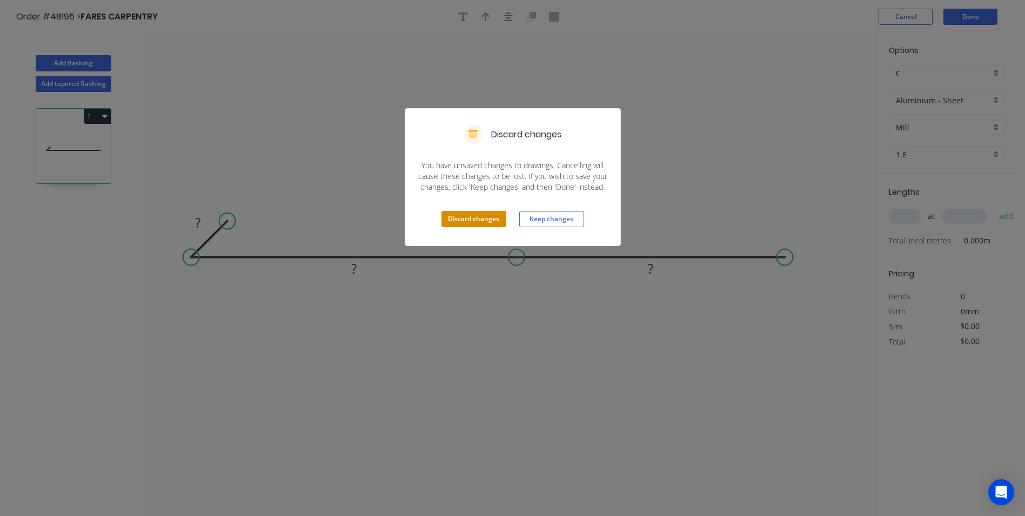
click at [484, 225] on button "Discard changes" at bounding box center [474, 219] width 65 height 16
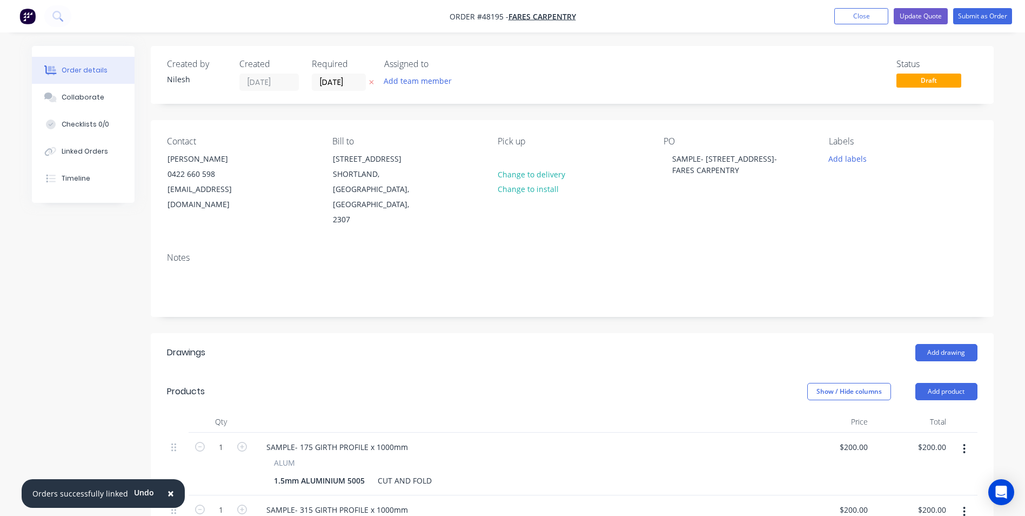
click at [771, 336] on header "Drawings Add drawing" at bounding box center [572, 352] width 843 height 39
click at [962, 344] on button "Add drawing" at bounding box center [947, 352] width 62 height 17
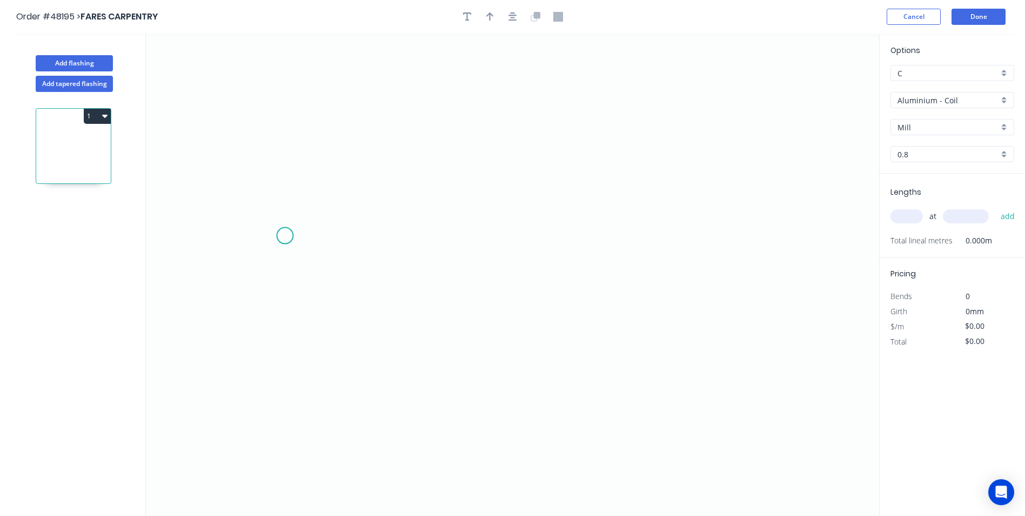
click at [285, 236] on icon "0" at bounding box center [513, 275] width 734 height 482
click at [236, 265] on icon "0" at bounding box center [513, 275] width 734 height 482
click at [444, 263] on icon "0 ?" at bounding box center [513, 275] width 734 height 482
click at [608, 259] on icon "0 ? ? ? º" at bounding box center [513, 275] width 734 height 482
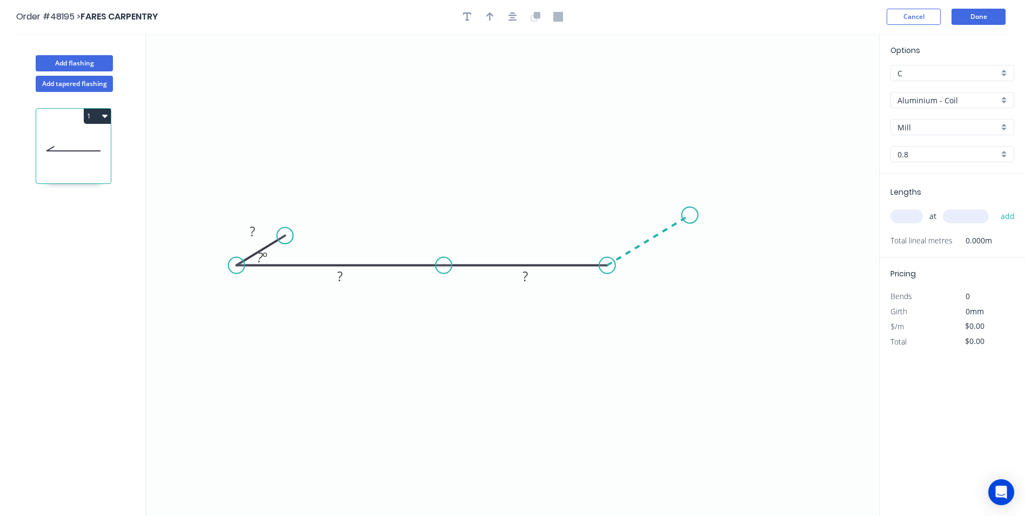
click at [690, 215] on icon "0 ? ? ? ? º" at bounding box center [513, 275] width 734 height 482
click at [685, 210] on circle at bounding box center [690, 215] width 16 height 16
click at [683, 209] on icon "0 ? ? ? ? ? º ? º" at bounding box center [513, 275] width 734 height 482
click at [603, 254] on icon "0 ? ? ? ? ? ? º ? º ? º" at bounding box center [513, 275] width 734 height 482
click at [443, 248] on icon "0 ? ? ? ? ? ? ? º ? º ? º ? º" at bounding box center [513, 275] width 734 height 482
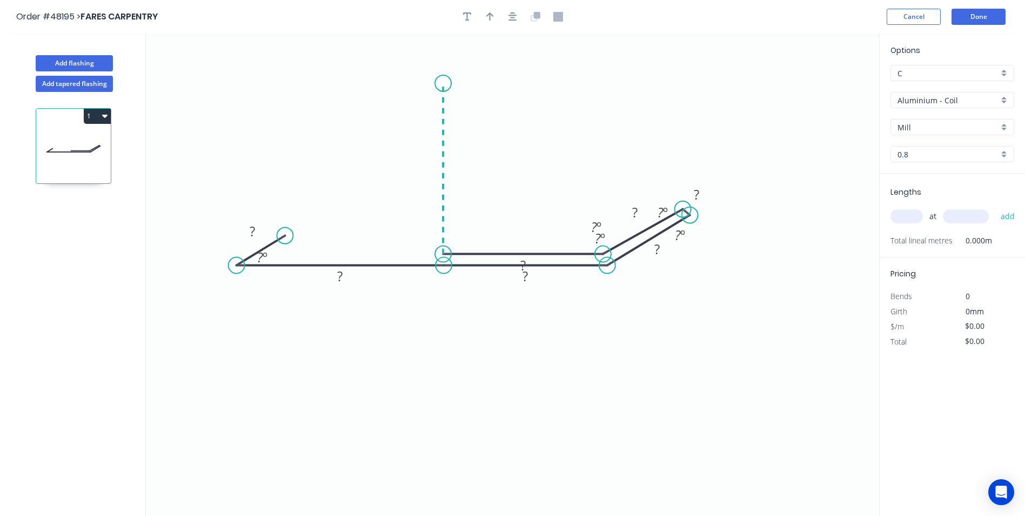
click at [447, 83] on icon "0 ? ? ? ? ? ? ? ? º ? º ? º ? º ? º" at bounding box center [513, 275] width 734 height 482
click at [420, 165] on rect at bounding box center [427, 164] width 22 height 15
click at [598, 238] on rect at bounding box center [596, 227] width 35 height 22
click at [605, 233] on rect at bounding box center [596, 227] width 22 height 15
click at [593, 222] on tspan "?" at bounding box center [594, 227] width 6 height 18
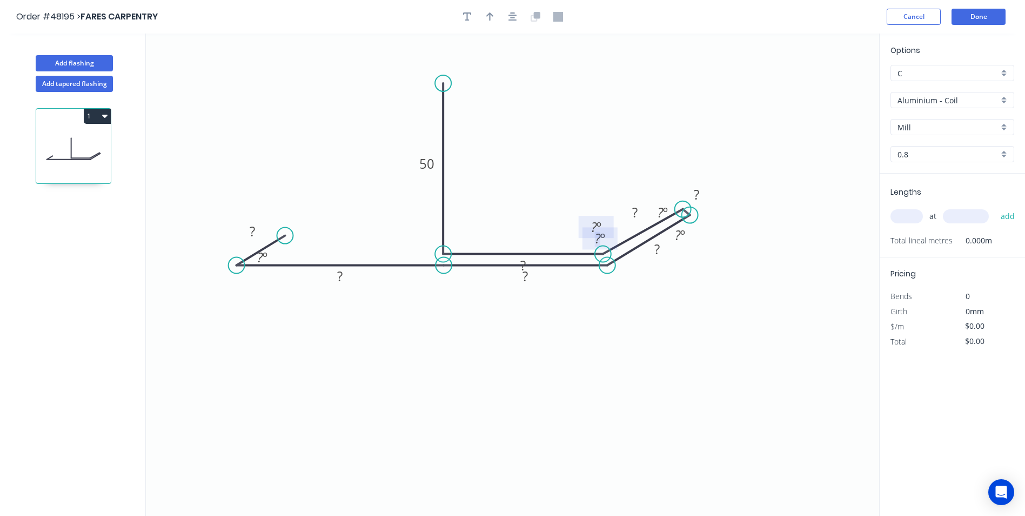
click at [599, 243] on tspan "?" at bounding box center [598, 238] width 6 height 18
click at [255, 235] on tspan "?" at bounding box center [252, 231] width 5 height 18
click at [345, 275] on rect at bounding box center [340, 277] width 22 height 15
click at [529, 273] on rect at bounding box center [523, 265] width 22 height 15
click at [529, 280] on rect at bounding box center [526, 277] width 22 height 15
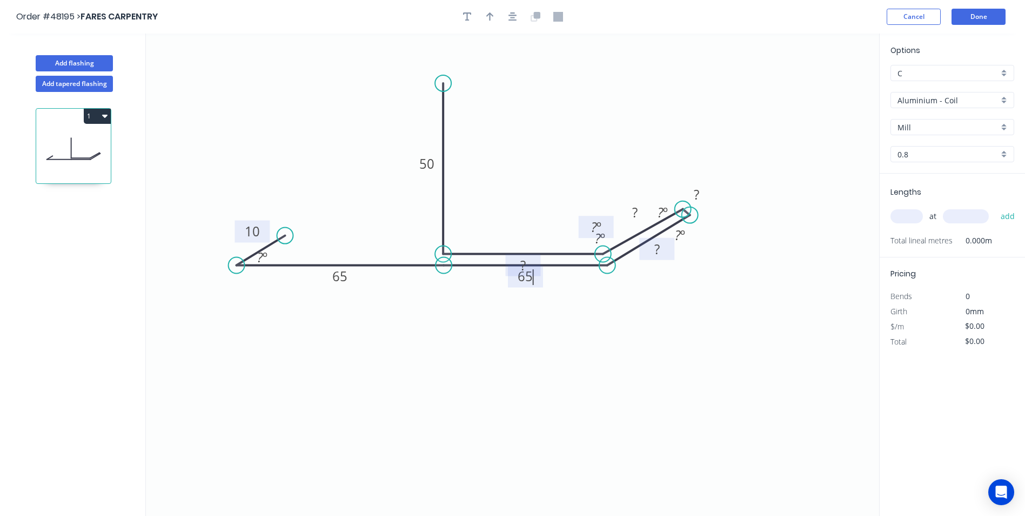
click at [657, 251] on tspan "?" at bounding box center [657, 249] width 5 height 18
click at [662, 208] on tspan "?" at bounding box center [661, 212] width 6 height 18
click at [602, 238] on tspan "º" at bounding box center [603, 238] width 5 height 18
click at [600, 223] on tspan "º" at bounding box center [599, 227] width 5 height 18
click at [764, 276] on icon "0 10 65 65 30 ? ? ? 50 30 º ? º 151 º ? º ? º" at bounding box center [513, 275] width 734 height 482
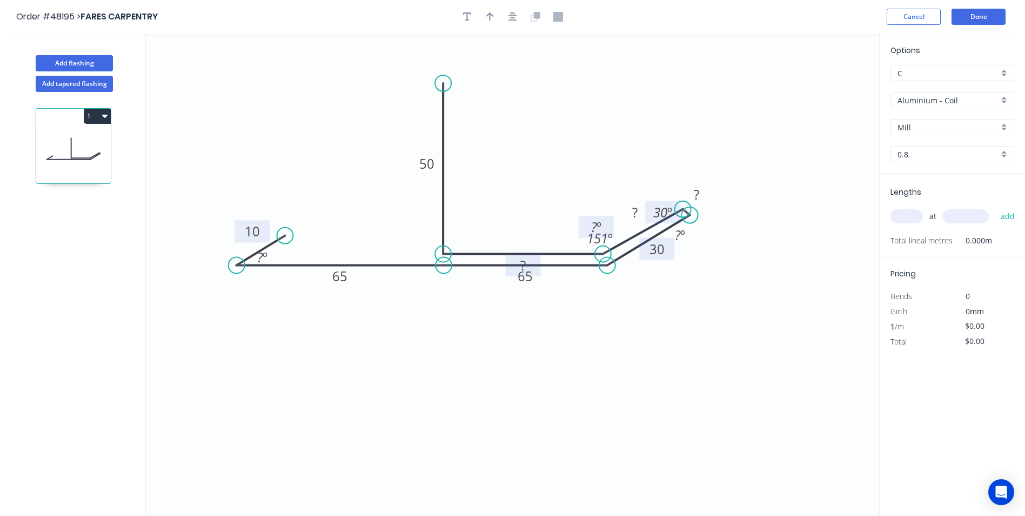
click at [903, 210] on input "text" at bounding box center [907, 216] width 32 height 14
type input "1"
click at [992, 207] on div "1 at add" at bounding box center [954, 216] width 126 height 18
click at [990, 216] on div "1 at add" at bounding box center [954, 216] width 126 height 18
click at [984, 217] on input "text" at bounding box center [966, 216] width 46 height 14
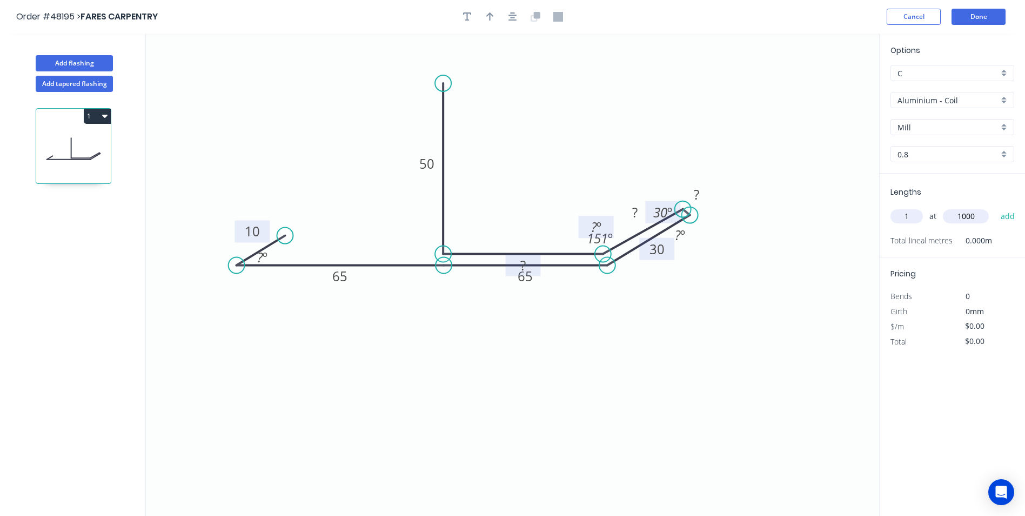
type input "1000"
click at [952, 450] on div "Options C C Aluminium - Coil Aluminium - Coil Mill Mill 0.8 0.8 Lengths 1 at 10…" at bounding box center [952, 275] width 146 height 483
drag, startPoint x: 964, startPoint y: 403, endPoint x: 1033, endPoint y: 205, distance: 209.4
click at [972, 387] on div "Options C C Aluminium - Coil Aluminium - Coil Mill Mill 0.8 0.8 Lengths 1 at 10…" at bounding box center [952, 275] width 146 height 483
click at [1009, 219] on button "add" at bounding box center [1008, 216] width 25 height 18
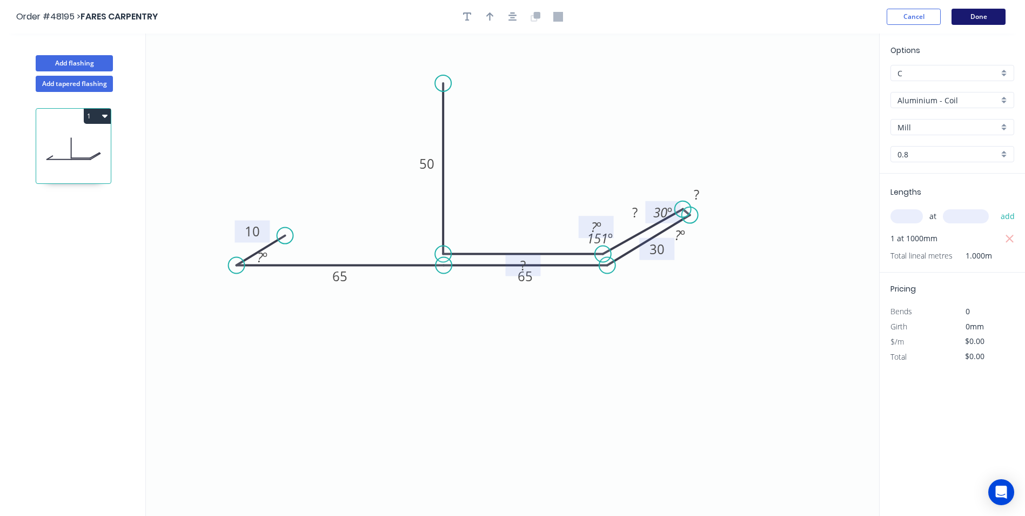
click at [977, 23] on button "Done" at bounding box center [979, 17] width 54 height 16
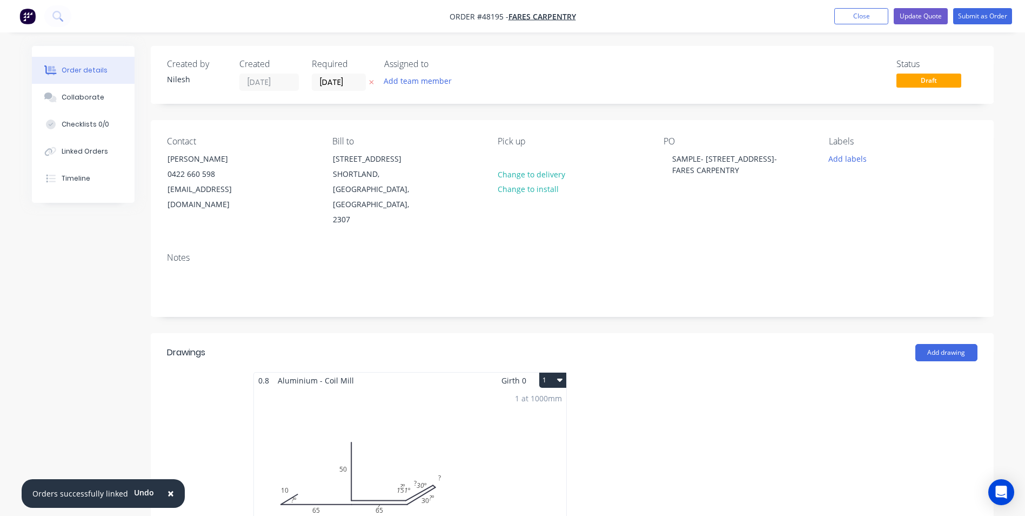
scroll to position [108, 0]
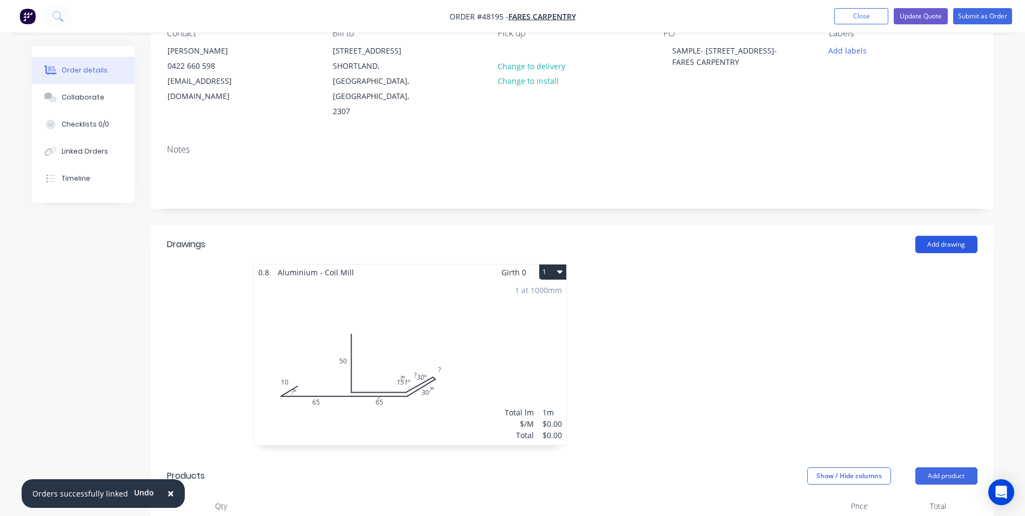
click at [942, 236] on button "Add drawing" at bounding box center [947, 244] width 62 height 17
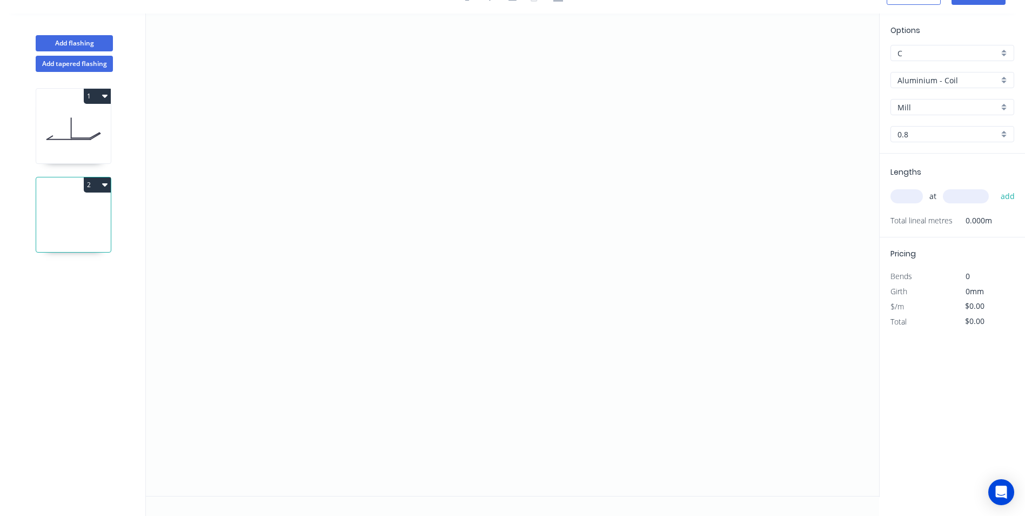
scroll to position [20, 0]
click at [285, 106] on icon "0" at bounding box center [513, 255] width 734 height 482
click at [279, 239] on icon "0" at bounding box center [513, 255] width 734 height 482
click at [188, 242] on icon "0 ?" at bounding box center [513, 255] width 734 height 482
click at [187, 257] on icon "0 ? ?" at bounding box center [513, 255] width 734 height 482
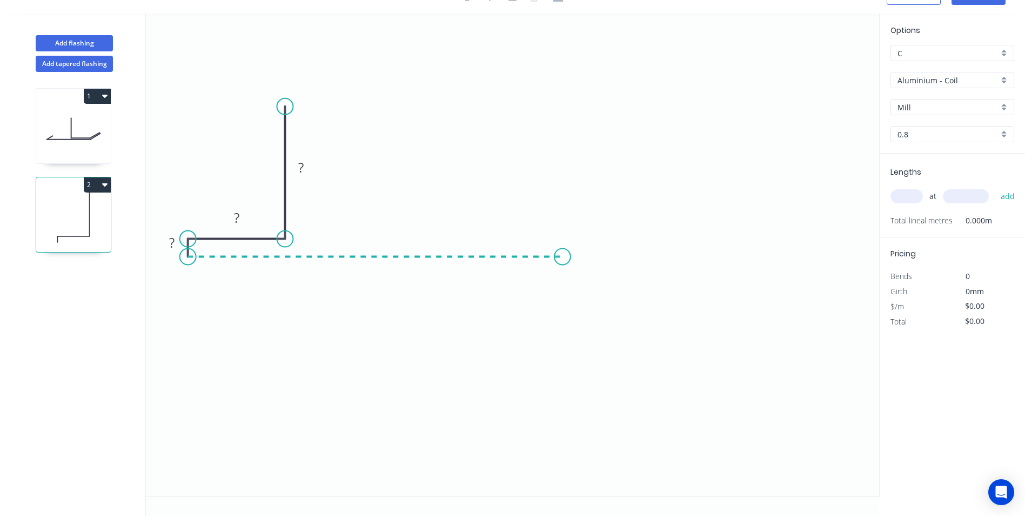
click at [563, 263] on icon "0 ? ? ?" at bounding box center [513, 255] width 734 height 482
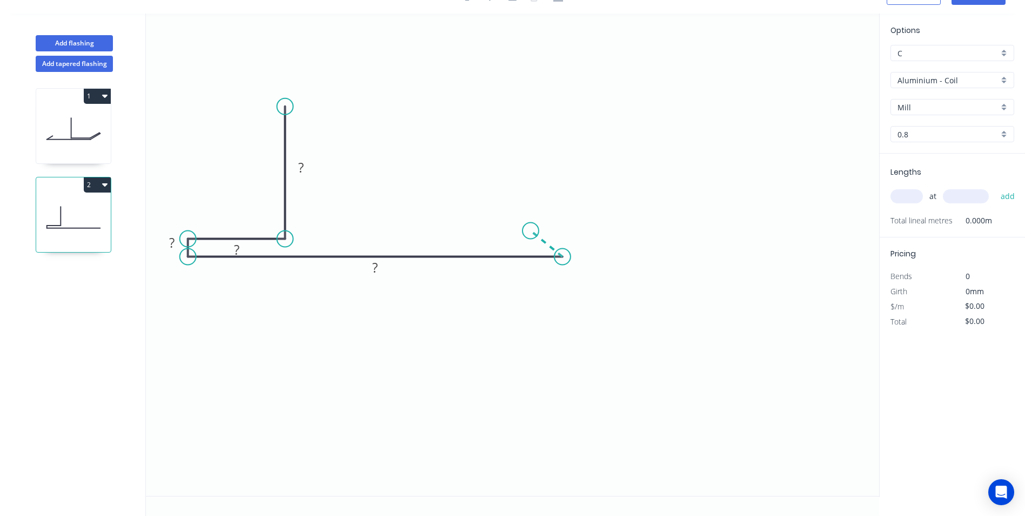
click at [531, 231] on icon "0 ? ? ? ?" at bounding box center [513, 255] width 734 height 482
click at [565, 232] on rect at bounding box center [557, 226] width 22 height 15
click at [531, 247] on rect at bounding box center [538, 247] width 22 height 15
click at [540, 246] on tspan "º" at bounding box center [539, 247] width 5 height 18
click at [374, 269] on tspan "?" at bounding box center [374, 267] width 5 height 18
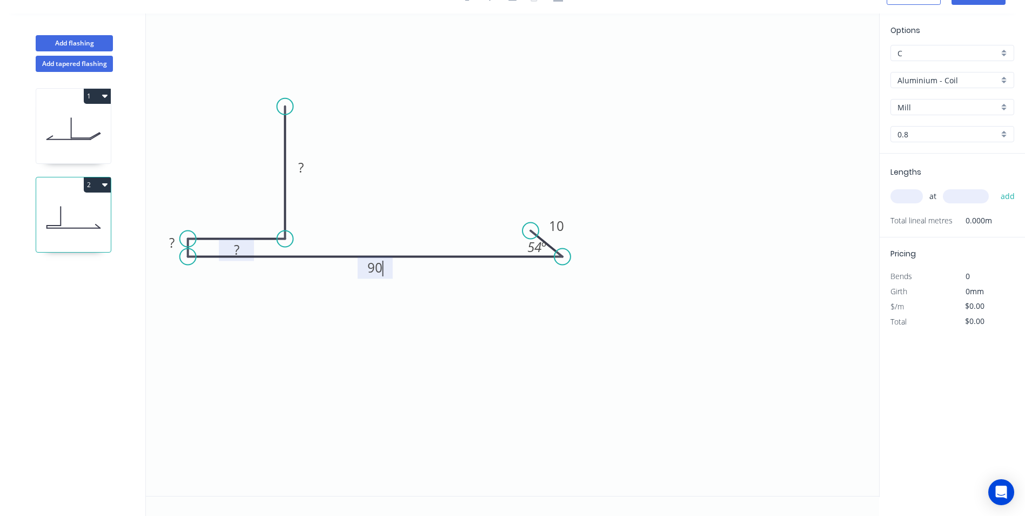
click at [234, 248] on tspan "?" at bounding box center [236, 250] width 5 height 18
click at [302, 169] on tspan "?" at bounding box center [300, 167] width 5 height 18
click at [171, 241] on tspan "?" at bounding box center [171, 243] width 5 height 18
click at [732, 275] on icon "0 50 25 3.2 90 10 54 º" at bounding box center [513, 255] width 734 height 482
type input "$16.33"
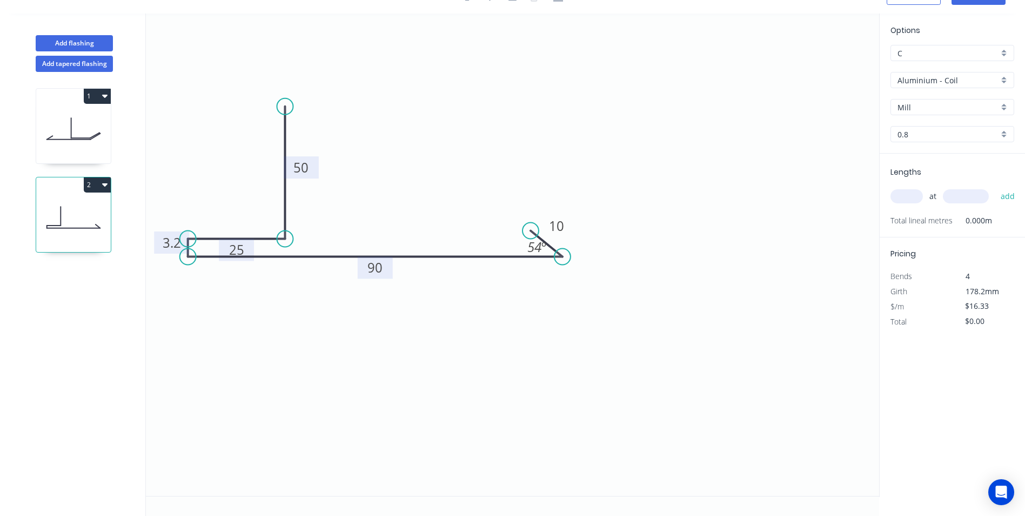
scroll to position [0, 0]
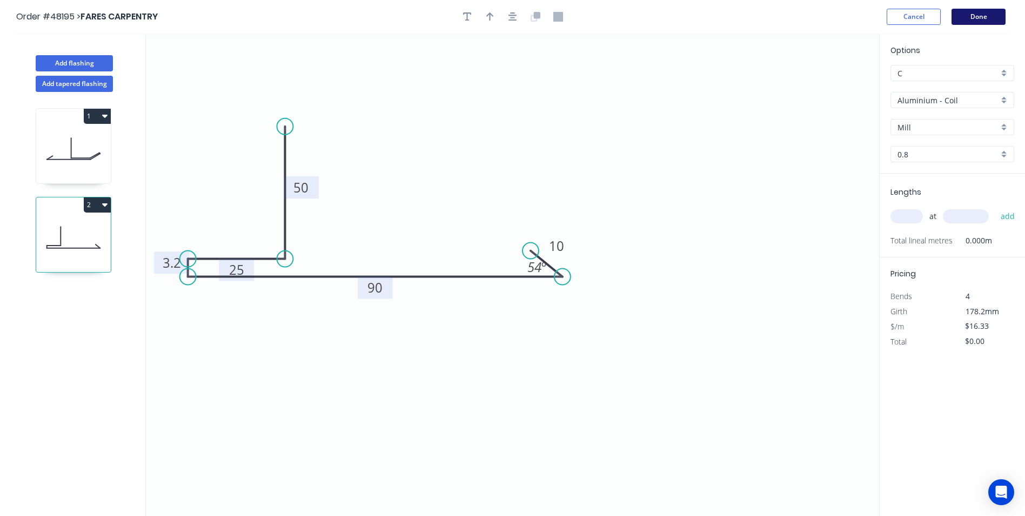
click at [985, 18] on button "Done" at bounding box center [979, 17] width 54 height 16
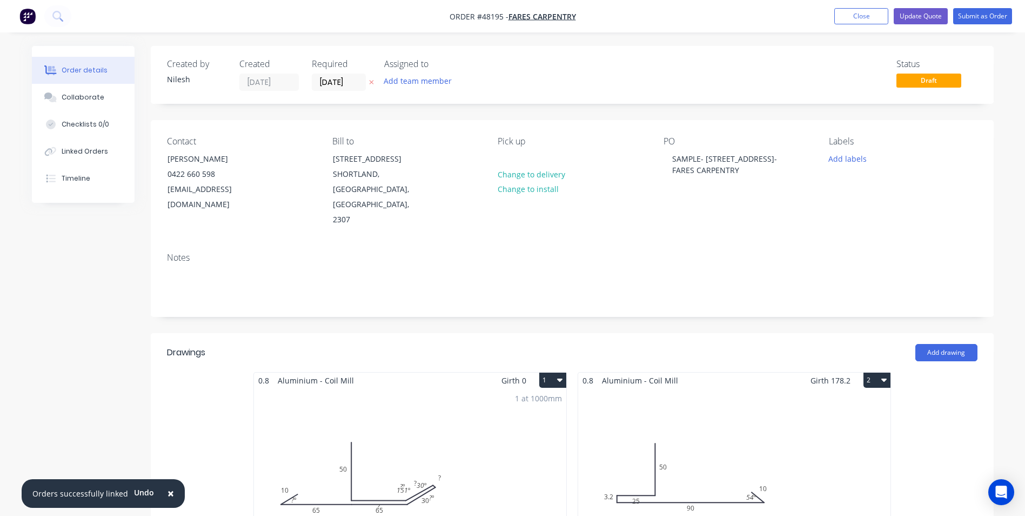
click at [381, 468] on div "1 at 1000mm Total lm $/M Total 1m $0.00 $0.00" at bounding box center [410, 470] width 312 height 165
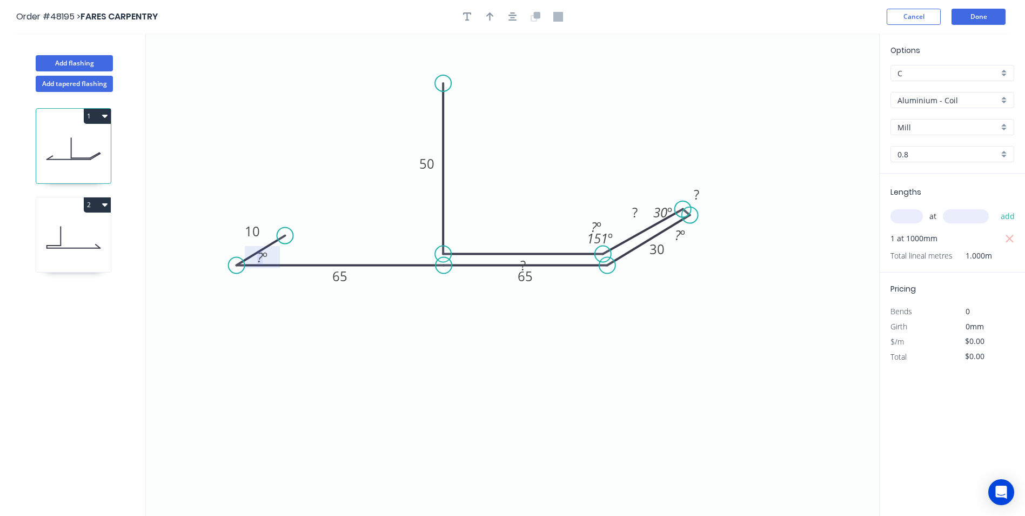
click at [254, 262] on rect at bounding box center [263, 257] width 22 height 15
click at [588, 218] on rect at bounding box center [596, 227] width 35 height 22
click at [598, 222] on tspan "º" at bounding box center [599, 227] width 5 height 18
click at [702, 191] on rect at bounding box center [698, 195] width 22 height 15
click at [684, 235] on tspan "º" at bounding box center [683, 235] width 5 height 18
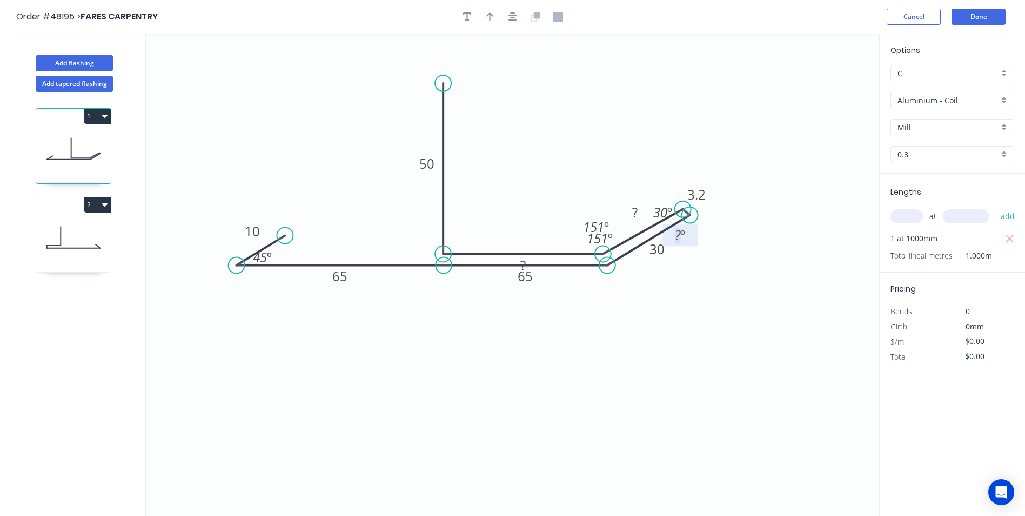
click at [725, 236] on icon "0 10 65 65 30 3.2 ? ? 50 30 º ? º 151 º 45 º 151 º" at bounding box center [513, 275] width 734 height 482
click at [675, 235] on tspan "?" at bounding box center [678, 235] width 6 height 18
click at [703, 249] on div "Delete point" at bounding box center [740, 247] width 109 height 22
click at [718, 268] on div "Hide angle" at bounding box center [740, 270] width 109 height 22
click at [604, 222] on text "151 º" at bounding box center [596, 227] width 26 height 18
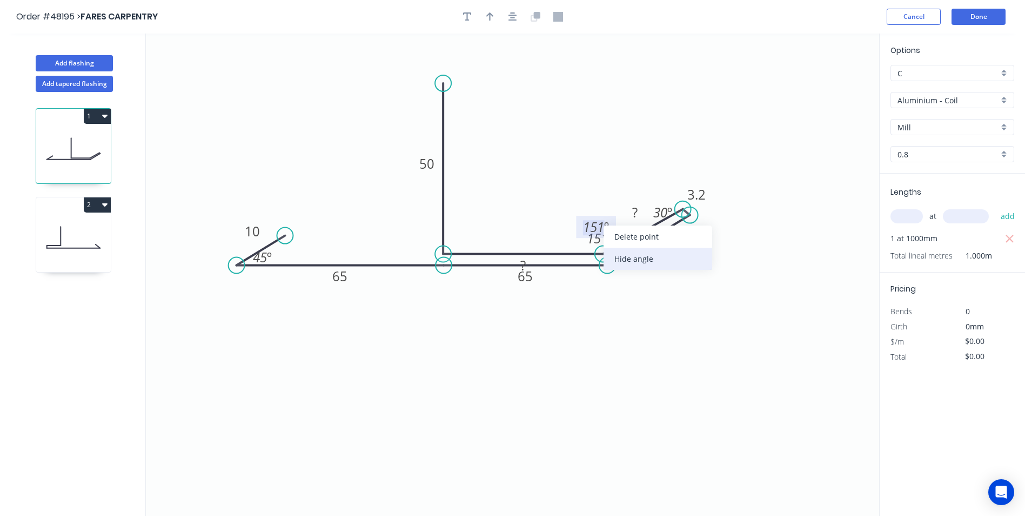
click at [624, 248] on div "Hide angle" at bounding box center [658, 259] width 109 height 22
click at [639, 208] on rect at bounding box center [635, 212] width 22 height 15
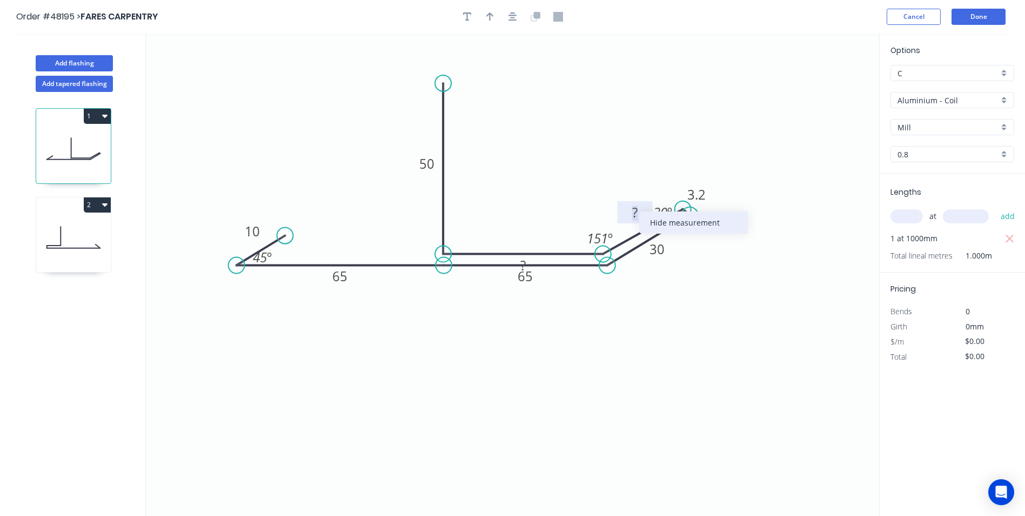
click at [670, 224] on div "Hide measurement" at bounding box center [693, 222] width 109 height 22
click at [701, 197] on tspan "3.2" at bounding box center [697, 194] width 18 height 18
click at [731, 211] on div "Hide measurement" at bounding box center [755, 211] width 109 height 22
click at [522, 263] on tspan "?" at bounding box center [523, 265] width 5 height 18
click at [548, 277] on div "Hide measurement" at bounding box center [576, 277] width 109 height 22
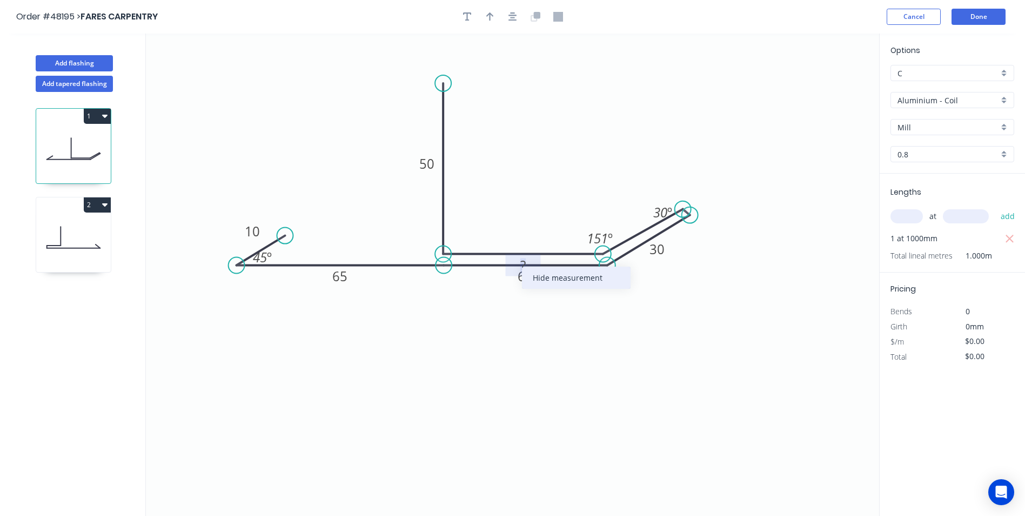
type input "$22.55"
click at [989, 17] on button "Done" at bounding box center [979, 17] width 54 height 16
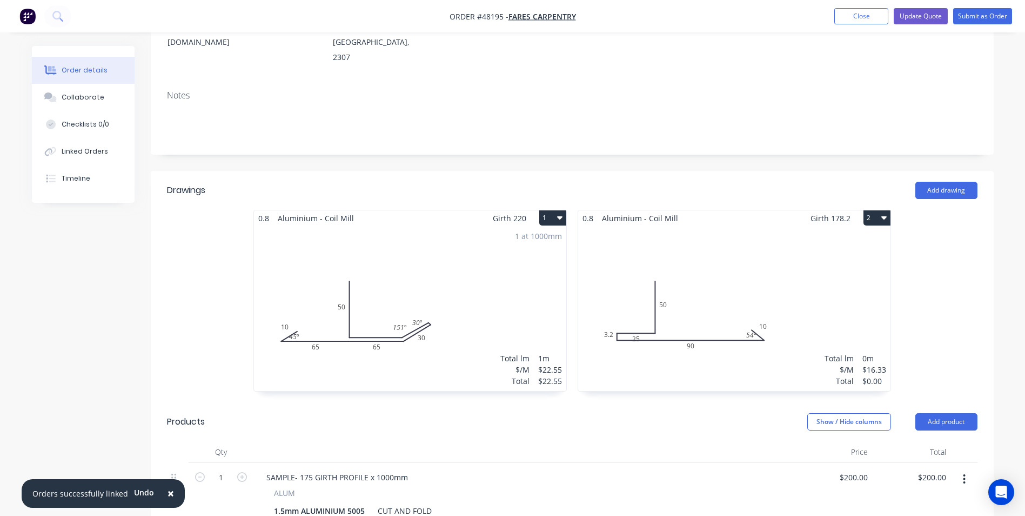
scroll to position [270, 0]
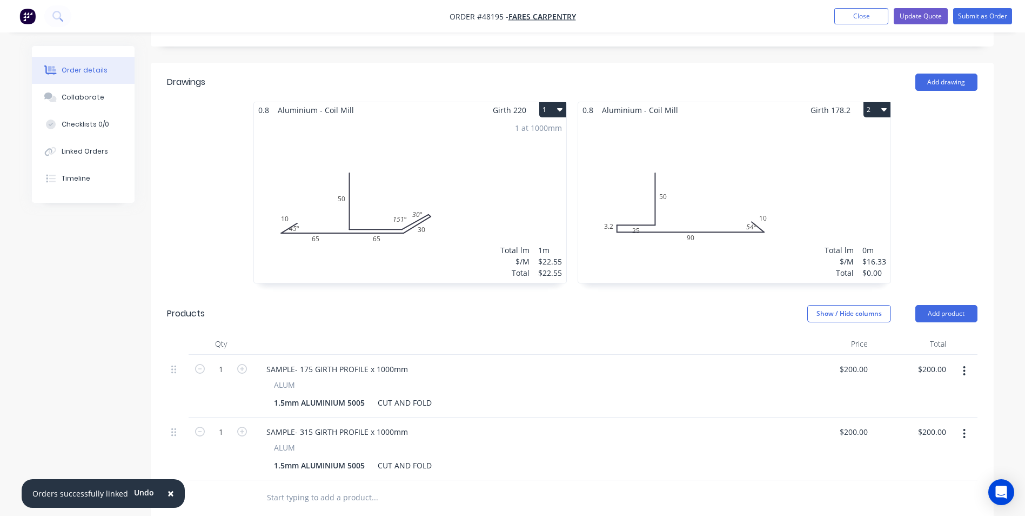
click at [475, 102] on div "0.8 Aluminium - Coil Mill Girth 220 1" at bounding box center [410, 110] width 312 height 16
click at [839, 118] on div "Total lm $/M Total 0m $16.33 $0.00" at bounding box center [734, 200] width 312 height 165
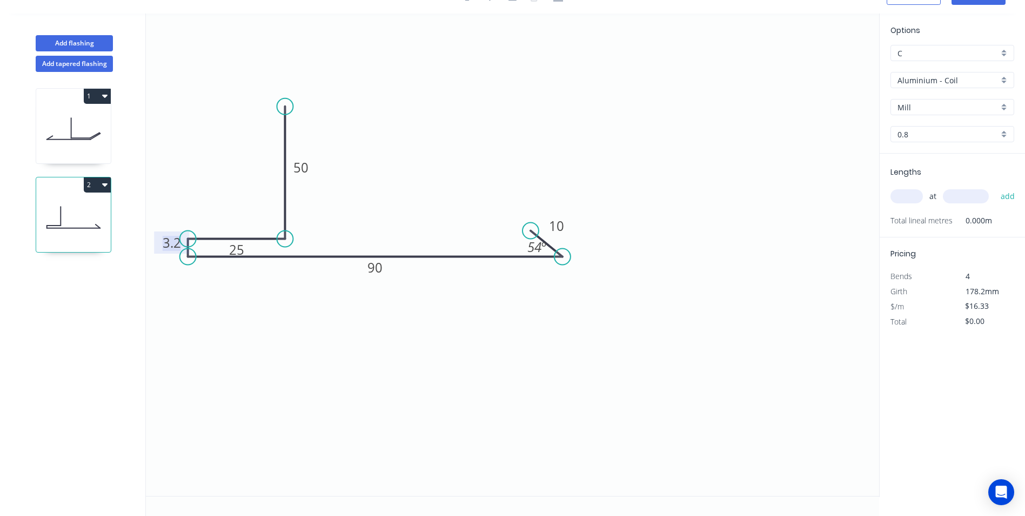
click at [166, 245] on tspan "3.2" at bounding box center [172, 243] width 18 height 18
click at [176, 261] on div "Hide measurement" at bounding box center [220, 260] width 109 height 22
click at [956, 135] on input "0.8" at bounding box center [948, 134] width 101 height 11
click at [926, 214] on div "1.6" at bounding box center [952, 211] width 123 height 19
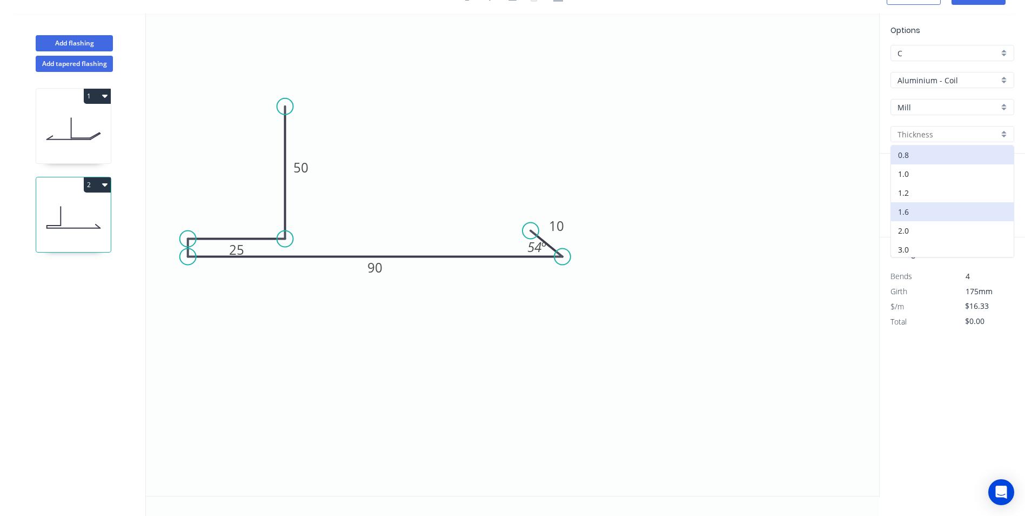
type input "1.6"
type input "$1.00"
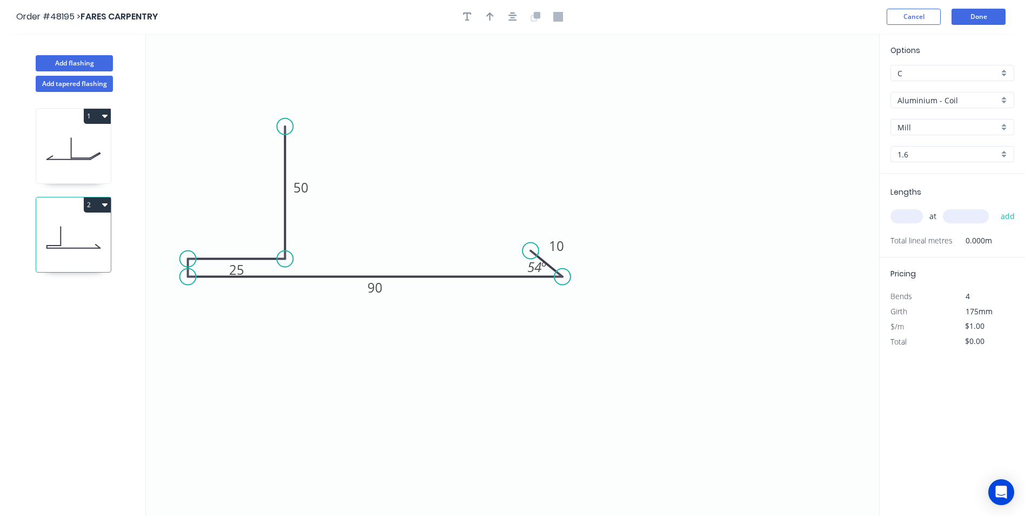
click at [940, 125] on input "Mill" at bounding box center [948, 127] width 101 height 11
click at [950, 102] on input "Aluminium - Coil" at bounding box center [948, 100] width 101 height 11
click at [945, 140] on div "Aluminium - Sheet" at bounding box center [952, 139] width 123 height 19
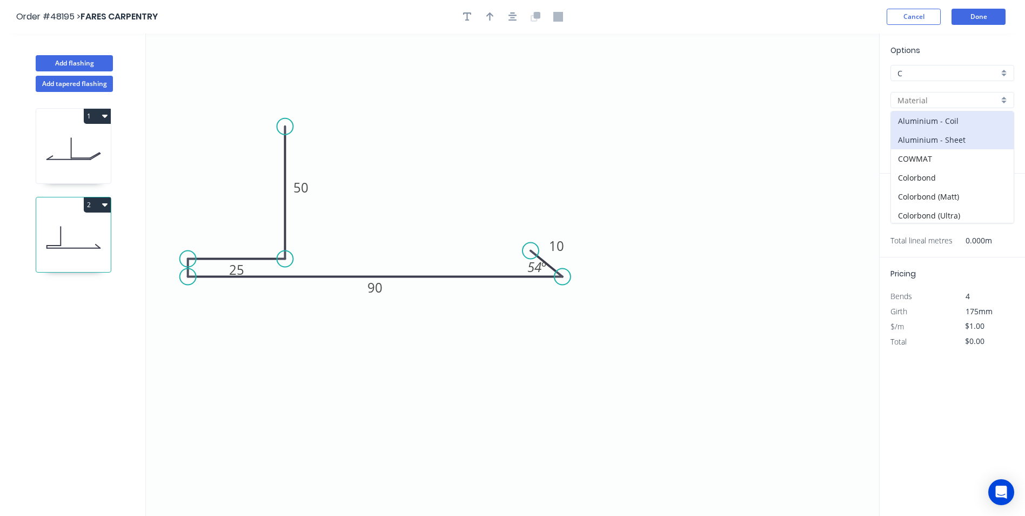
type input "Aluminium - Sheet"
type input "Mill"
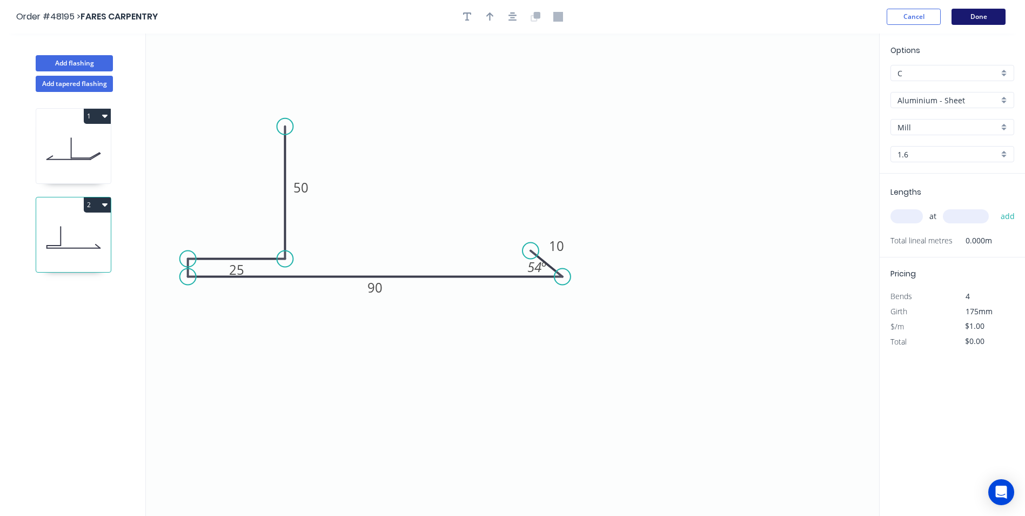
click at [976, 17] on button "Done" at bounding box center [979, 17] width 54 height 16
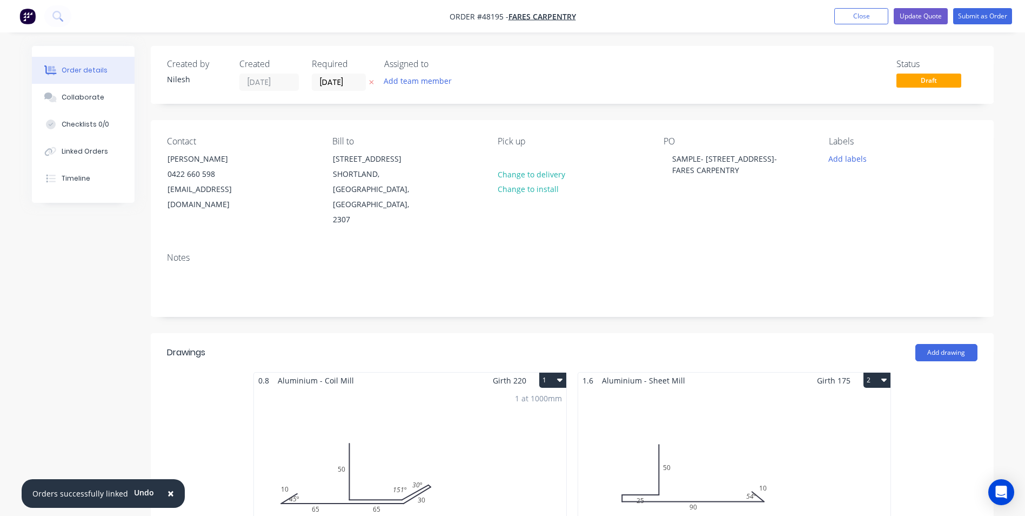
scroll to position [108, 0]
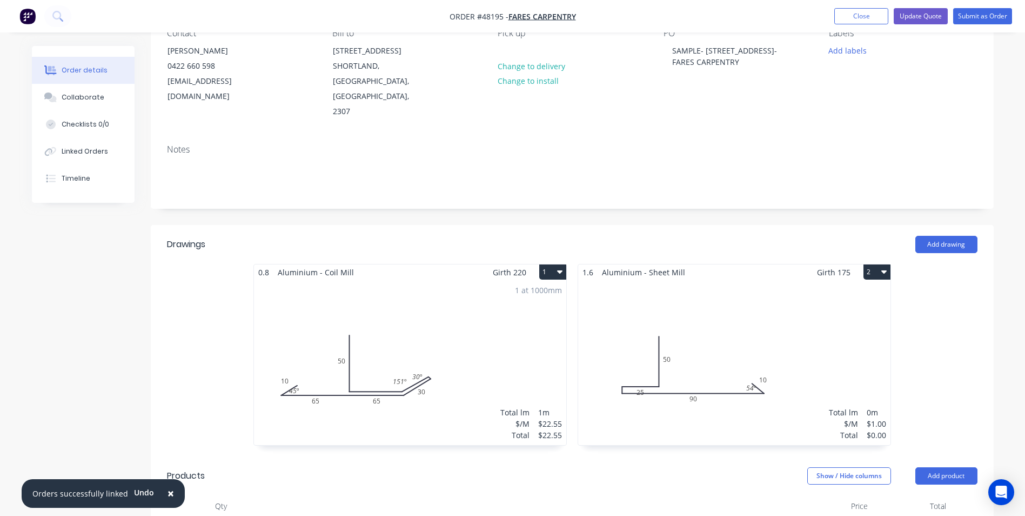
click at [361, 335] on div "1 at 1000mm Total lm $/M Total 1m $22.55 $22.55" at bounding box center [410, 362] width 312 height 165
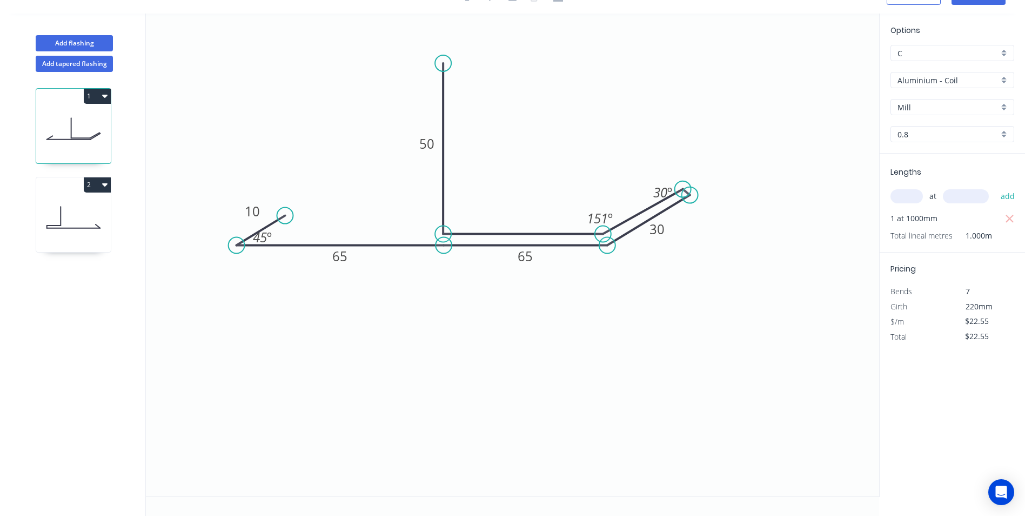
scroll to position [20, 0]
click at [994, 88] on div "Options C C Aluminium - Coil Aluminium - Coil Mill Mill 0.8 0.8" at bounding box center [952, 88] width 145 height 129
click at [994, 82] on input "Aluminium - Coil" at bounding box center [948, 80] width 101 height 11
click at [938, 118] on div "Aluminium - Sheet" at bounding box center [952, 119] width 123 height 19
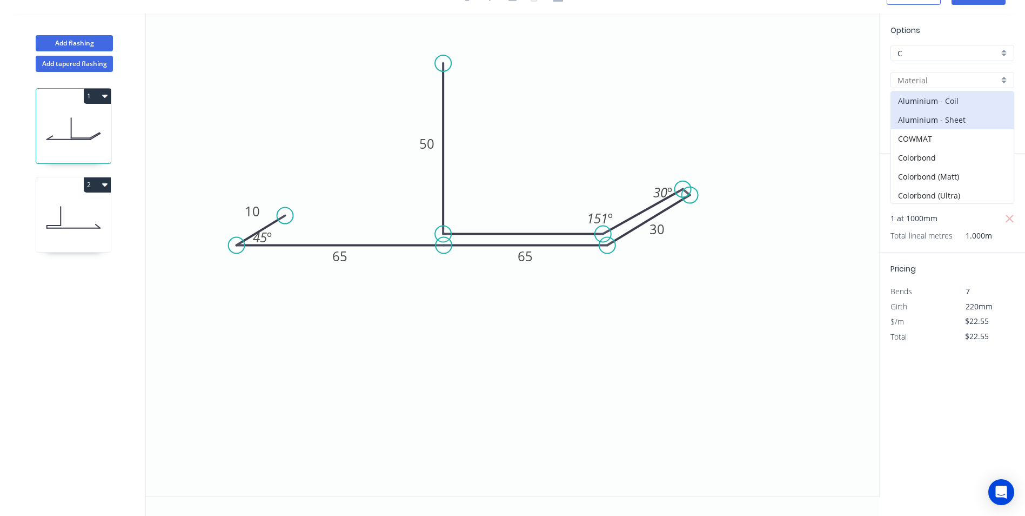
type input "Aluminium - Sheet"
type input "1.2"
type input "$1.00"
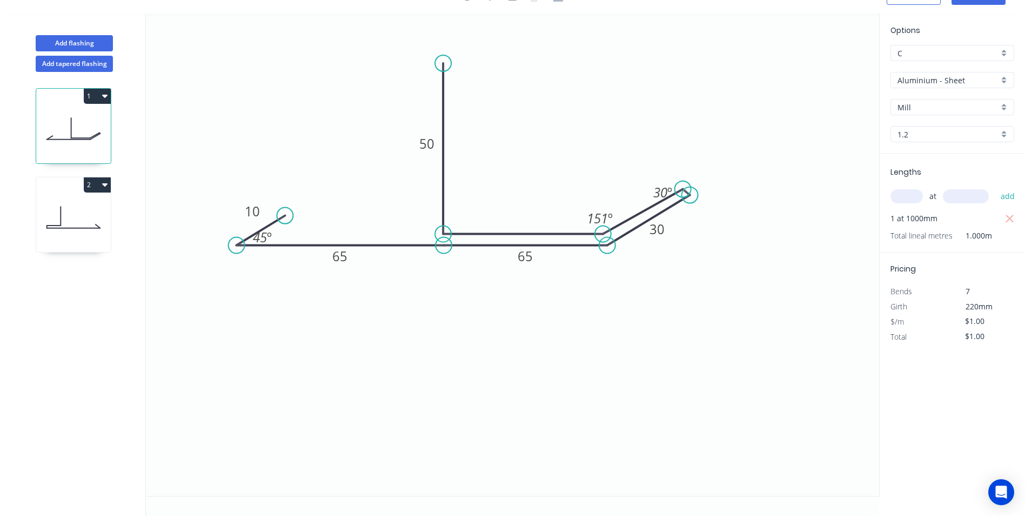
click at [945, 106] on input "Mill" at bounding box center [948, 107] width 101 height 11
click at [887, 166] on div "Lengths at add 1 at 1000mm Total lineal metres 1.000m" at bounding box center [952, 203] width 145 height 99
type input "Mill"
click at [957, 125] on div "Options C C Aluminium - Sheet Aluminium - Sheet Mill Mill 1.2 1.2" at bounding box center [952, 88] width 145 height 129
click at [952, 131] on input "1.2" at bounding box center [948, 134] width 101 height 11
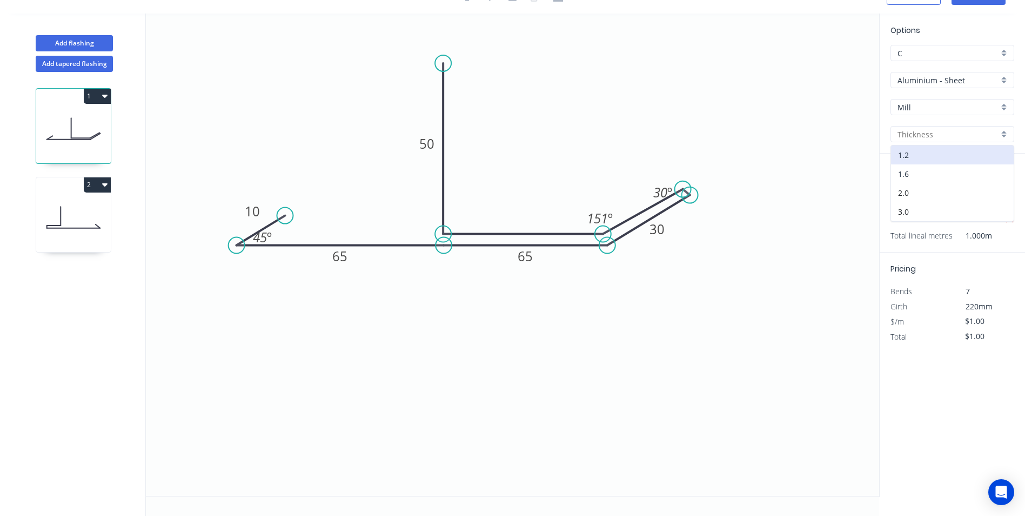
click at [927, 178] on div "1.6" at bounding box center [952, 173] width 123 height 19
type input "1.6"
click at [776, 147] on icon "0 10 65 65 30 50 30 º 151 º 45 º" at bounding box center [513, 255] width 734 height 482
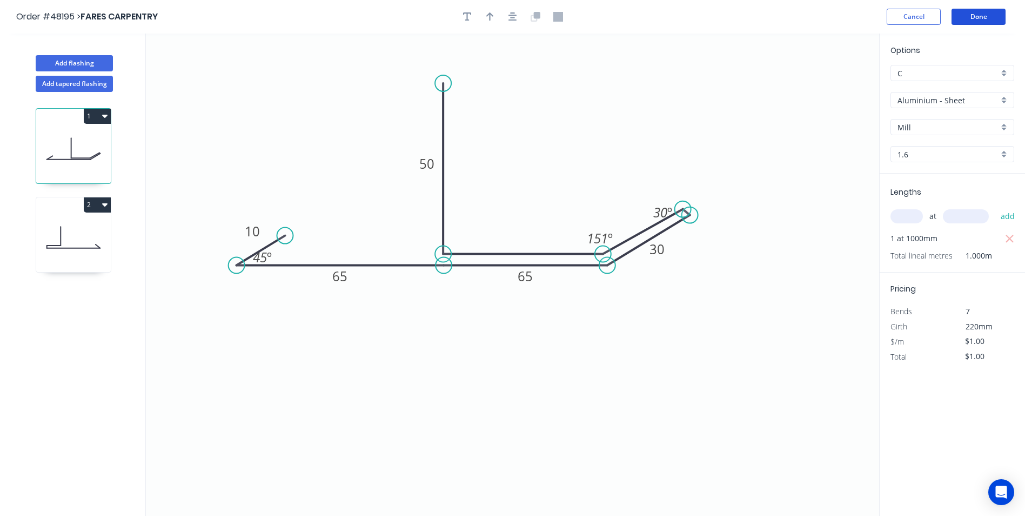
drag, startPoint x: 992, startPoint y: 16, endPoint x: 987, endPoint y: 43, distance: 27.6
click at [987, 43] on div "Order #48195 > FARES CARPENTRY Cancel Done Add flashing Add tapered flashing 1 …" at bounding box center [512, 268] width 1025 height 536
click at [991, 17] on button "Done" at bounding box center [979, 17] width 54 height 16
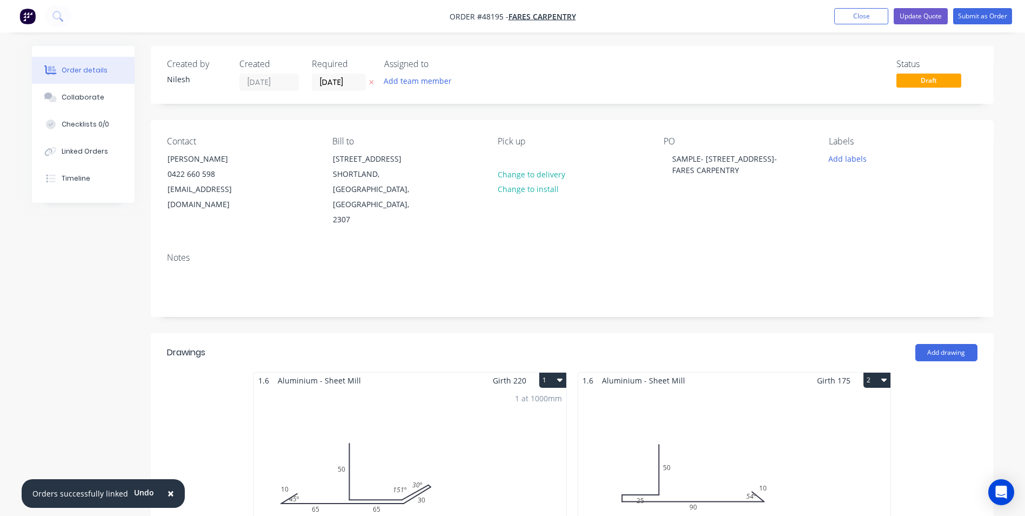
scroll to position [108, 0]
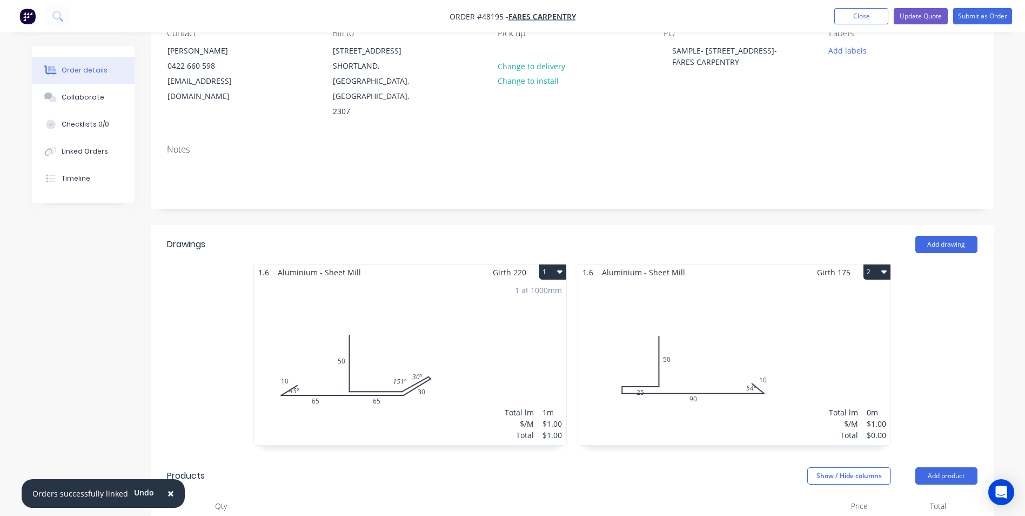
click at [716, 356] on div "Total lm $/M Total 0m $1.00 $0.00" at bounding box center [734, 362] width 312 height 165
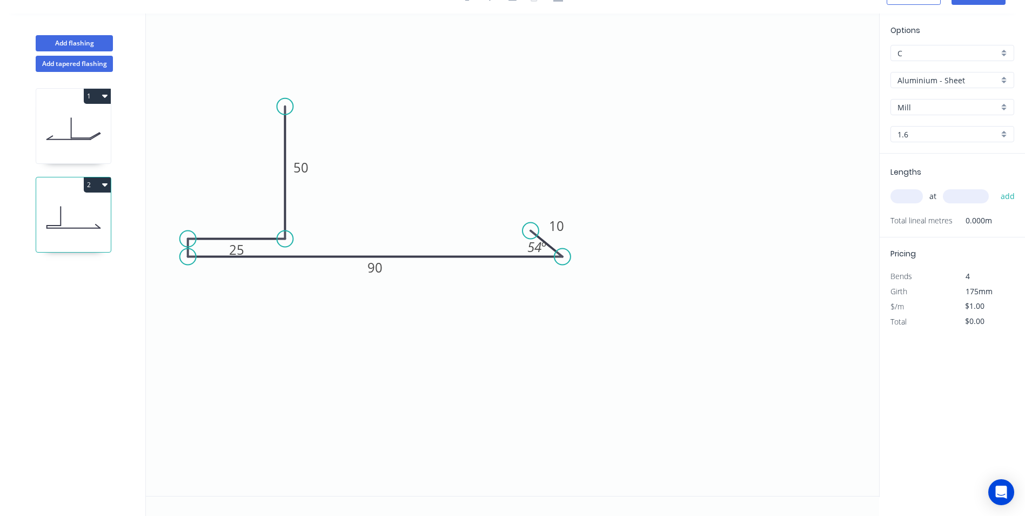
scroll to position [20, 0]
click at [922, 196] on input "text" at bounding box center [907, 196] width 32 height 14
type input "1"
click at [961, 196] on input "text" at bounding box center [966, 196] width 46 height 14
type input "1000"
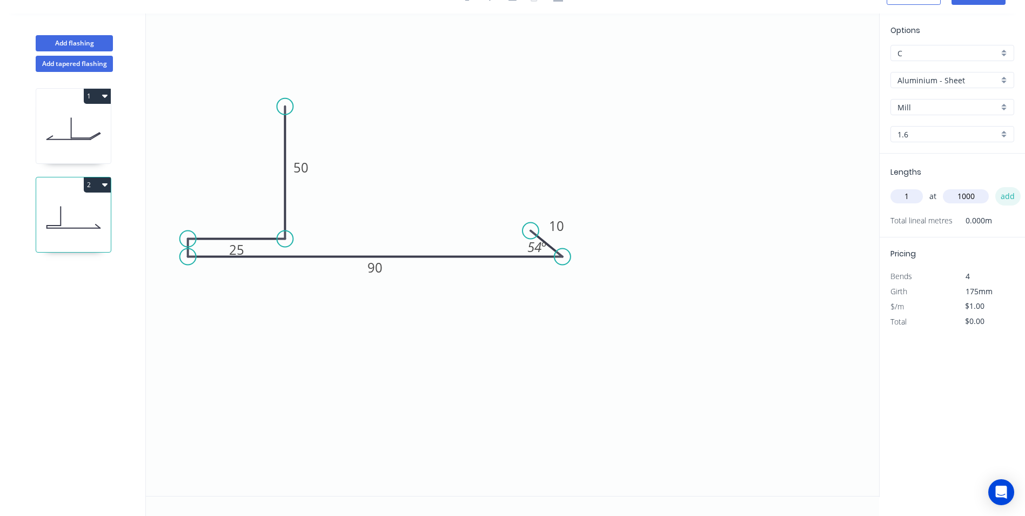
click at [1010, 200] on button "add" at bounding box center [1008, 196] width 25 height 18
type input "$1.00"
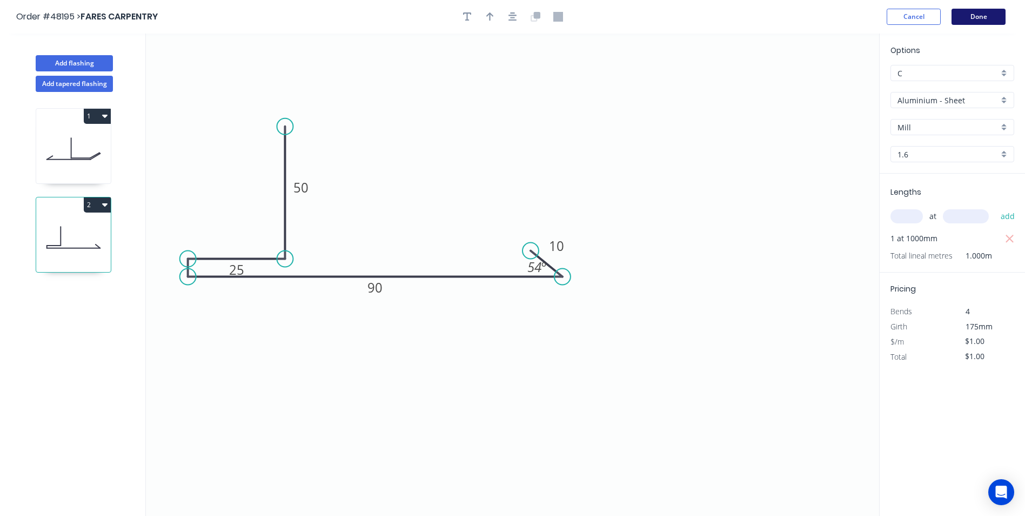
click at [978, 21] on button "Done" at bounding box center [979, 17] width 54 height 16
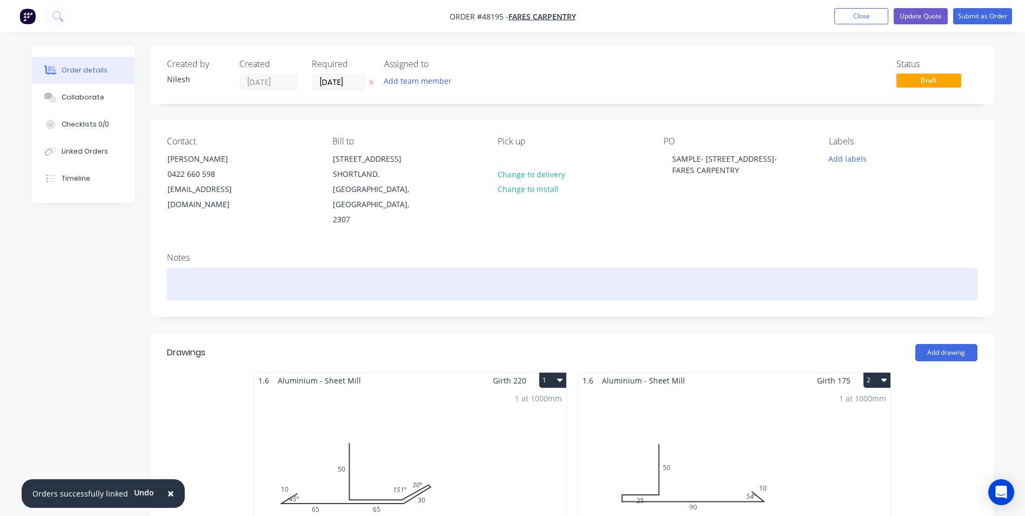
scroll to position [108, 0]
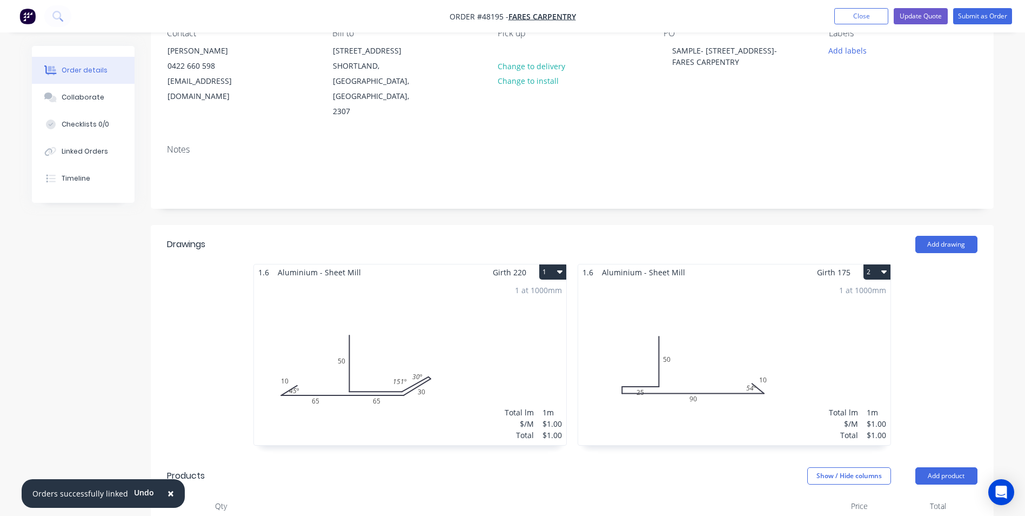
click at [524, 264] on span "Girth 220" at bounding box center [510, 272] width 34 height 16
click at [881, 264] on button "2" at bounding box center [877, 271] width 27 height 15
click at [889, 264] on button "2" at bounding box center [877, 271] width 27 height 15
click at [887, 267] on icon "button" at bounding box center [884, 271] width 5 height 9
click at [918, 268] on div "1.6 Aluminium - Sheet Mill Girth 220 1 0 10 65 65 30 50 30 º 151 º 45 º 0 10 65…" at bounding box center [572, 360] width 843 height 192
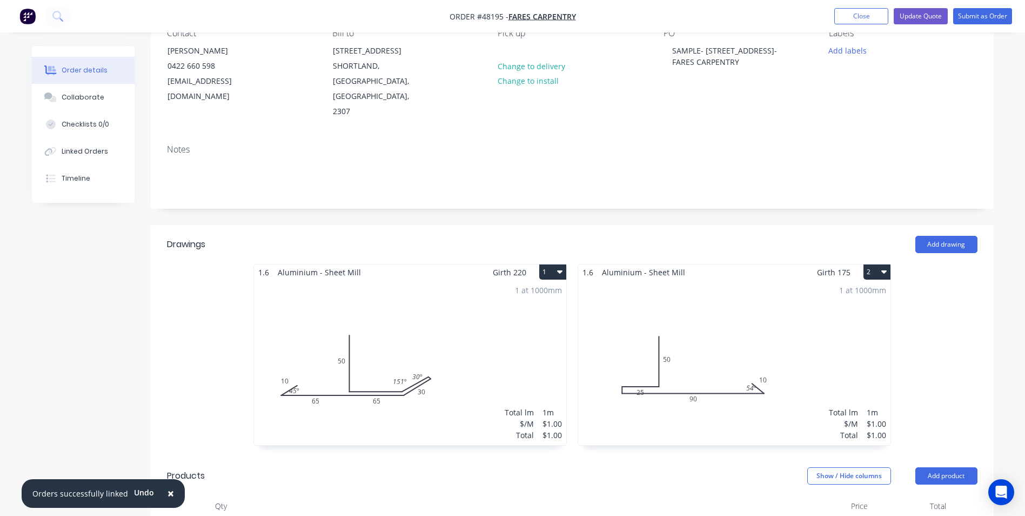
scroll to position [54, 0]
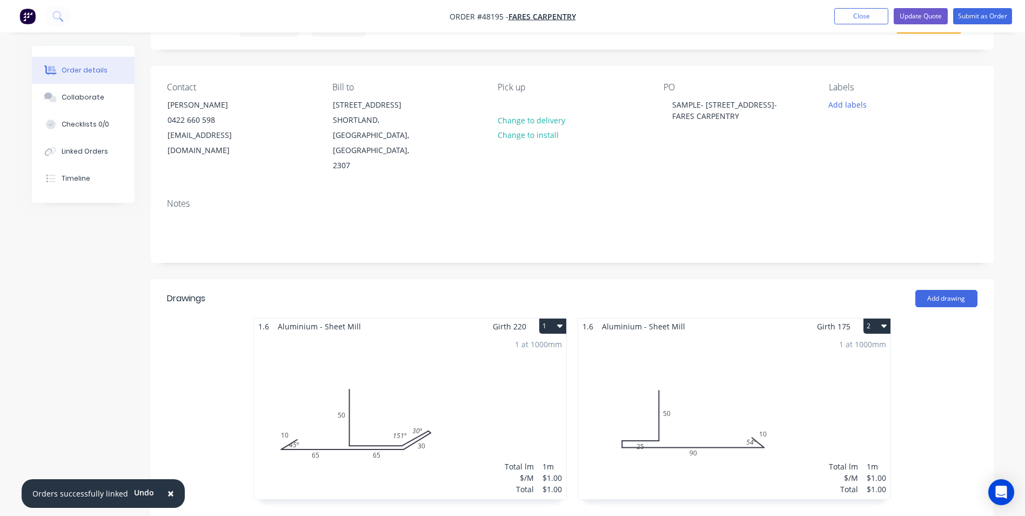
click at [882, 321] on icon "button" at bounding box center [884, 325] width 5 height 9
click at [754, 290] on div "Add drawing" at bounding box center [658, 298] width 638 height 17
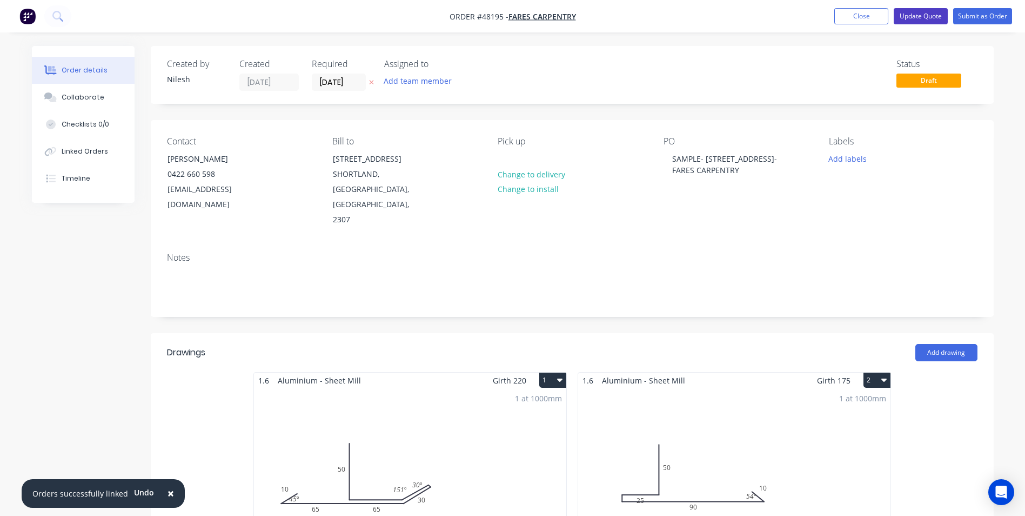
click at [924, 18] on button "Update Quote" at bounding box center [921, 16] width 54 height 16
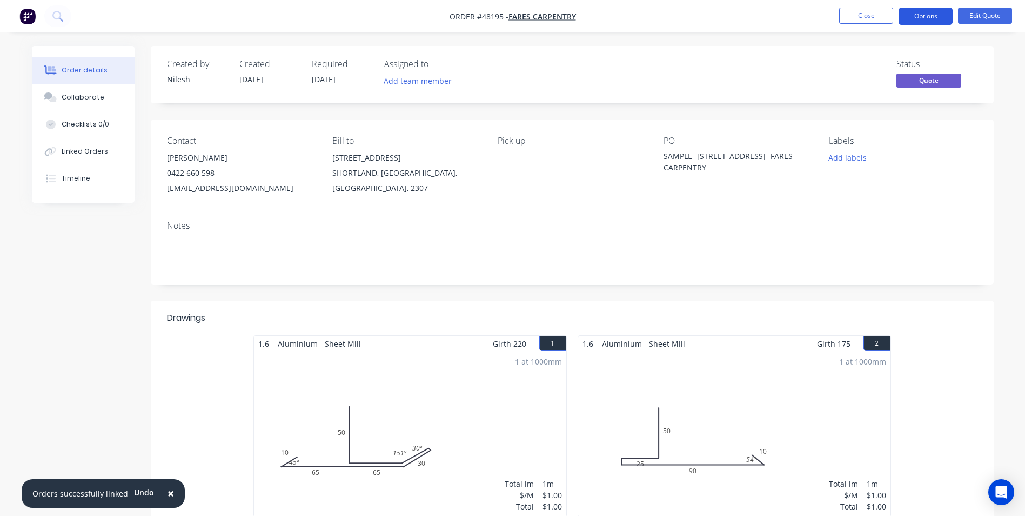
click at [917, 16] on button "Options" at bounding box center [926, 16] width 54 height 17
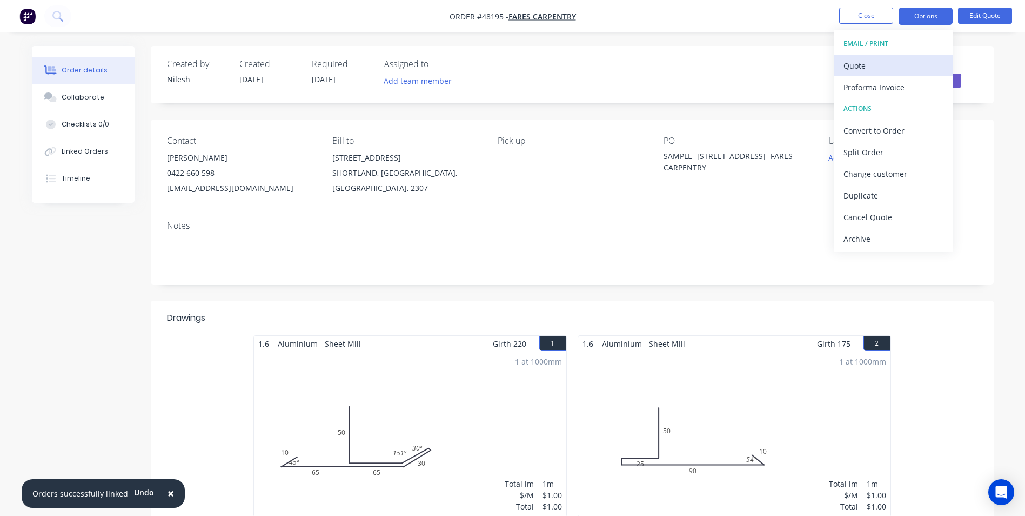
click at [886, 66] on div "Quote" at bounding box center [893, 66] width 99 height 16
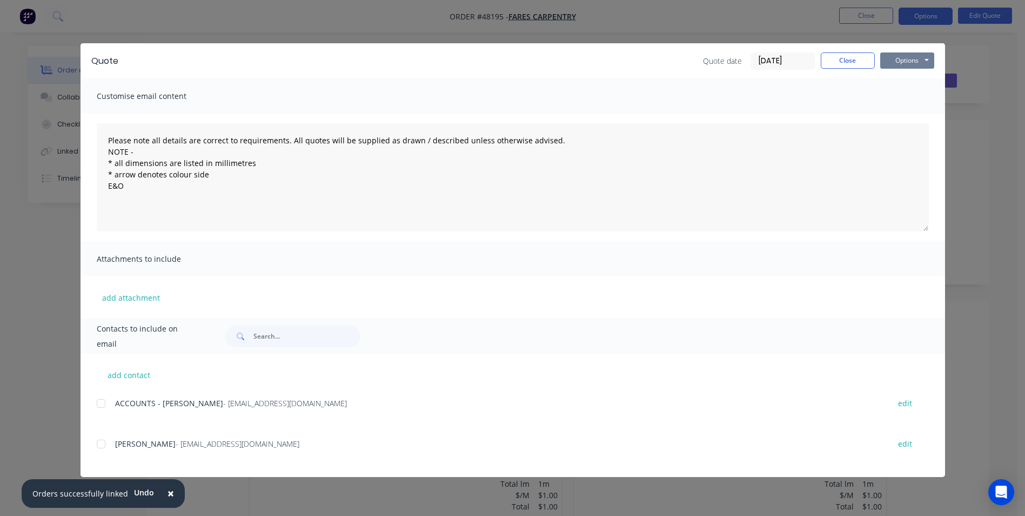
click at [899, 58] on button "Options" at bounding box center [908, 60] width 54 height 16
click at [899, 90] on button "Print" at bounding box center [915, 98] width 69 height 18
click at [841, 63] on button "Close" at bounding box center [848, 60] width 54 height 16
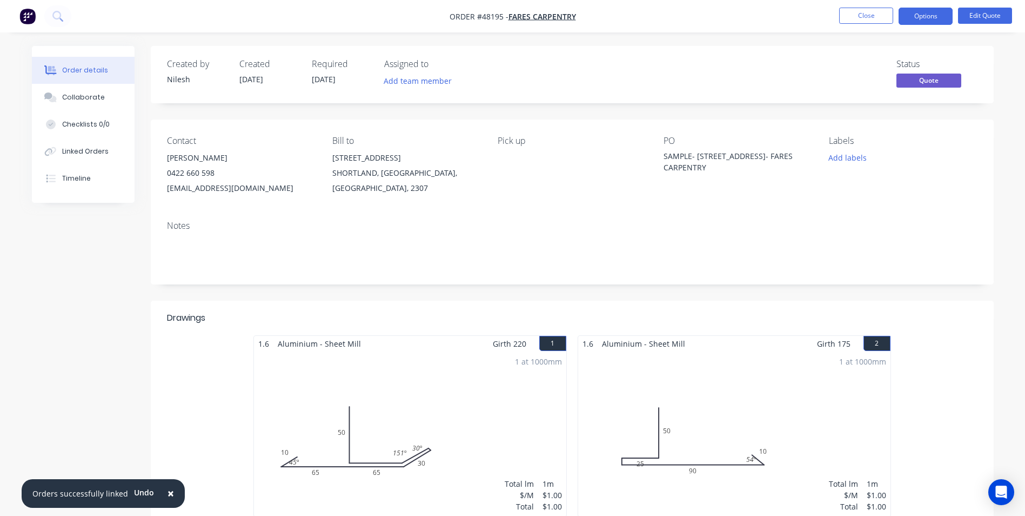
click at [756, 470] on div "1 at 1000mm Total lm $/M Total 1m $1.00 $1.00" at bounding box center [734, 433] width 312 height 165
click at [977, 22] on button "Edit Quote" at bounding box center [985, 16] width 54 height 16
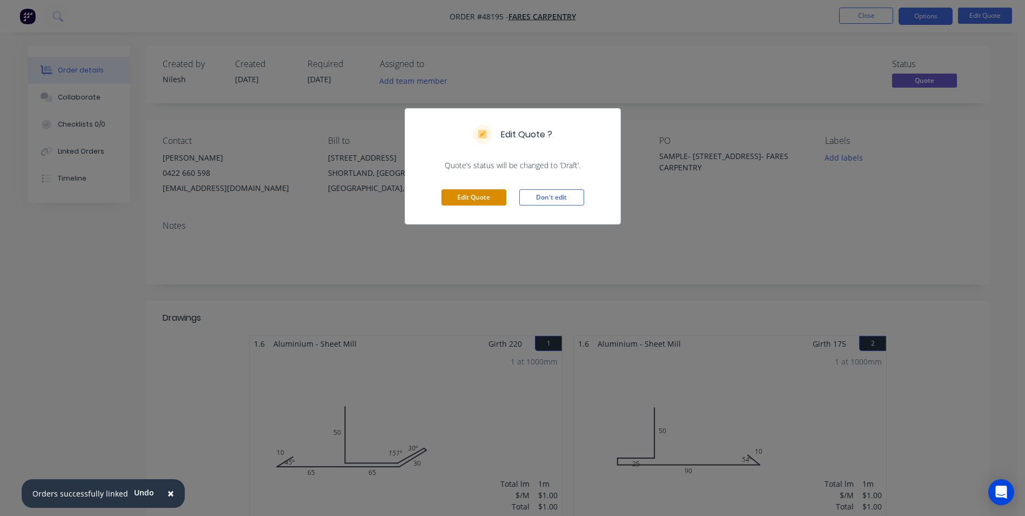
click at [463, 192] on button "Edit Quote" at bounding box center [474, 197] width 65 height 16
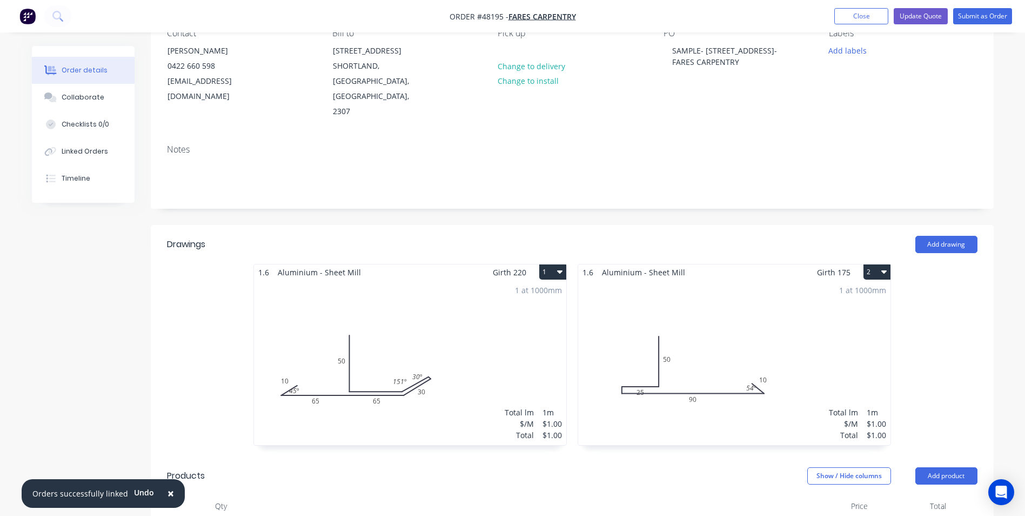
click at [750, 348] on div "1 at 1000mm Total lm $/M Total 1m $1.00 $1.00" at bounding box center [734, 362] width 312 height 165
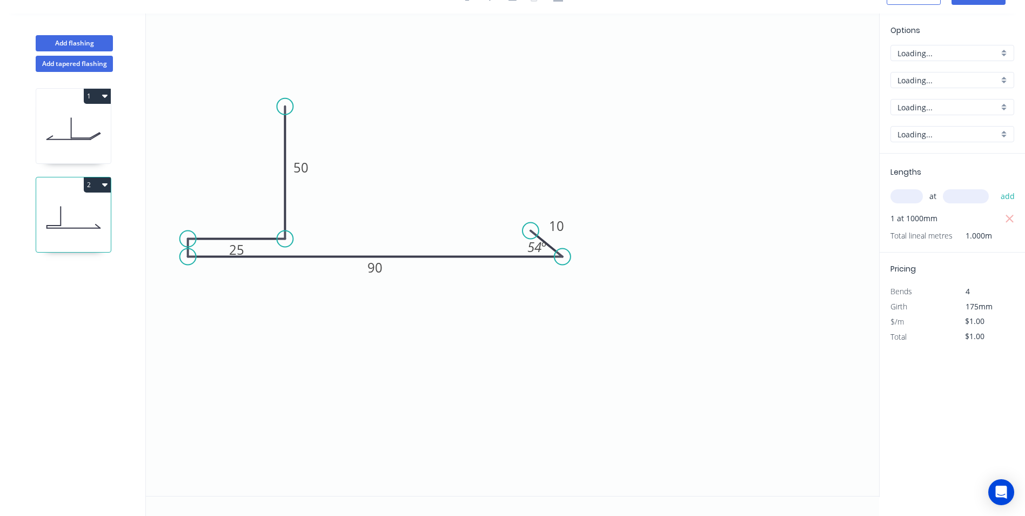
scroll to position [20, 0]
click at [542, 250] on tspan "º" at bounding box center [544, 247] width 5 height 18
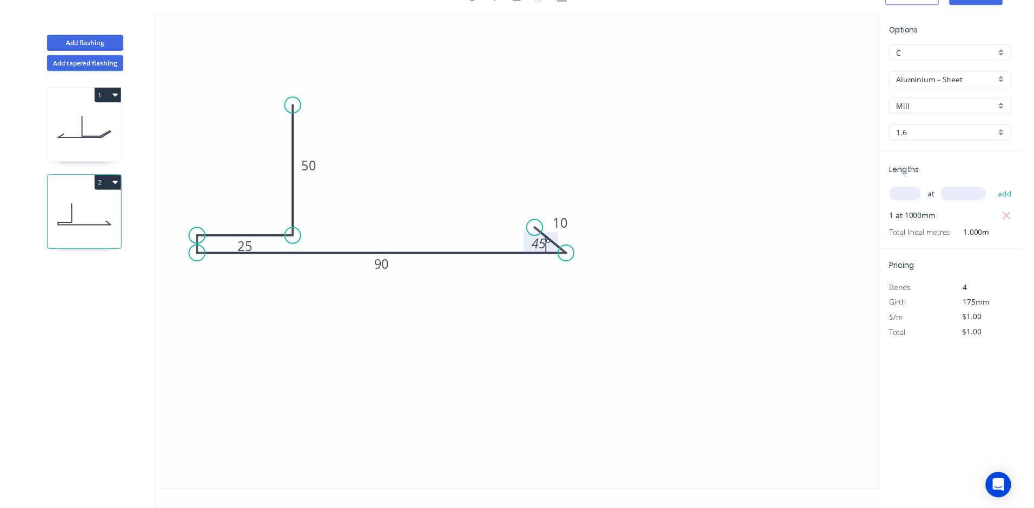
scroll to position [0, 0]
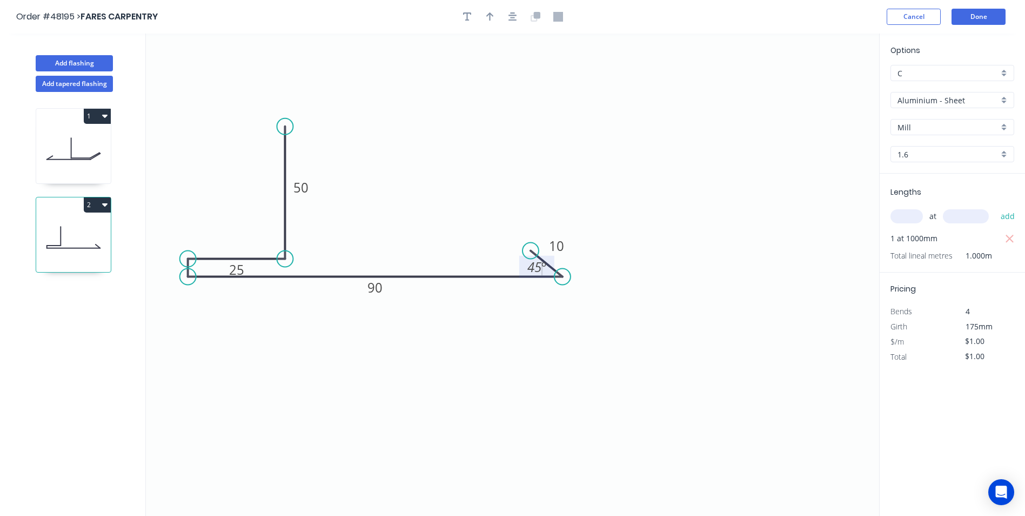
click at [977, 25] on header "Order #48195 > FARES CARPENTRY Cancel Done" at bounding box center [512, 17] width 1025 height 34
click at [976, 21] on button "Done" at bounding box center [979, 17] width 54 height 16
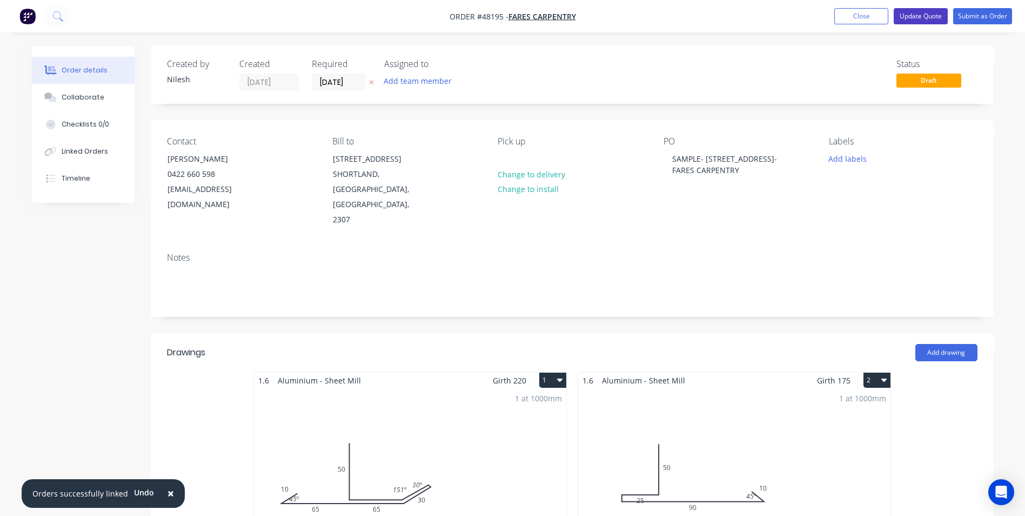
click at [925, 20] on button "Update Quote" at bounding box center [921, 16] width 54 height 16
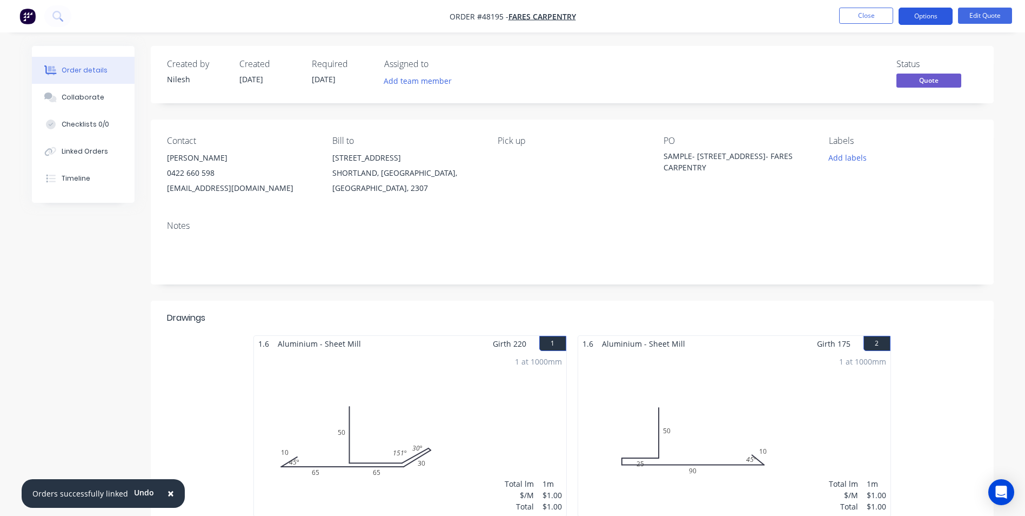
click at [936, 8] on button "Options" at bounding box center [926, 16] width 54 height 17
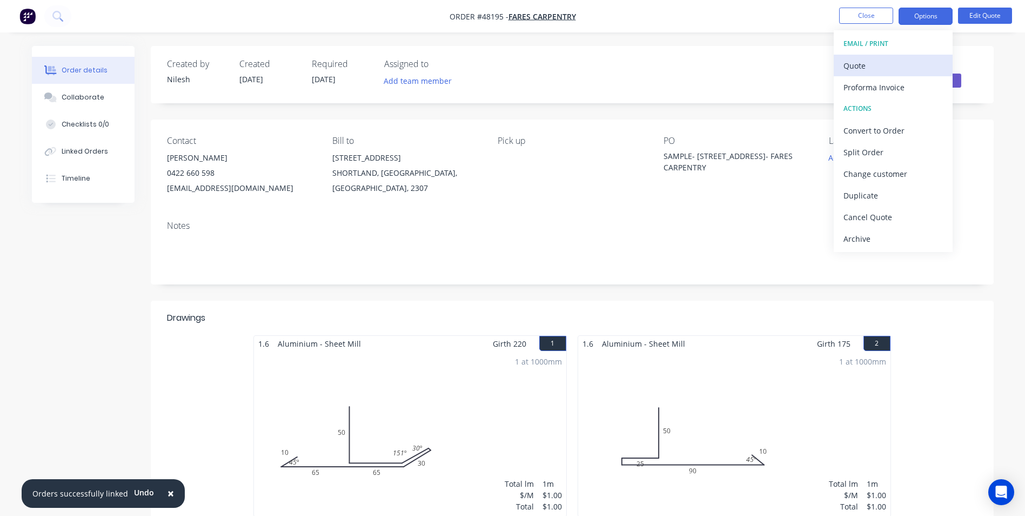
click at [897, 67] on div "Quote" at bounding box center [893, 66] width 99 height 16
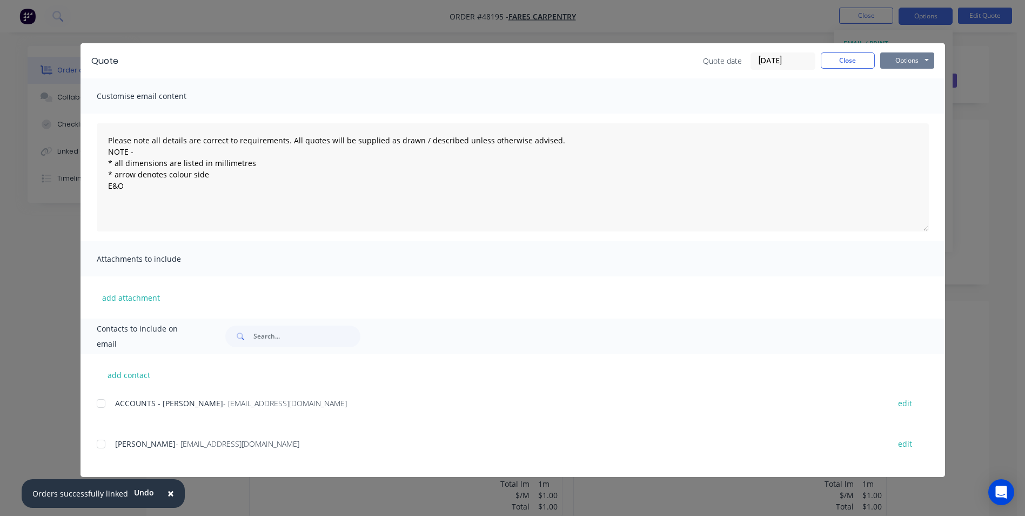
click at [908, 68] on button "Options" at bounding box center [908, 60] width 54 height 16
click at [904, 97] on button "Print" at bounding box center [915, 98] width 69 height 18
click at [835, 50] on div "Quote Quote date 29/09/25 Close Options Preview Print Email" at bounding box center [513, 60] width 865 height 35
click at [837, 58] on button "Close" at bounding box center [848, 60] width 54 height 16
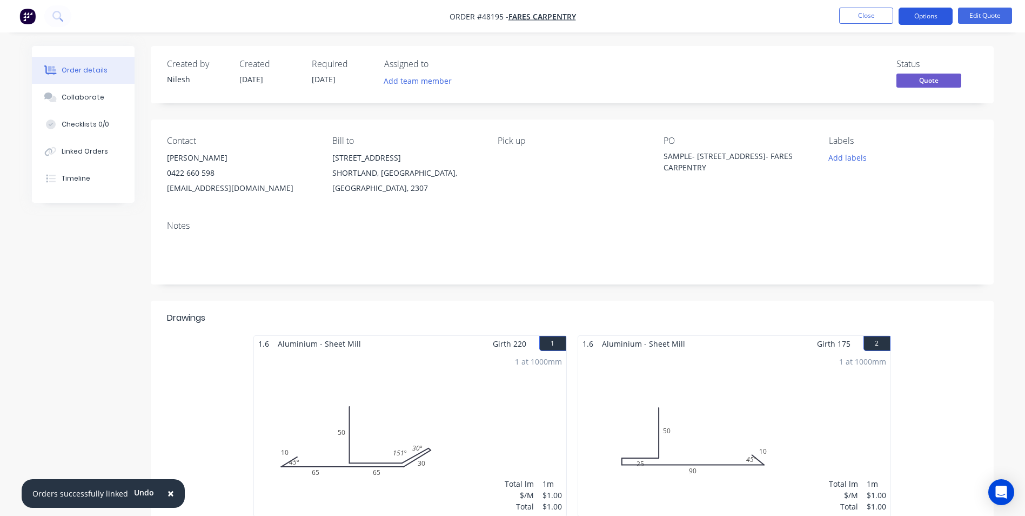
click at [928, 19] on button "Options" at bounding box center [926, 16] width 54 height 17
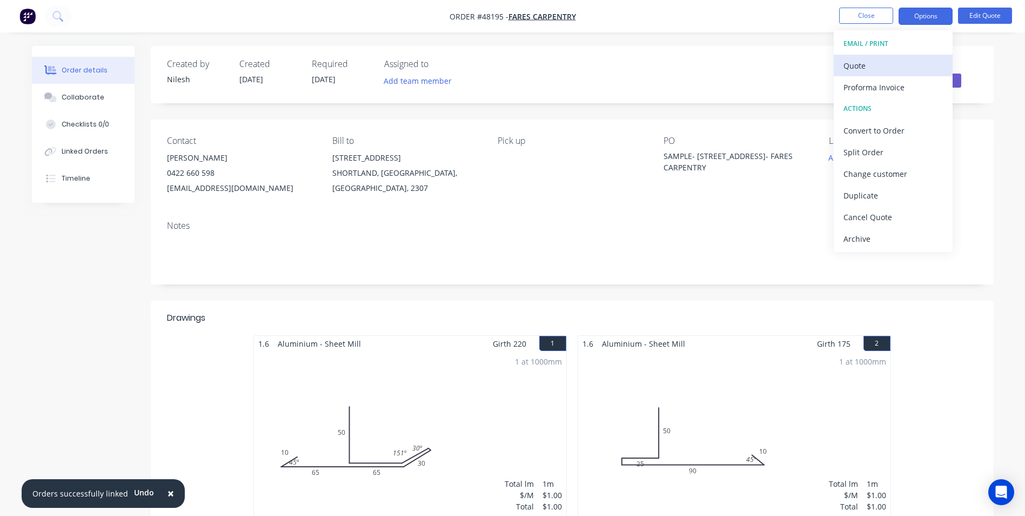
click at [878, 67] on div "Quote" at bounding box center [893, 66] width 99 height 16
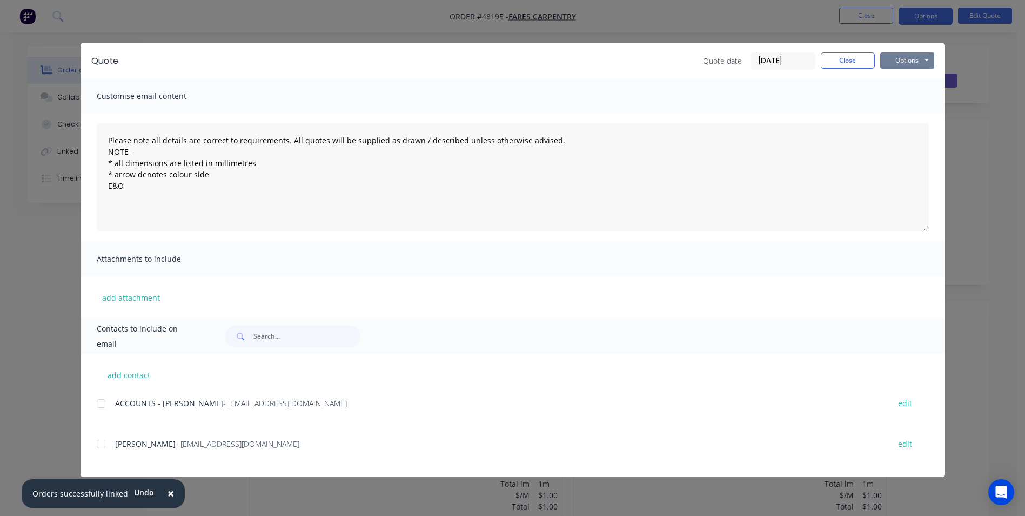
click at [905, 61] on button "Options" at bounding box center [908, 60] width 54 height 16
click at [898, 100] on button "Print" at bounding box center [915, 98] width 69 height 18
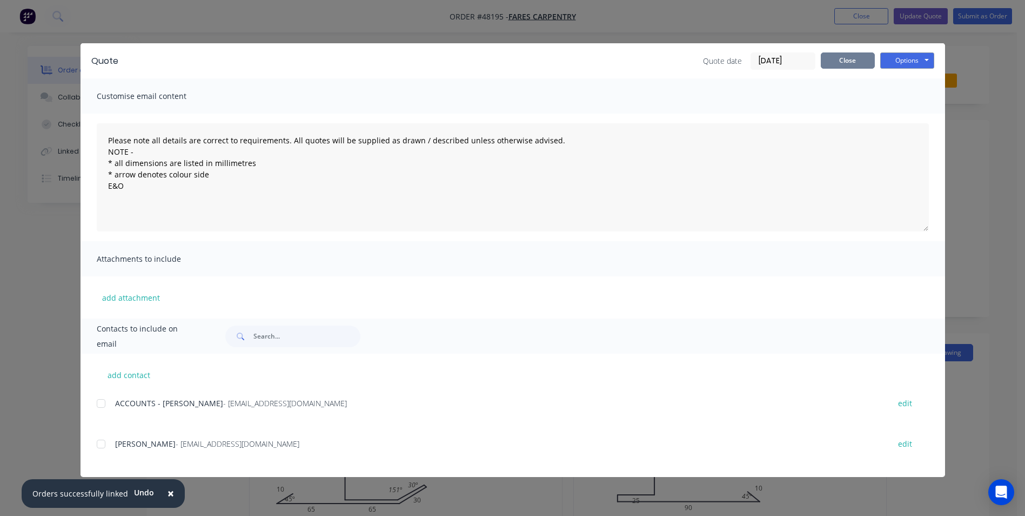
click at [845, 60] on button "Close" at bounding box center [848, 60] width 54 height 16
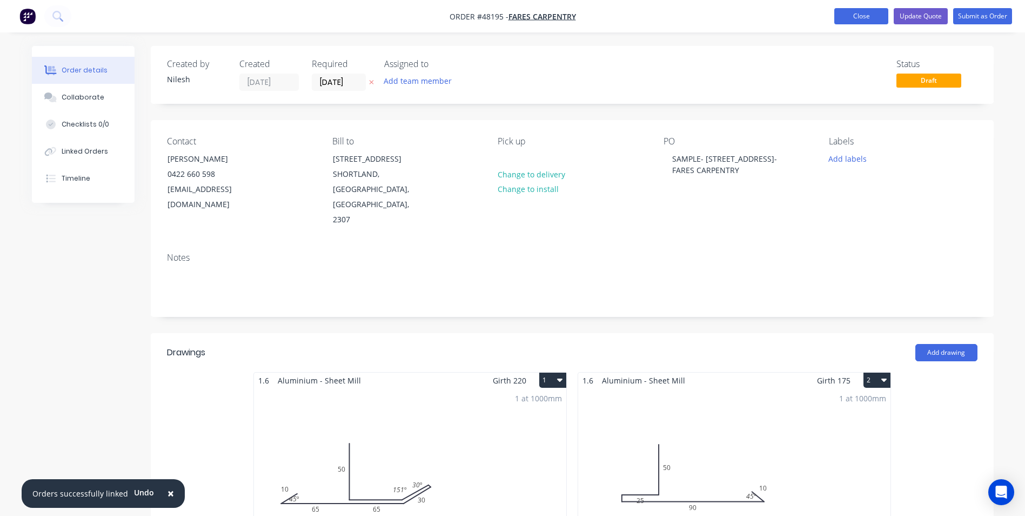
click at [878, 16] on button "Close" at bounding box center [862, 16] width 54 height 16
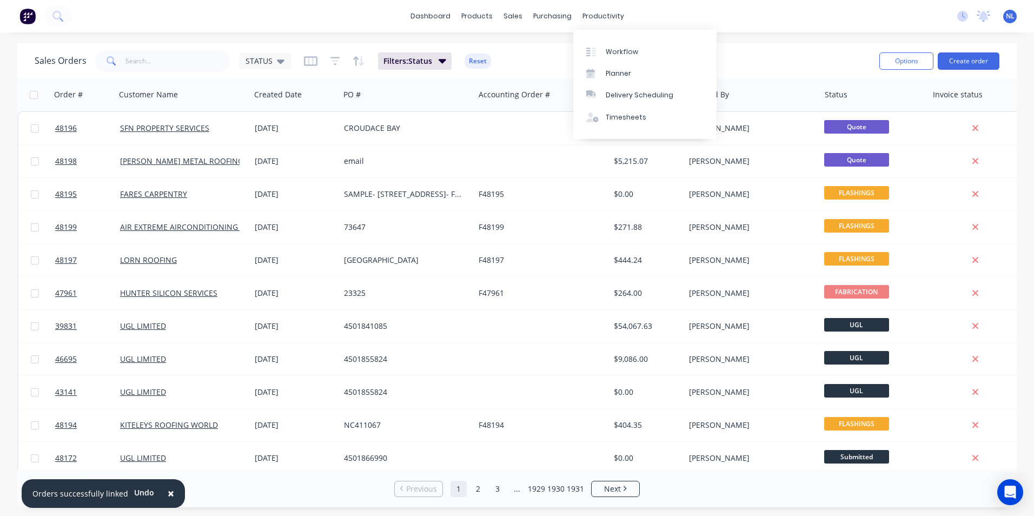
click at [605, 39] on div "Workflow Planner Delivery Scheduling Timesheets" at bounding box center [644, 84] width 143 height 109
click at [608, 47] on div "Workflow" at bounding box center [621, 52] width 32 height 10
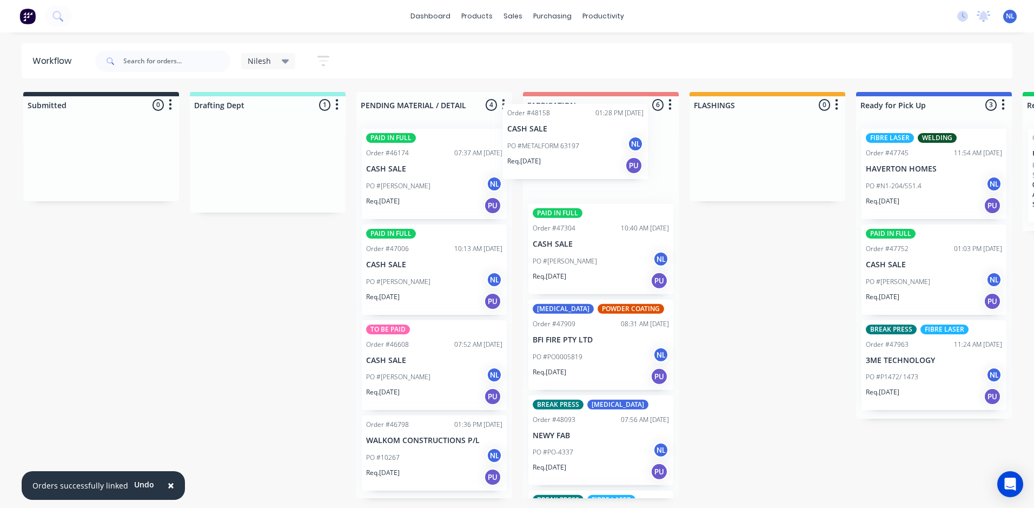
drag, startPoint x: 275, startPoint y: 196, endPoint x: 610, endPoint y: 169, distance: 336.3
click at [610, 169] on div "Submitted 0 Sort By Created date Required date Order number Customer name Most …" at bounding box center [893, 295] width 1803 height 406
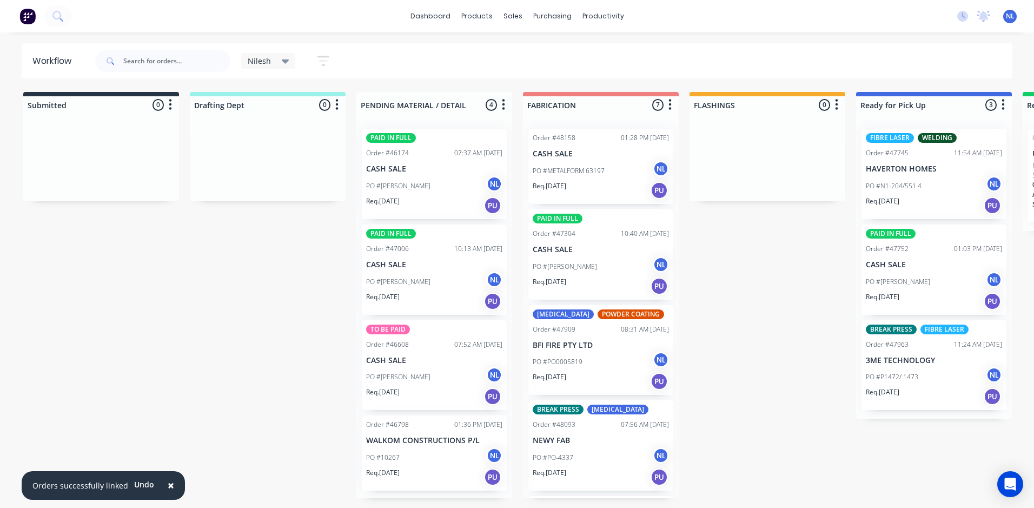
click at [249, 347] on div "Submitted 0 Sort By Created date Required date Order number Customer name Most …" at bounding box center [893, 295] width 1803 height 406
